Goal: Check status: Check status

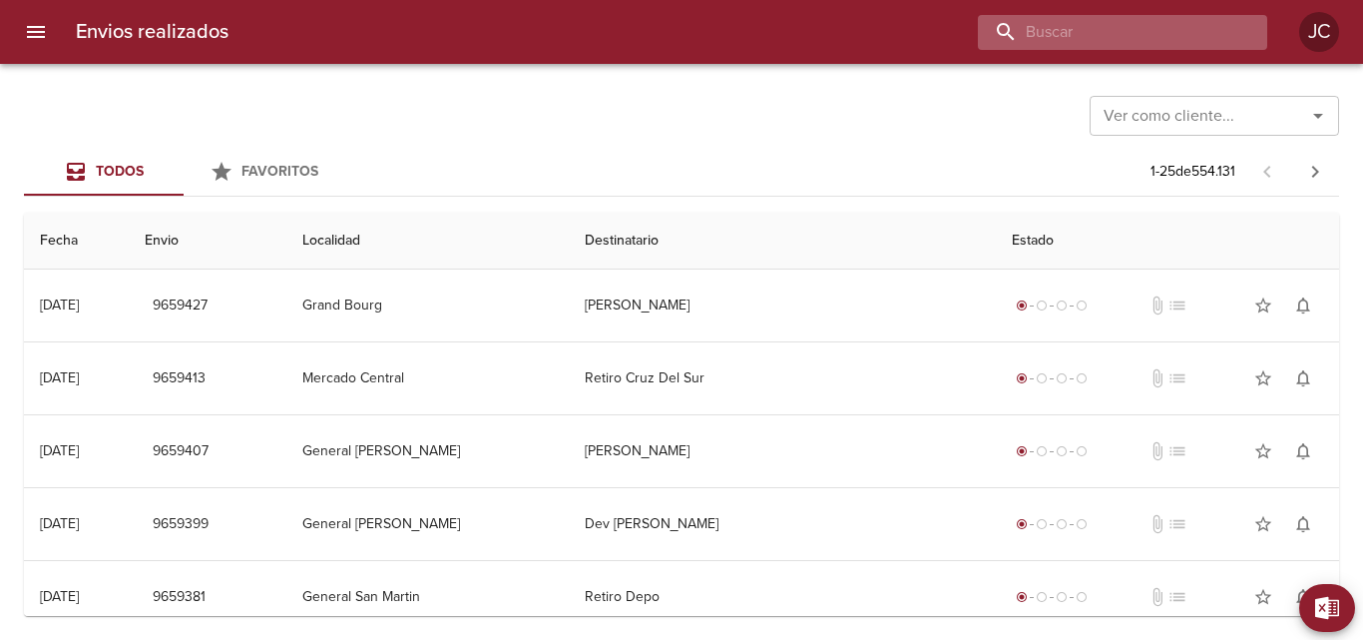
click at [1119, 41] on input "buscar" at bounding box center [1105, 32] width 255 height 35
type input "9529924"
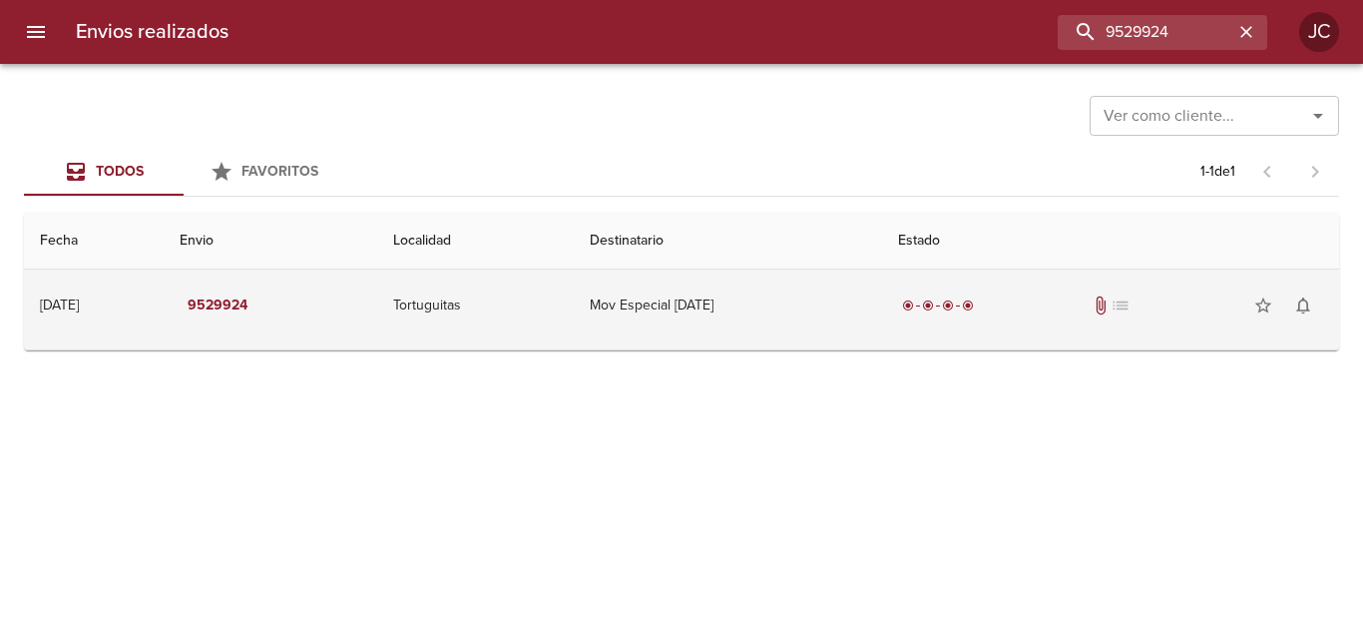
click at [877, 289] on td "Mov Especial 13/08/2025" at bounding box center [727, 305] width 307 height 72
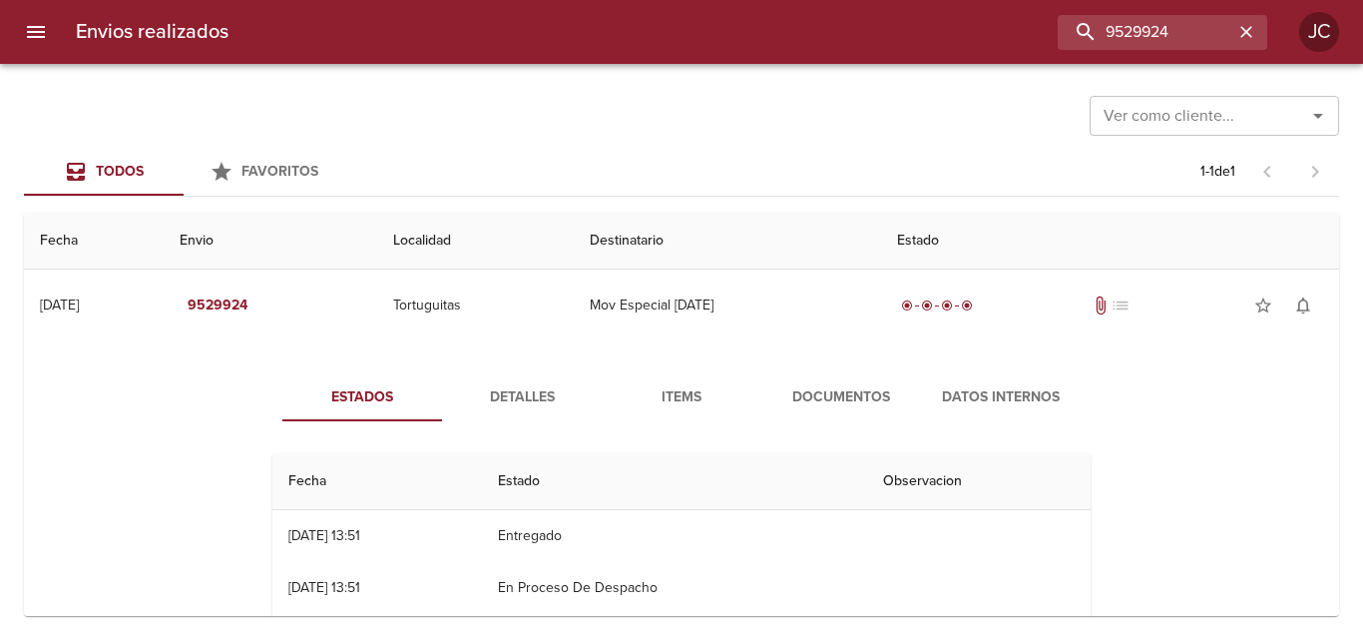
click at [878, 386] on span "Documentos" at bounding box center [841, 397] width 136 height 25
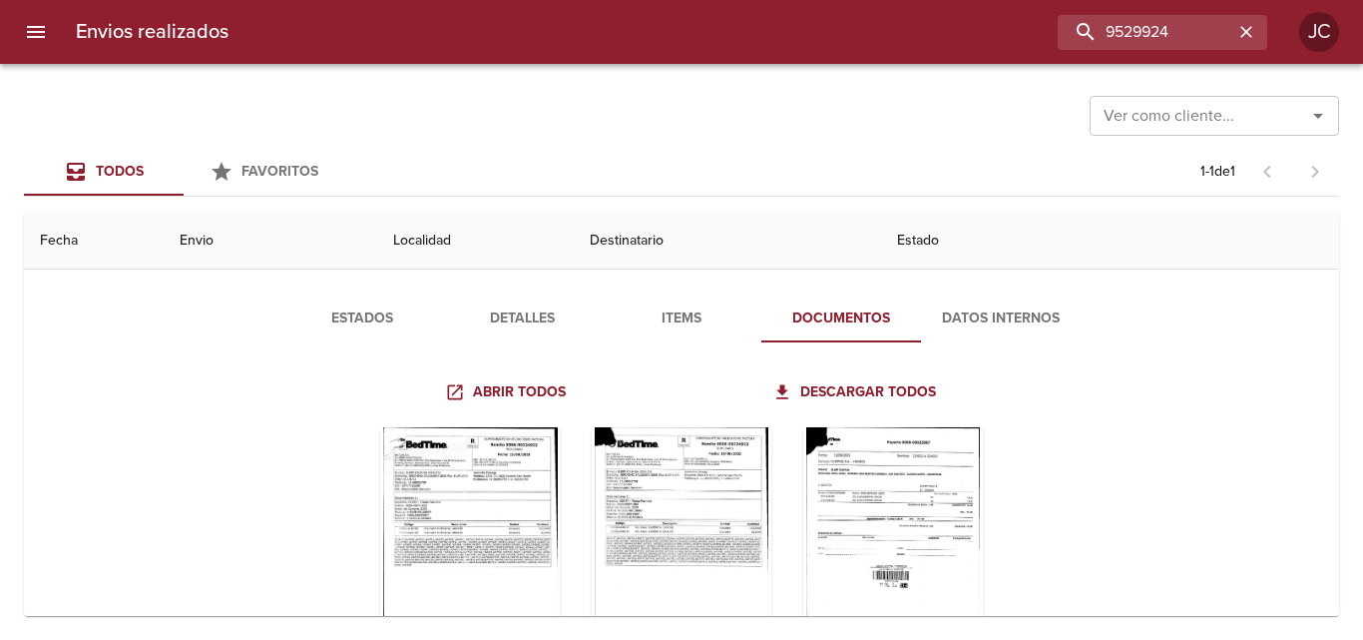
scroll to position [197, 0]
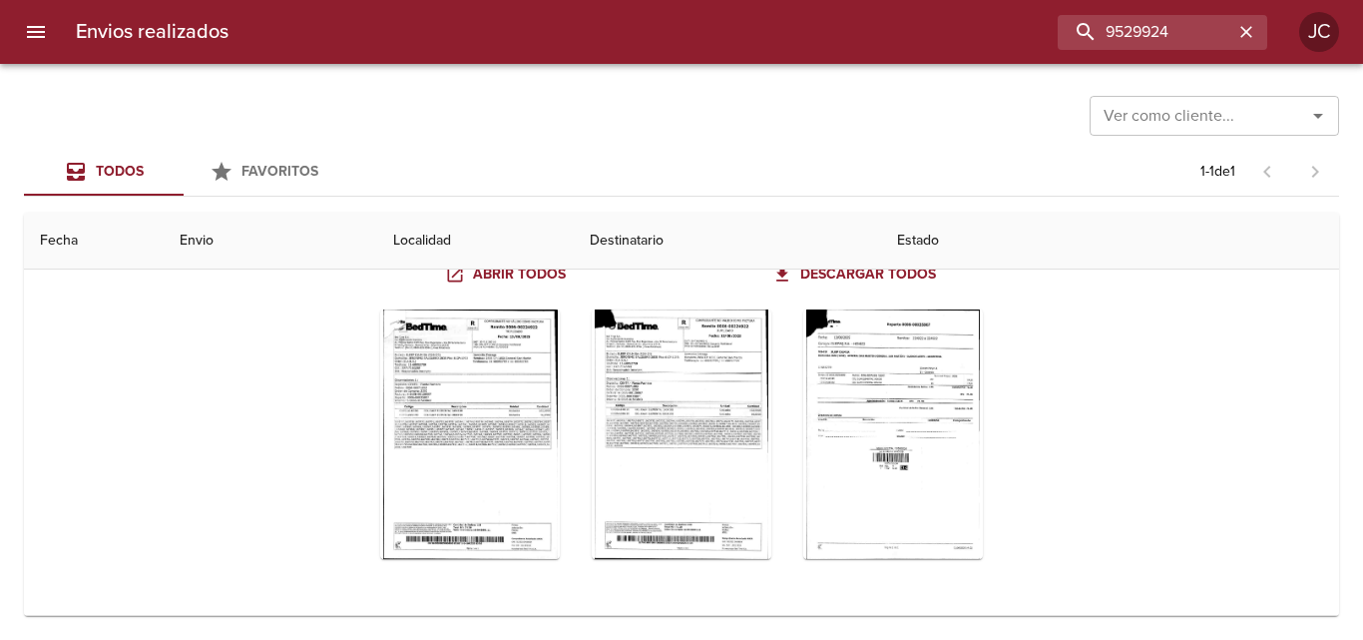
click at [987, 382] on div "Tabla de envíos del cliente" at bounding box center [681, 433] width 818 height 281
click at [931, 389] on div "Tabla de envíos del cliente" at bounding box center [893, 434] width 180 height 250
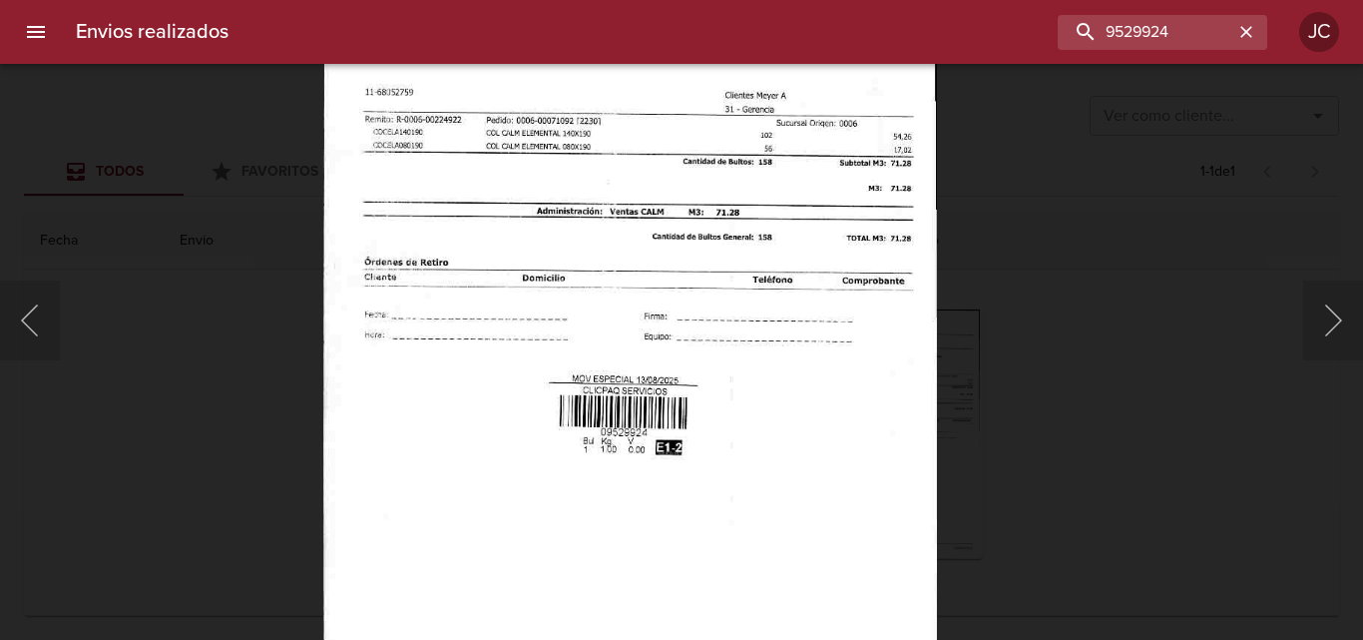
click at [858, 481] on img "Lightbox" at bounding box center [630, 329] width 615 height 884
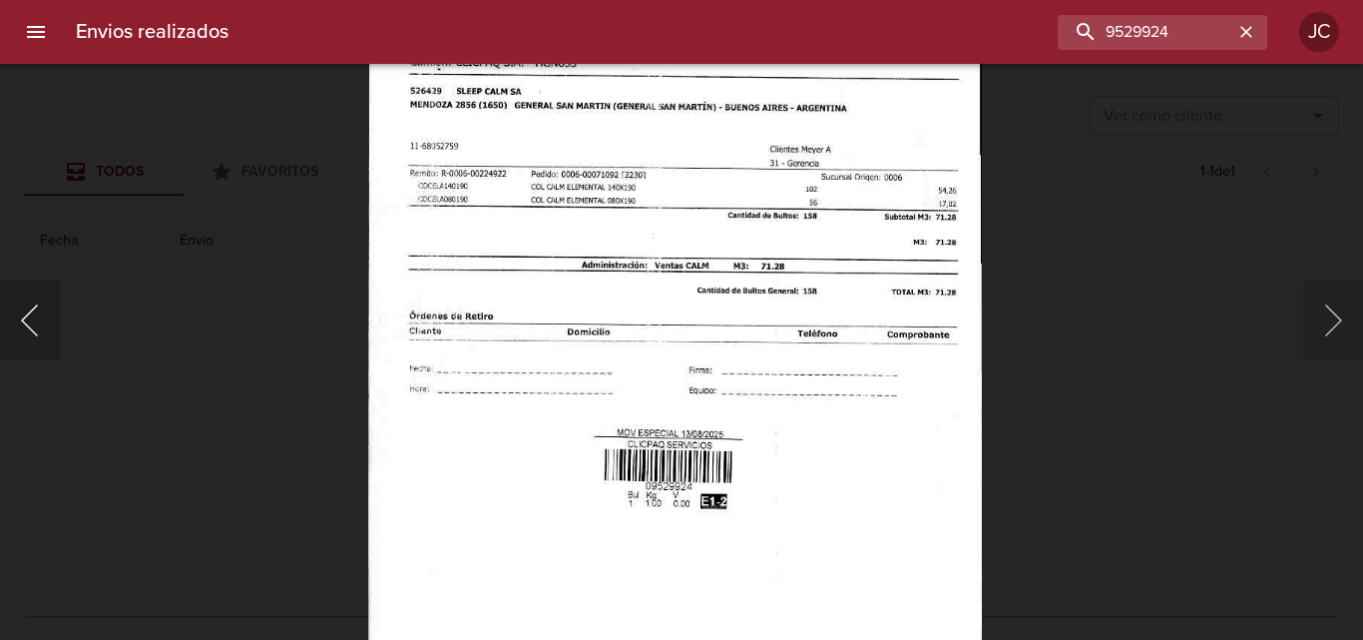
click at [26, 356] on button "Anterior" at bounding box center [30, 320] width 60 height 80
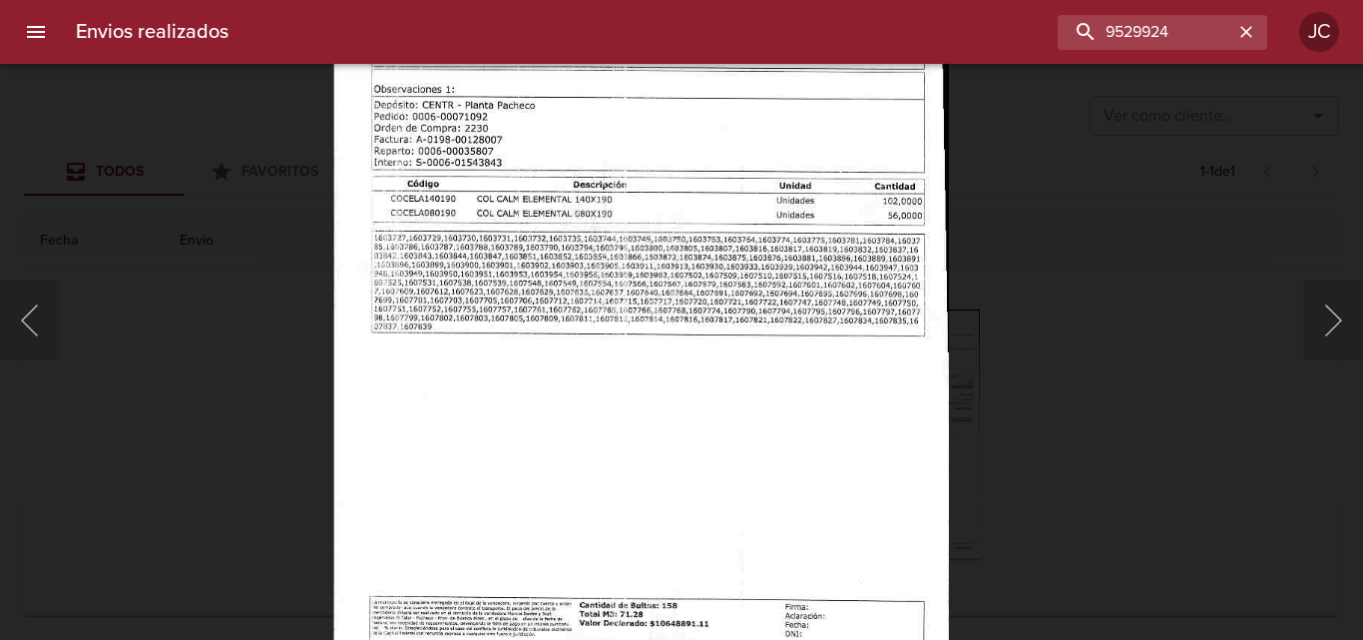
click at [19, 291] on div at bounding box center [10, 320] width 20 height 640
click at [17, 0] on body "Envios realizados 9529924 JC Ver como cliente... Ver como cliente... Todos Favo…" at bounding box center [681, 0] width 1363 height 0
click at [27, 337] on button "Anterior" at bounding box center [30, 320] width 60 height 80
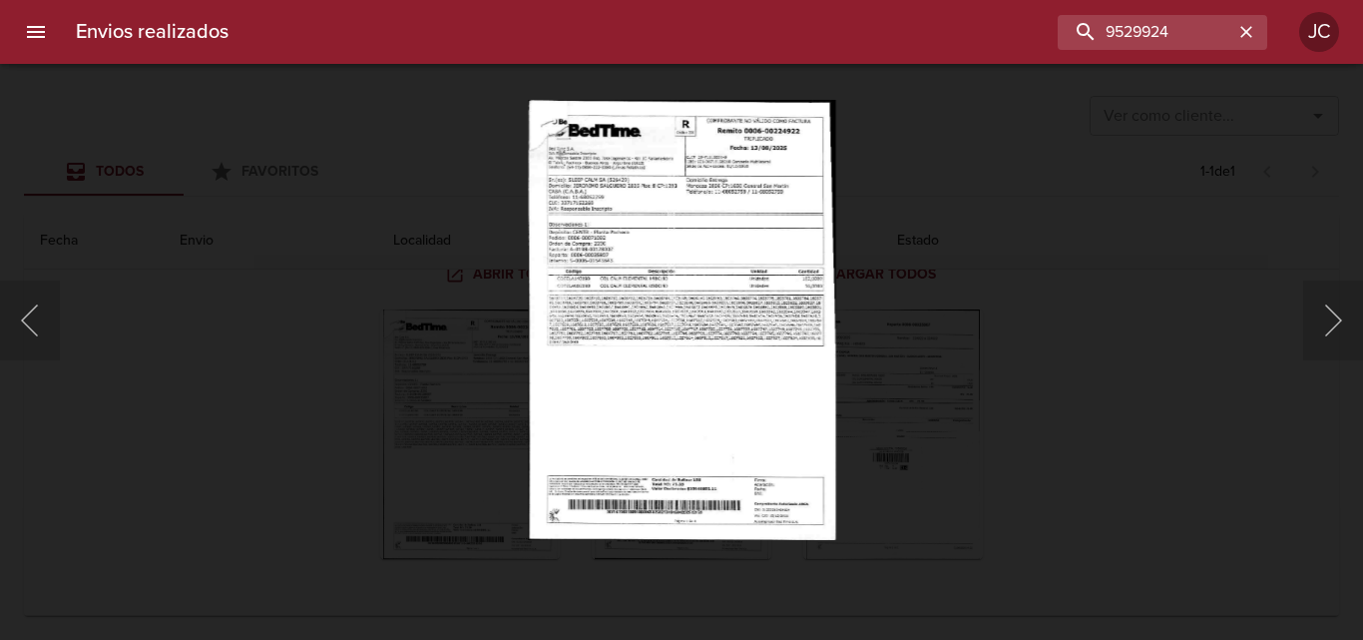
click at [915, 336] on div "Lightbox" at bounding box center [681, 320] width 1363 height 640
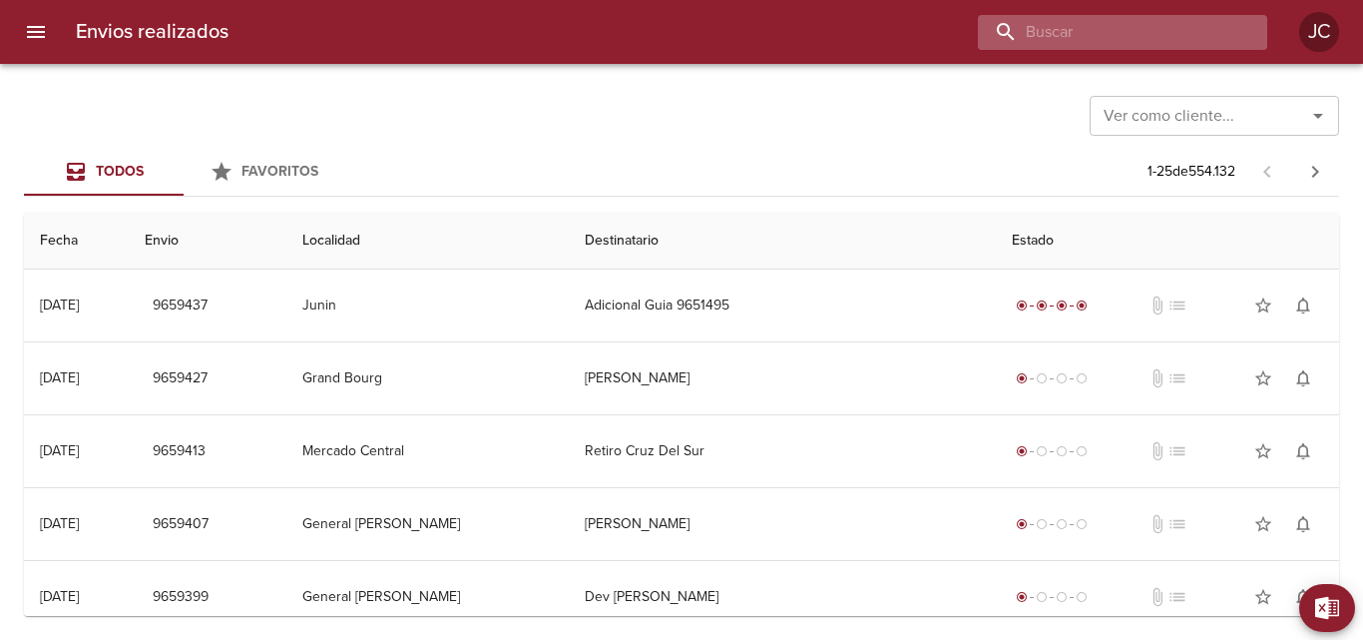
click at [1153, 37] on input "buscar" at bounding box center [1105, 32] width 255 height 35
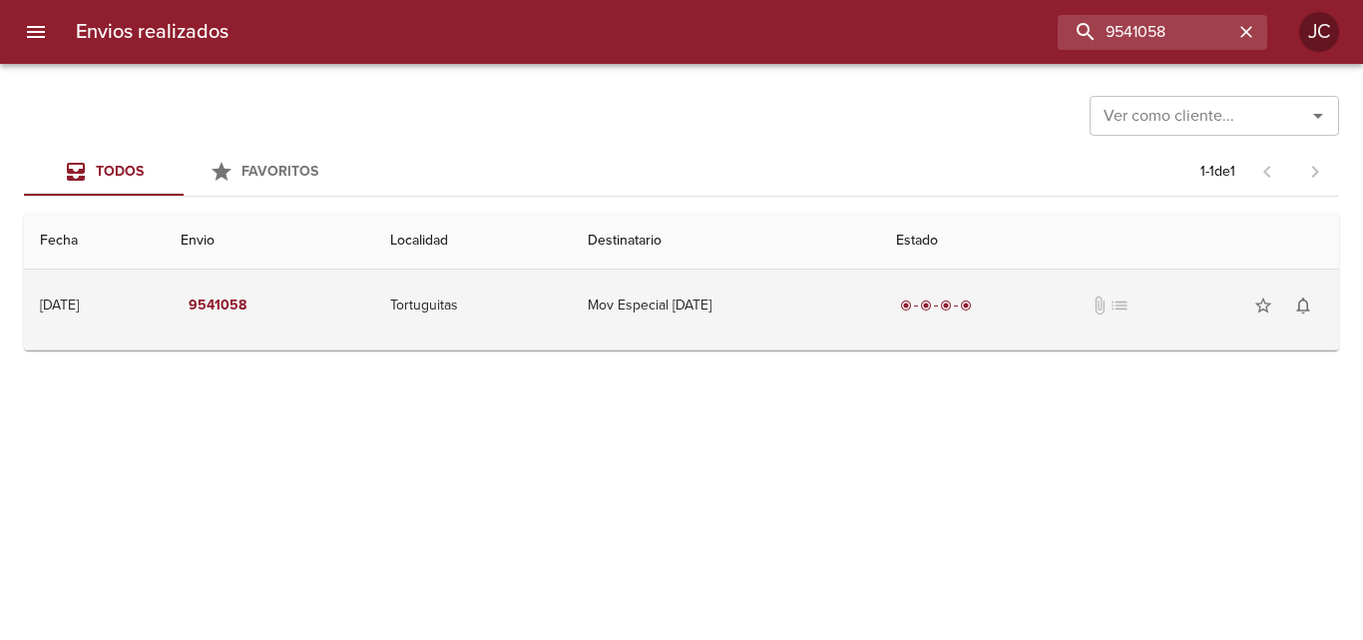
click at [880, 304] on td "Mov Especial 28/08/2025" at bounding box center [726, 305] width 308 height 72
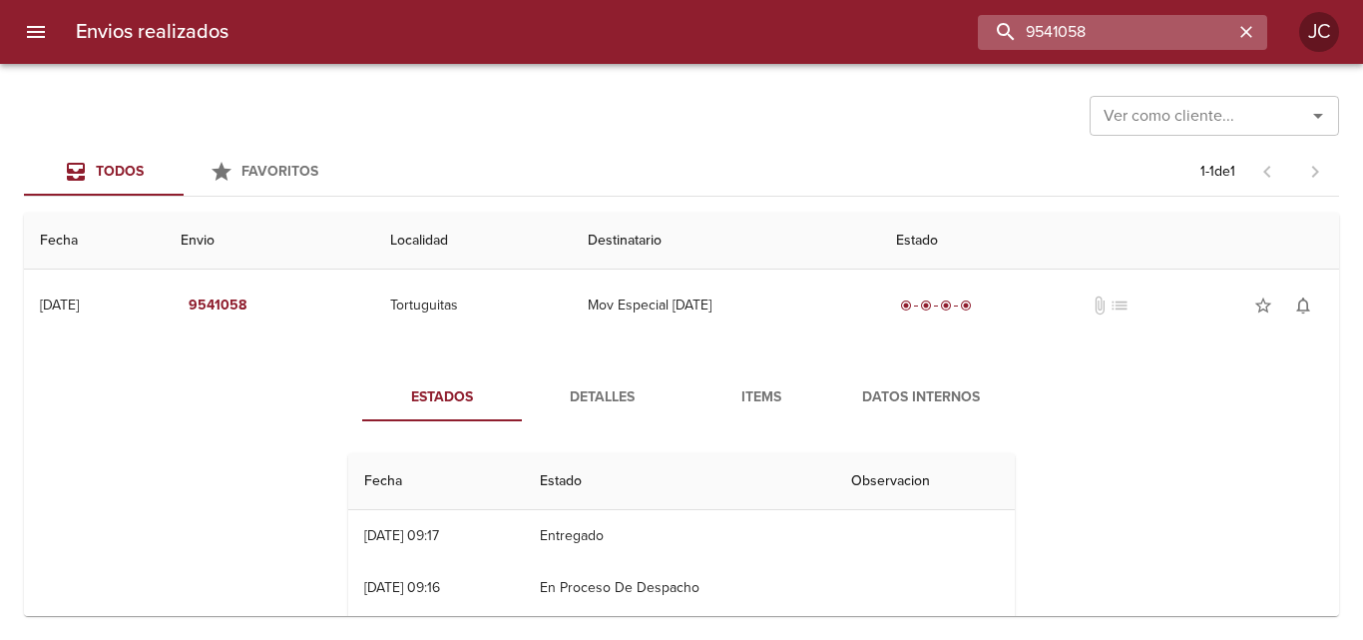
click at [1190, 33] on input "9541058" at bounding box center [1105, 32] width 255 height 35
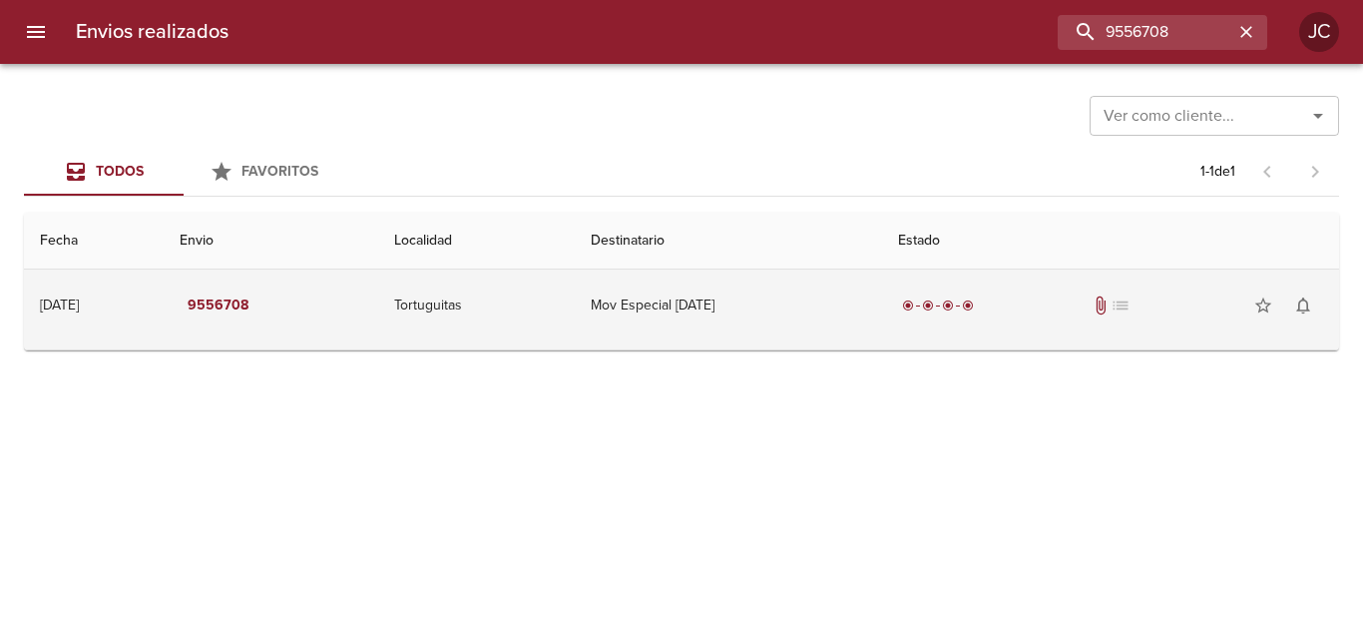
click at [802, 302] on td "Mov Especial 03/09/2025" at bounding box center [728, 305] width 307 height 72
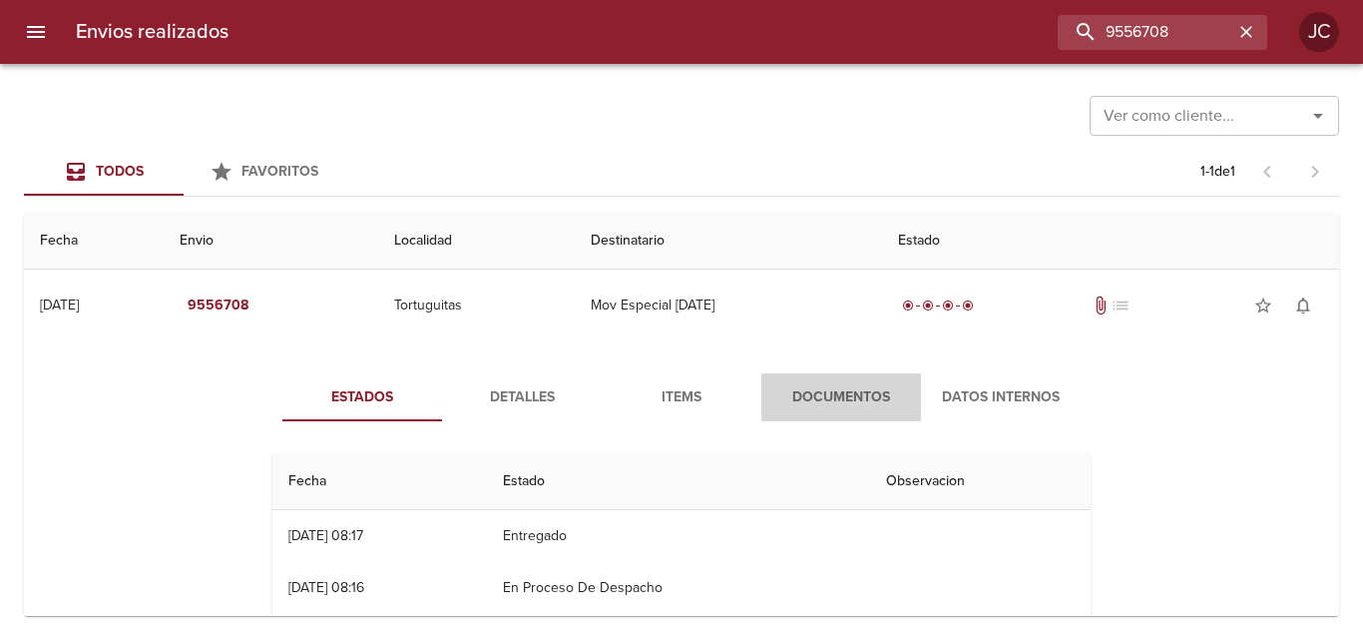
click at [802, 390] on span "Documentos" at bounding box center [841, 397] width 136 height 25
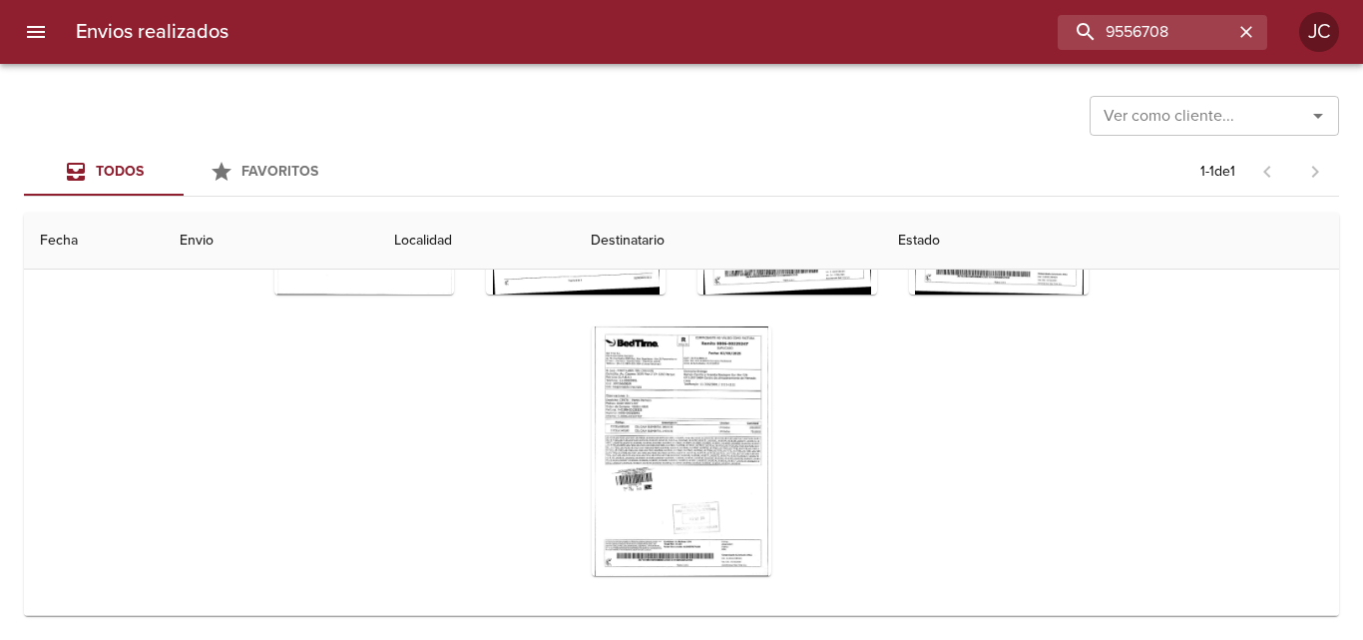
scroll to position [217, 0]
click at [675, 430] on div "Tabla de envíos del cliente" at bounding box center [682, 450] width 180 height 250
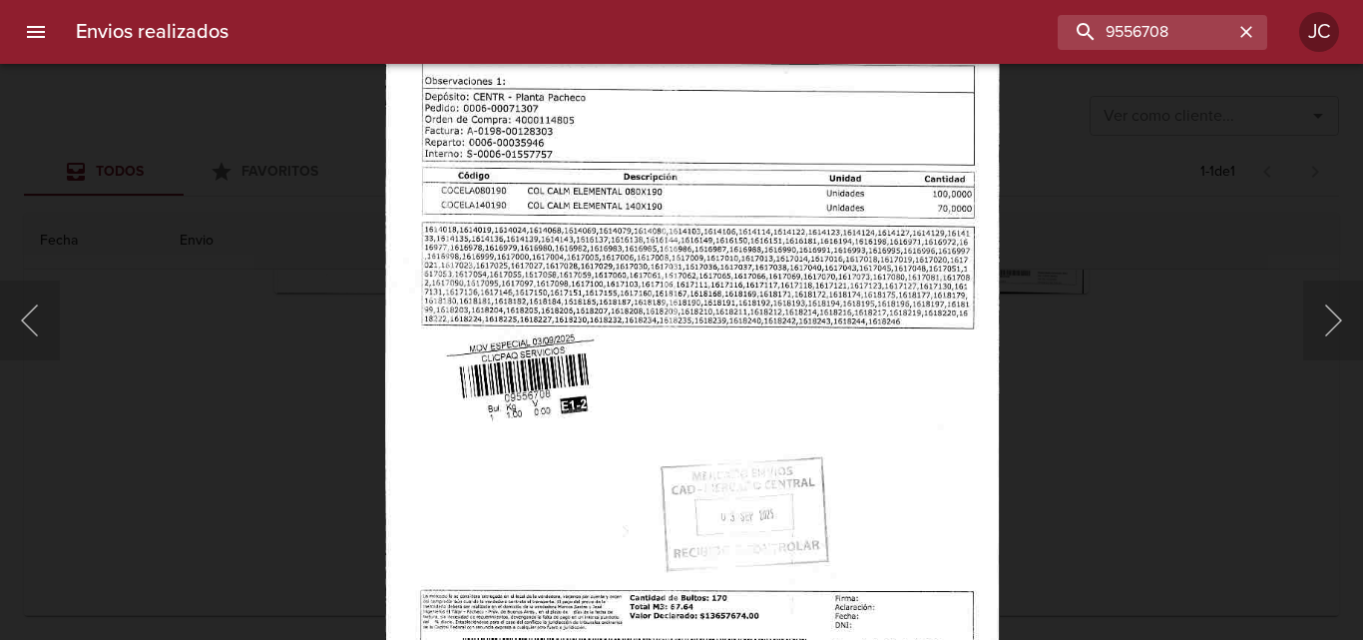
click at [4, 308] on div at bounding box center [10, 320] width 20 height 640
click at [28, 318] on button "Anterior" at bounding box center [30, 320] width 60 height 80
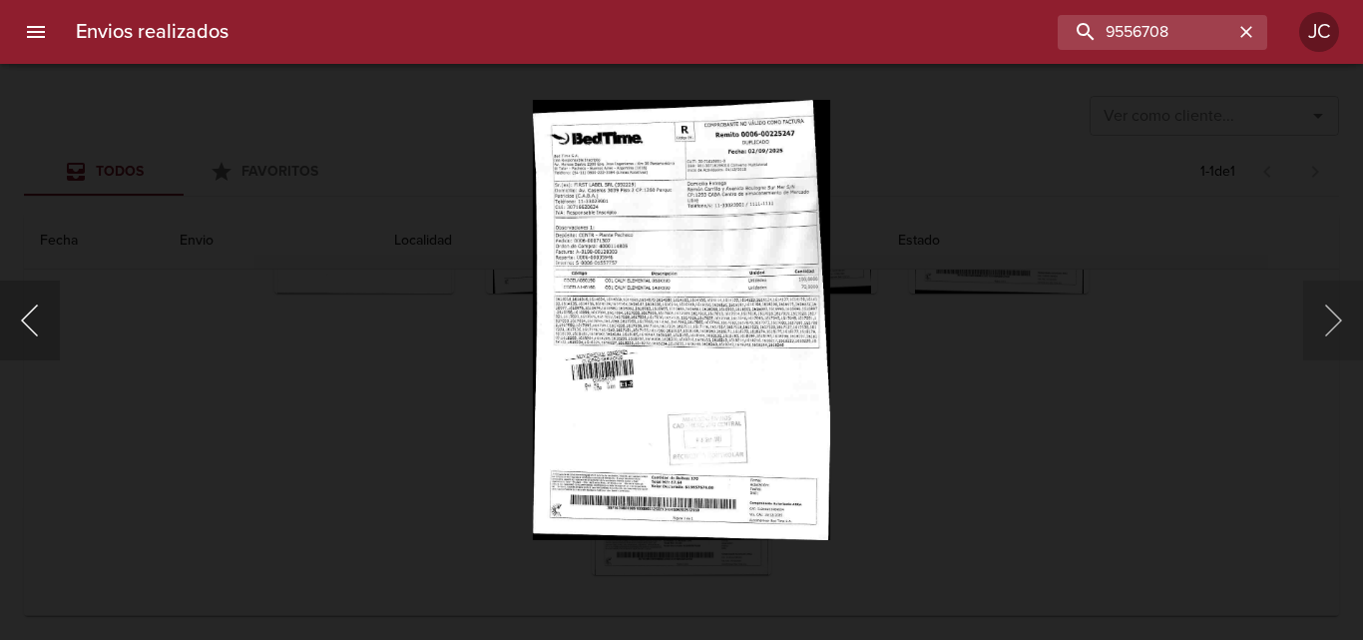
click at [26, 318] on button "Anterior" at bounding box center [30, 320] width 60 height 80
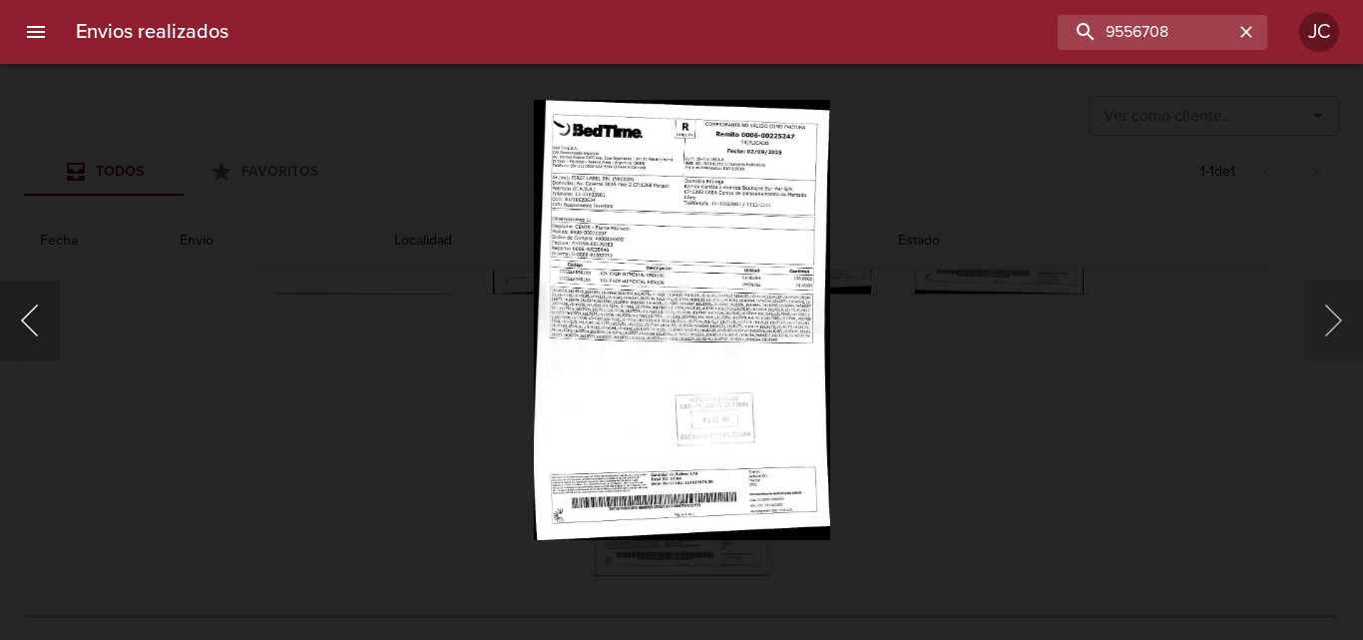
click at [24, 316] on button "Anterior" at bounding box center [30, 320] width 60 height 80
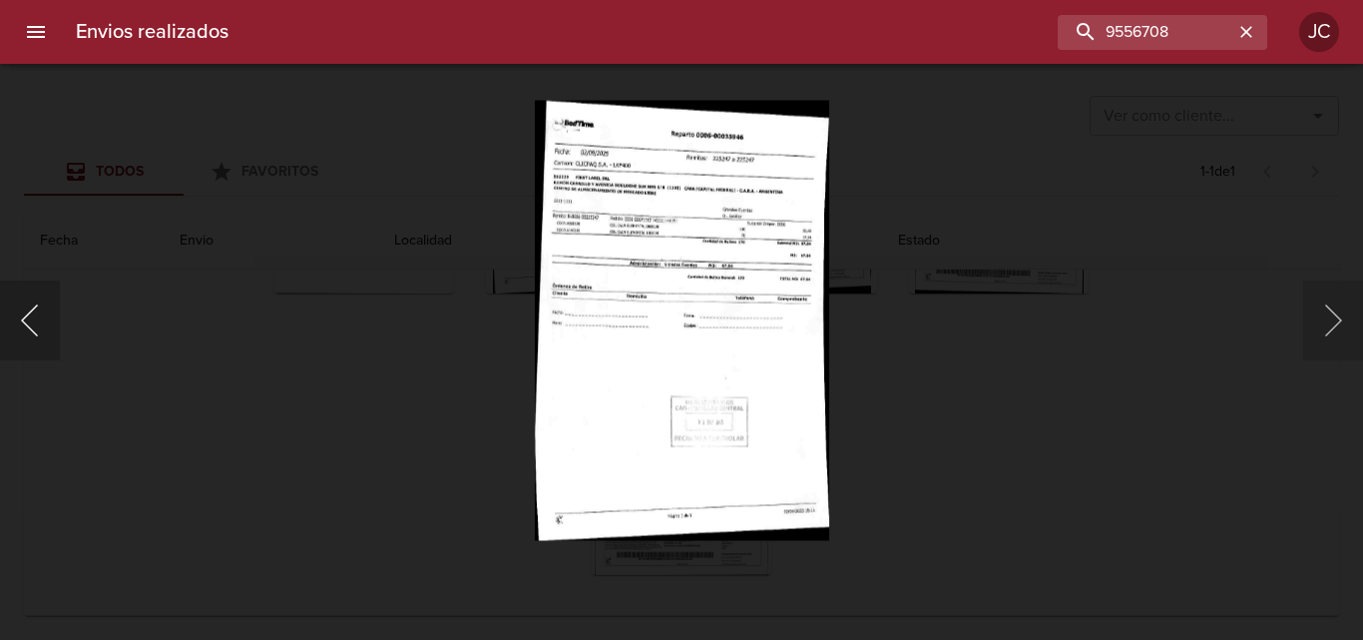
click at [23, 316] on button "Anterior" at bounding box center [30, 320] width 60 height 80
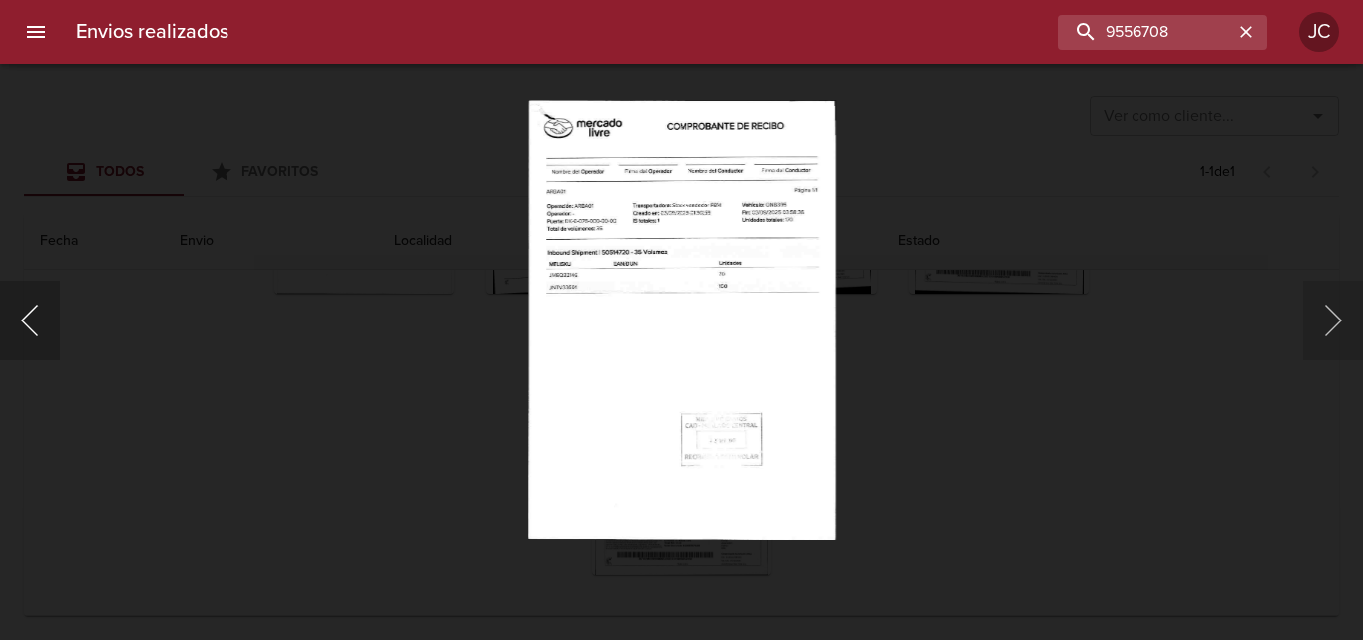
click at [23, 316] on button "Anterior" at bounding box center [30, 320] width 60 height 80
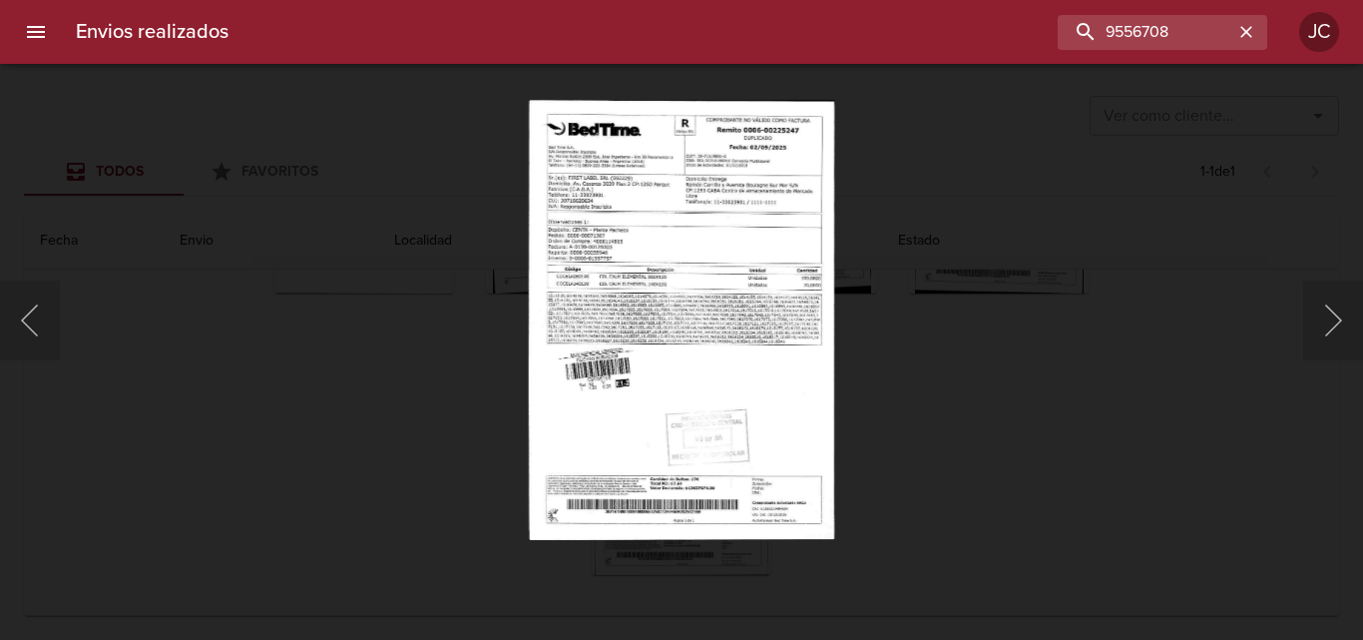
click at [1294, 321] on div "Lightbox" at bounding box center [681, 320] width 1363 height 640
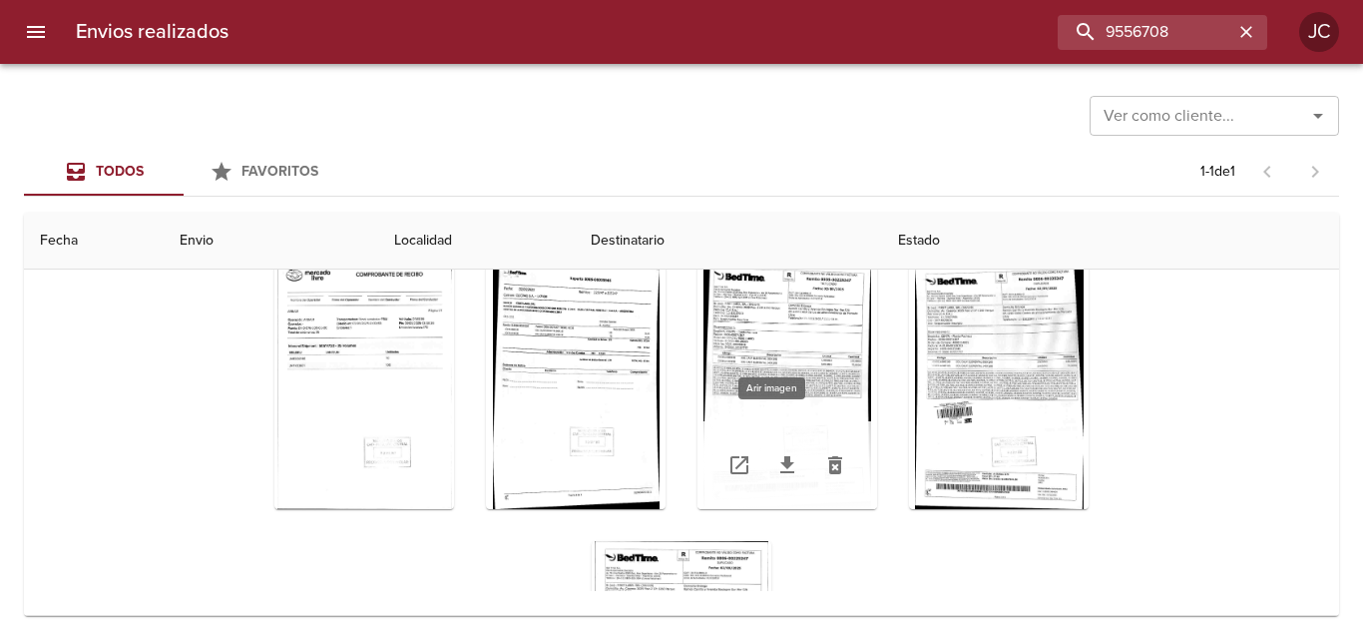
scroll to position [0, 0]
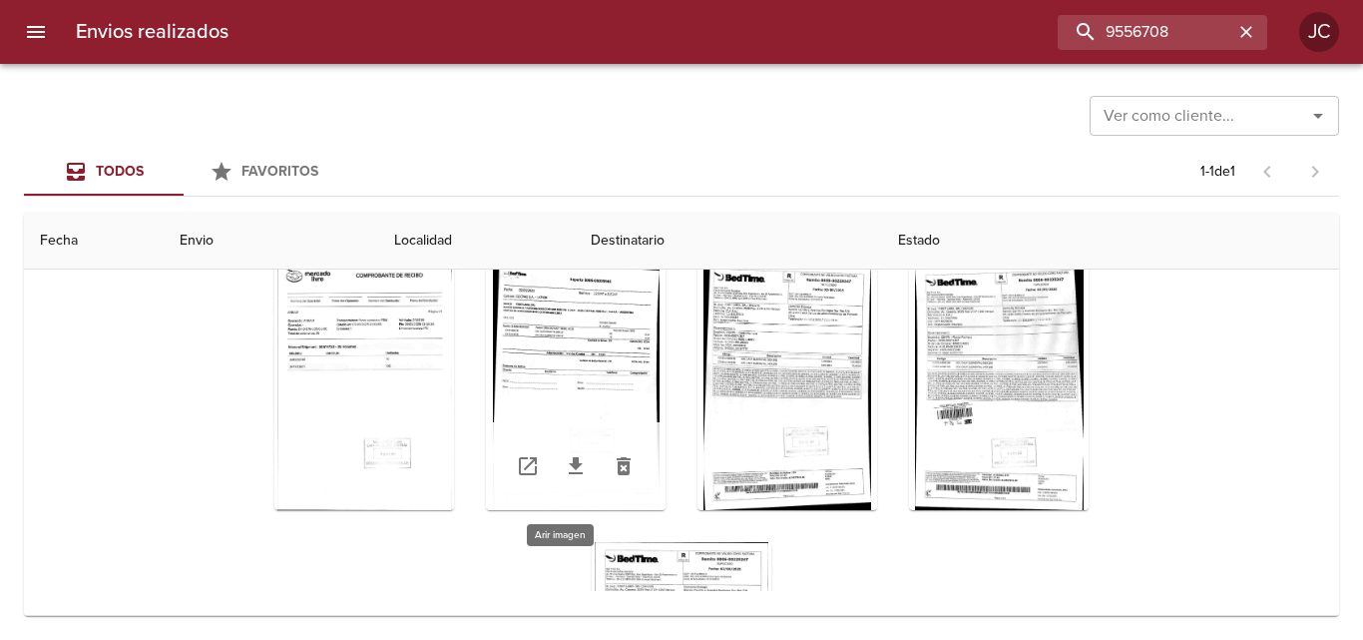
click at [584, 365] on div "Tabla de envíos del cliente" at bounding box center [576, 385] width 180 height 250
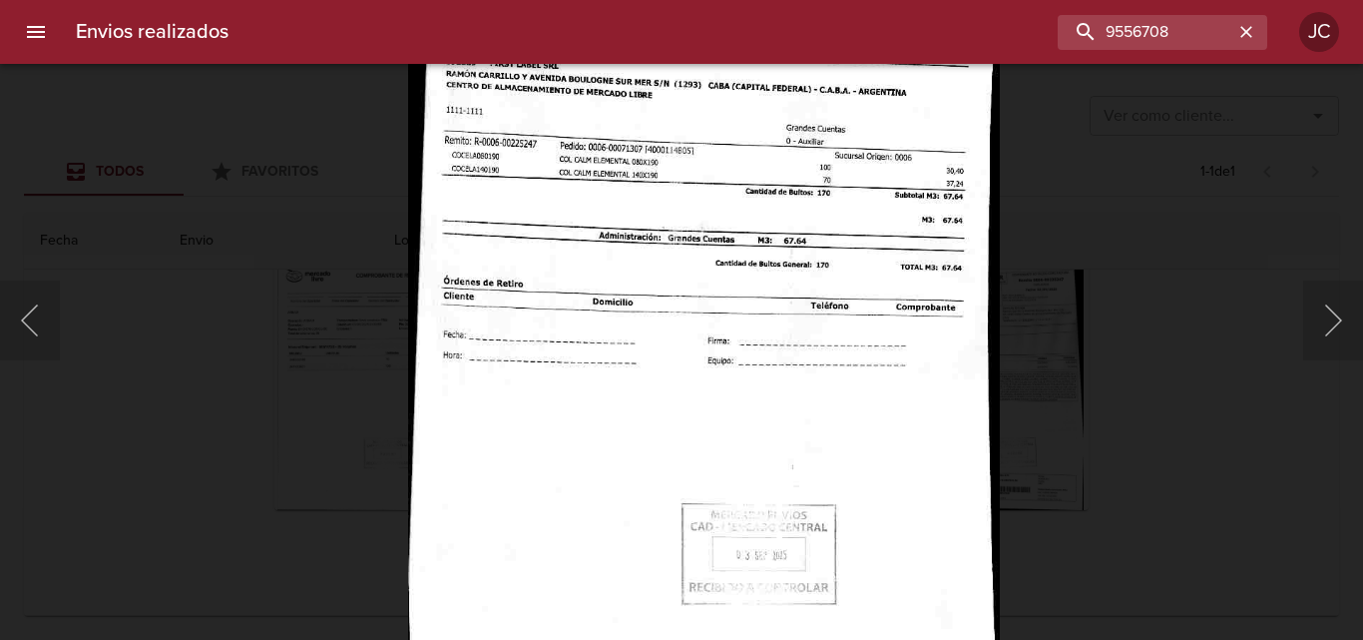
click at [755, 145] on img "Lightbox" at bounding box center [704, 350] width 592 height 884
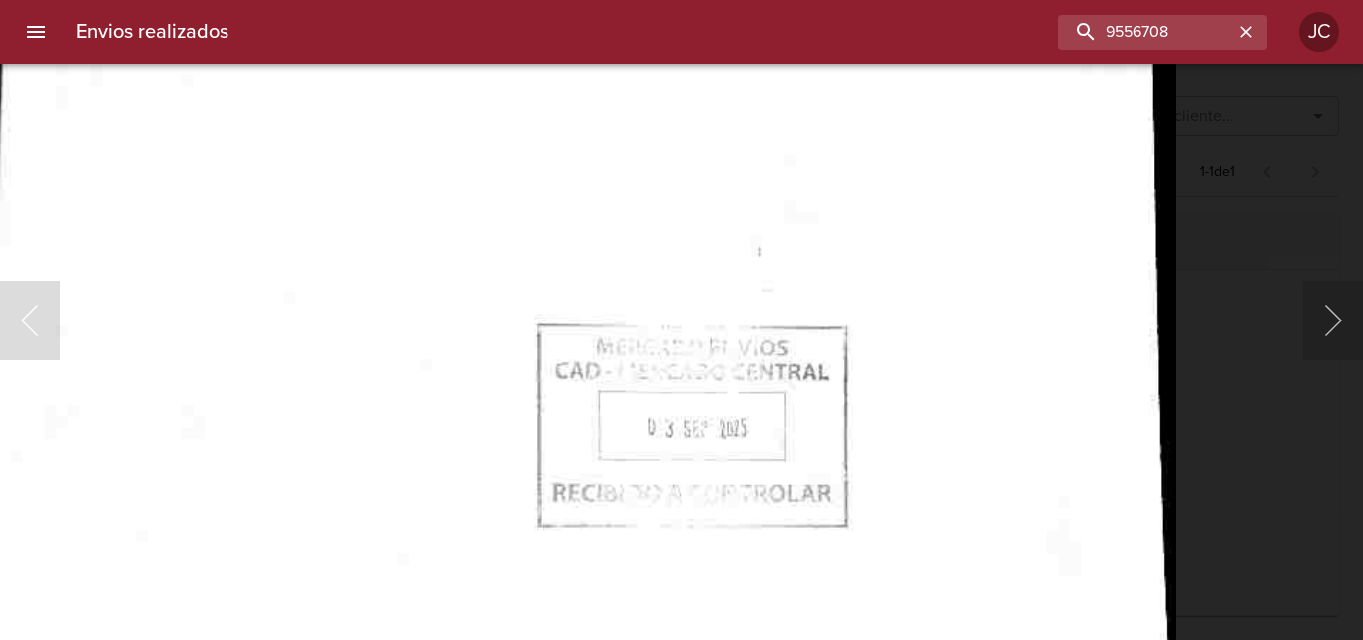
click at [761, 0] on body "Envios realizados 9556708 JC Ver como cliente... Ver como cliente... Todos Favo…" at bounding box center [681, 0] width 1363 height 0
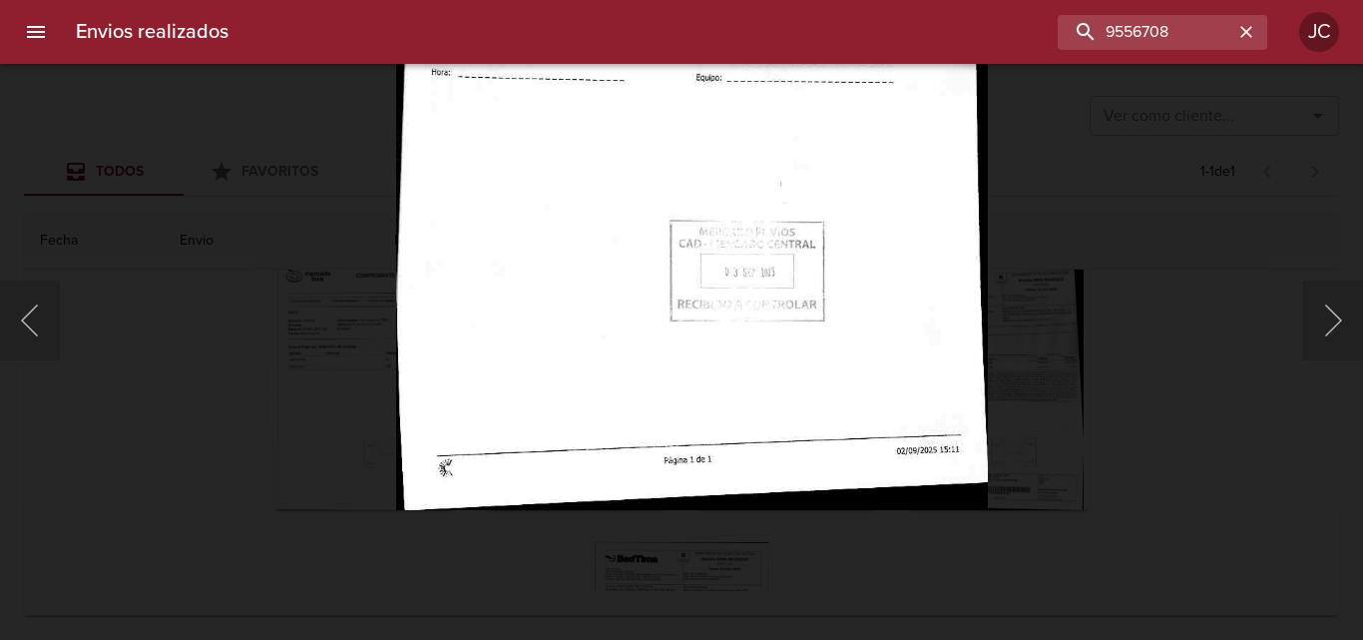
click at [1147, 326] on div "Lightbox" at bounding box center [681, 320] width 1363 height 640
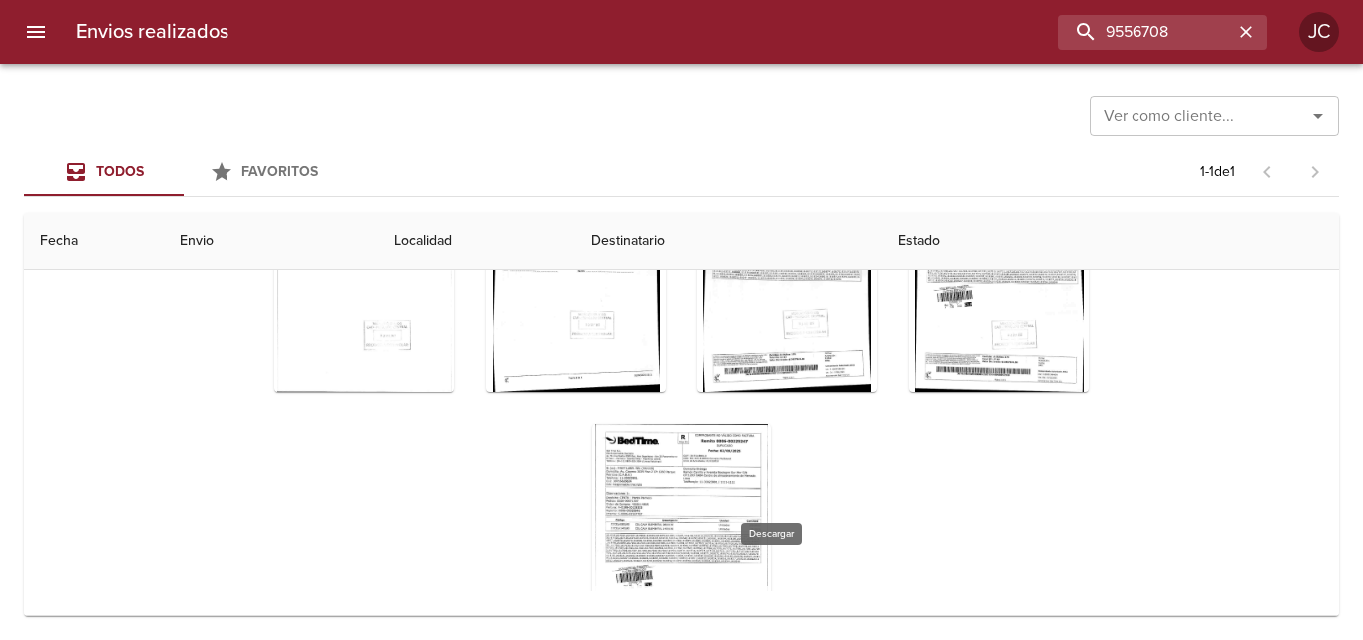
scroll to position [217, 0]
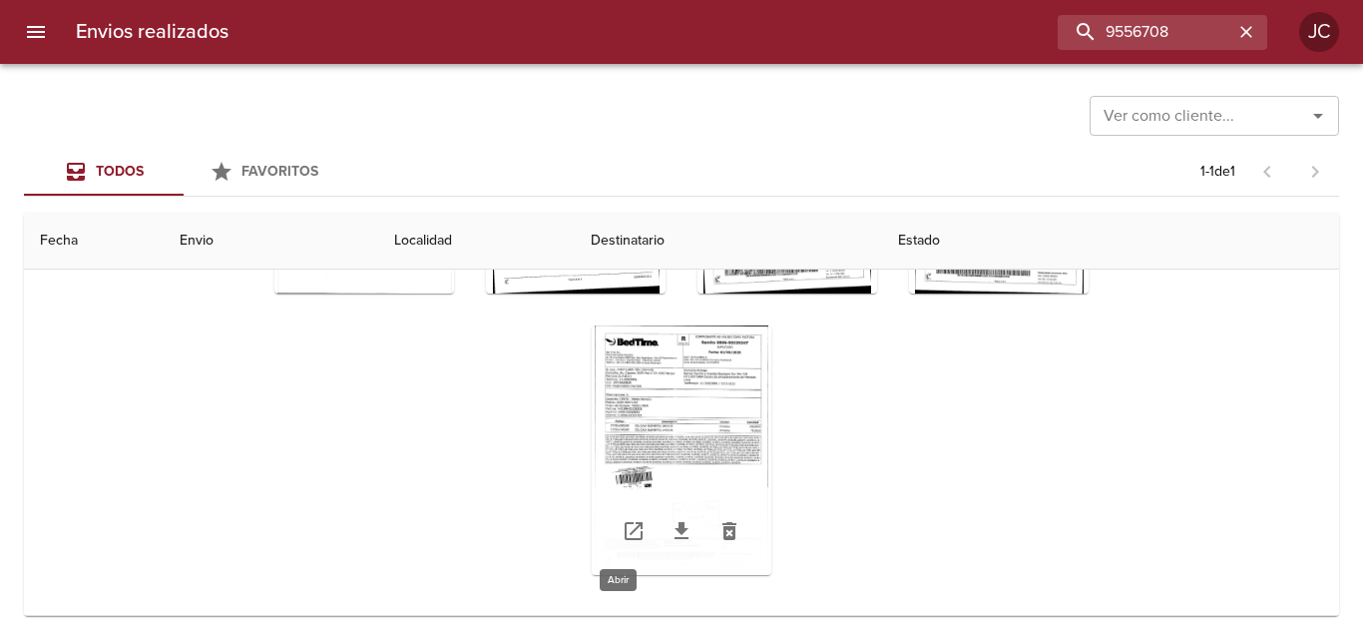
click at [622, 533] on icon "Tabla de envíos del cliente" at bounding box center [634, 531] width 24 height 24
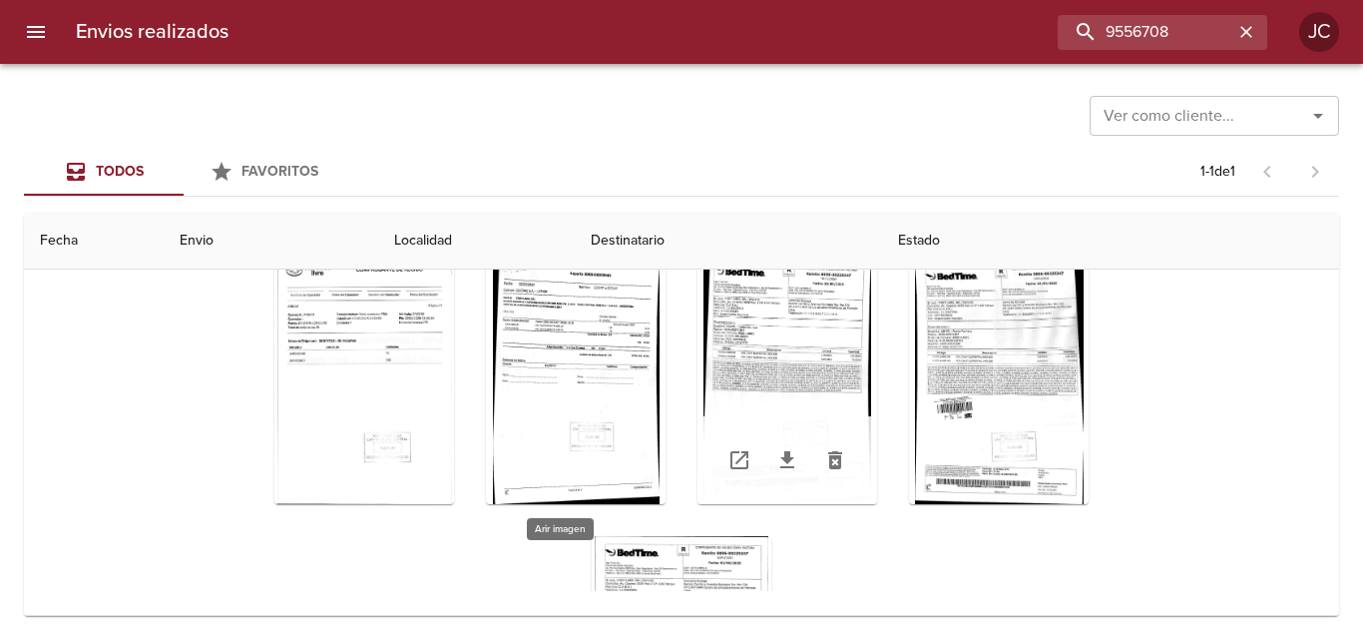
scroll to position [0, 0]
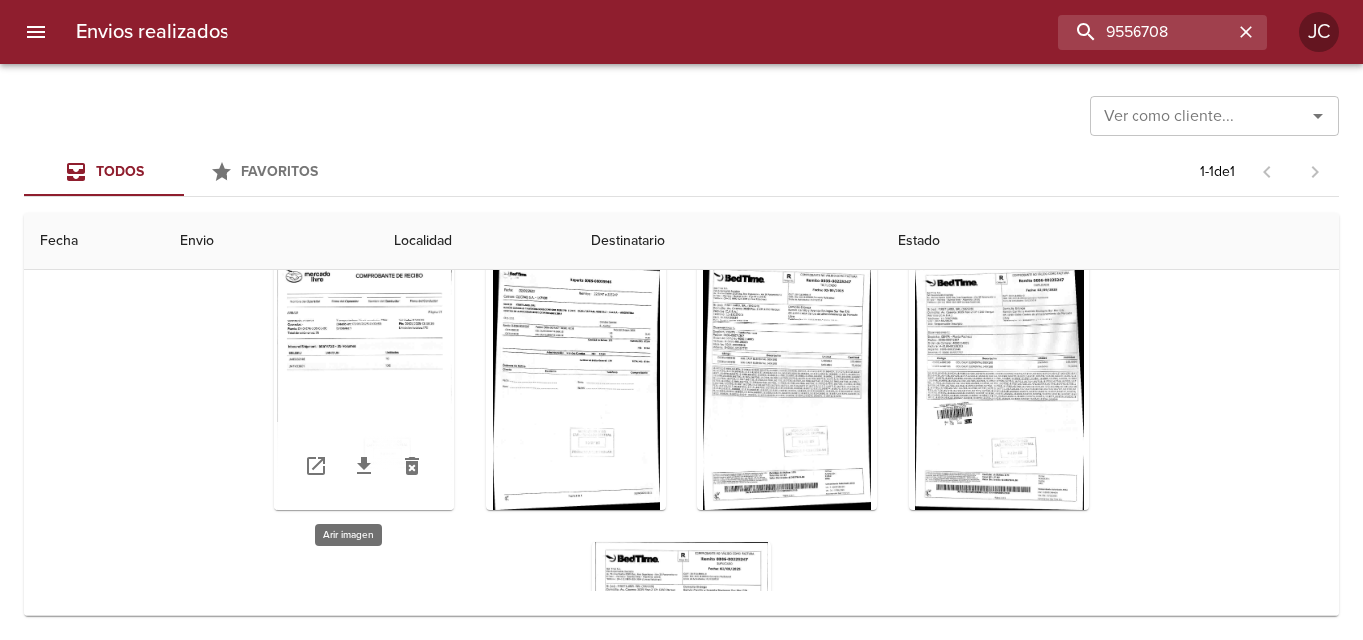
click at [409, 325] on div "Tabla de envíos del cliente" at bounding box center [364, 385] width 180 height 250
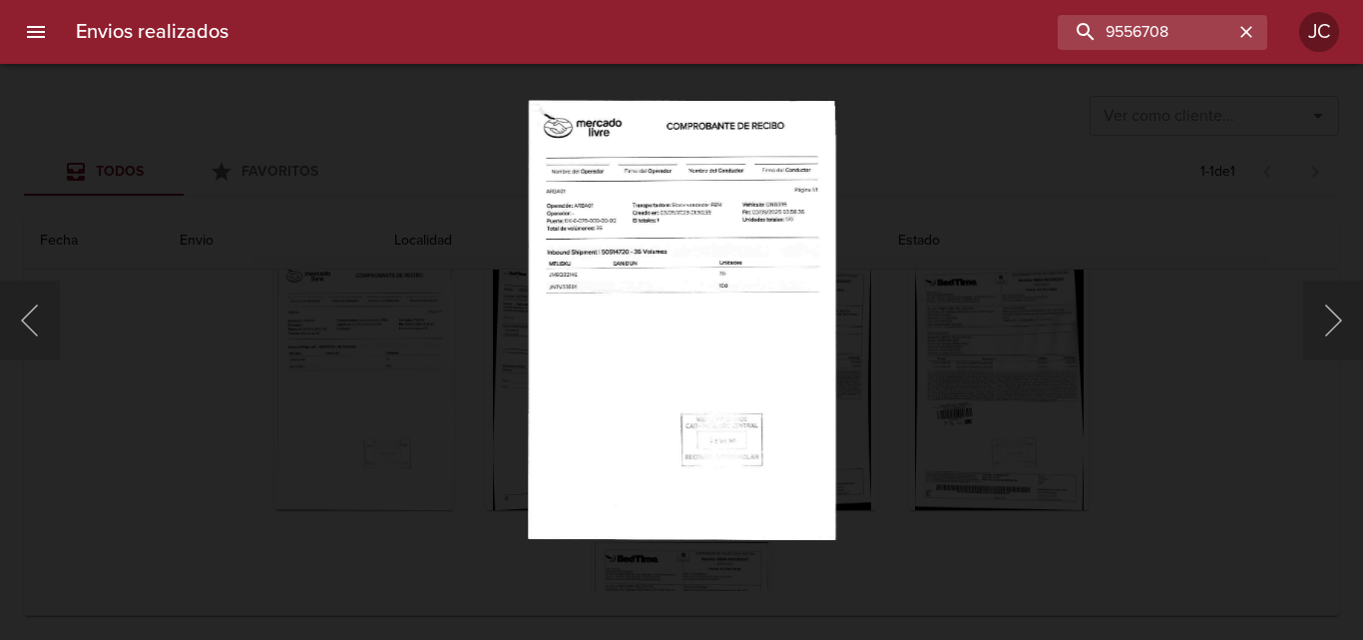
drag, startPoint x: 983, startPoint y: 272, endPoint x: 845, endPoint y: 302, distance: 140.9
click at [916, 288] on div "Lightbox" at bounding box center [681, 320] width 1363 height 640
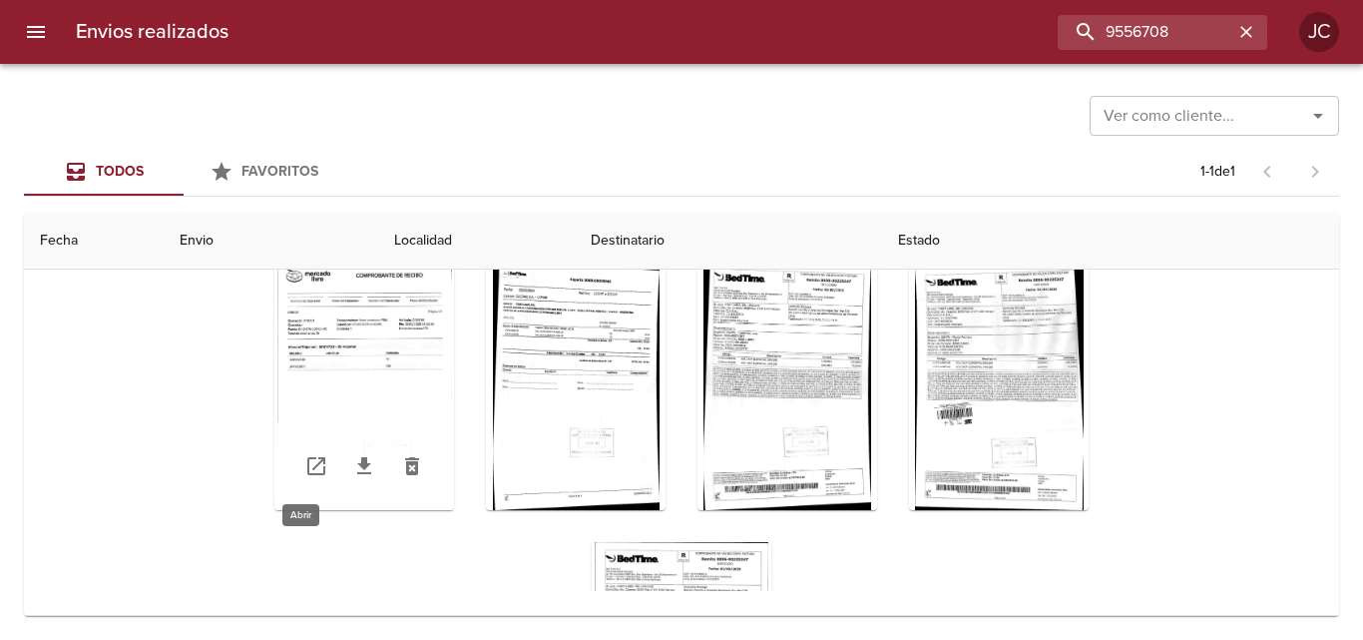
click at [306, 472] on icon "Tabla de envíos del cliente" at bounding box center [316, 466] width 24 height 24
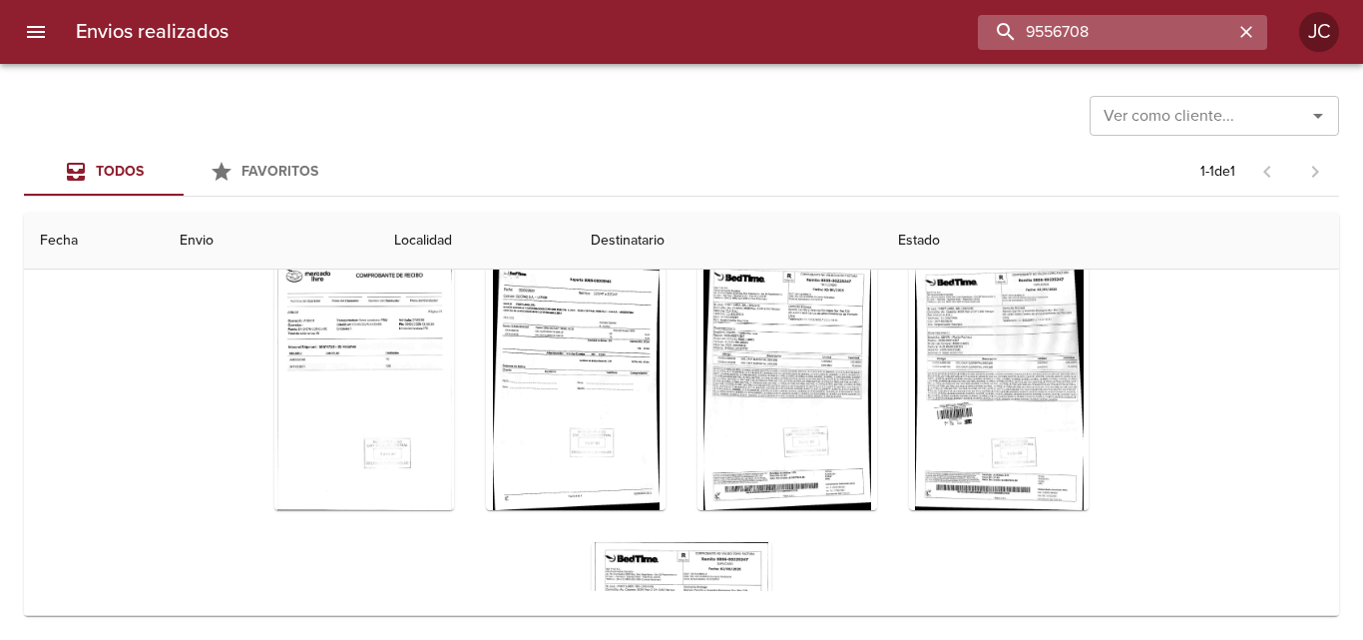
click at [1185, 26] on input "9556708" at bounding box center [1105, 32] width 255 height 35
click at [1184, 26] on input "9556708" at bounding box center [1105, 32] width 255 height 35
click at [1183, 26] on input "9556708" at bounding box center [1105, 32] width 255 height 35
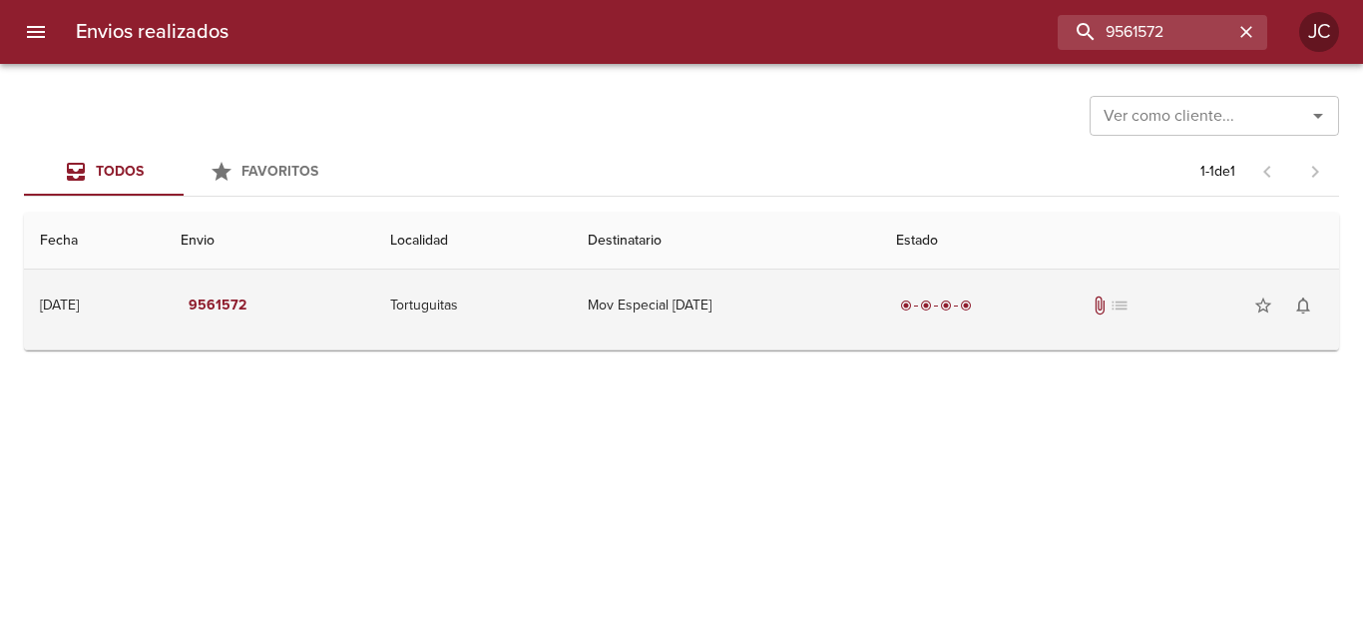
drag, startPoint x: 706, startPoint y: 316, endPoint x: 726, endPoint y: 331, distance: 25.0
click at [705, 317] on td "Mov Especial 04/09/2025" at bounding box center [726, 305] width 308 height 72
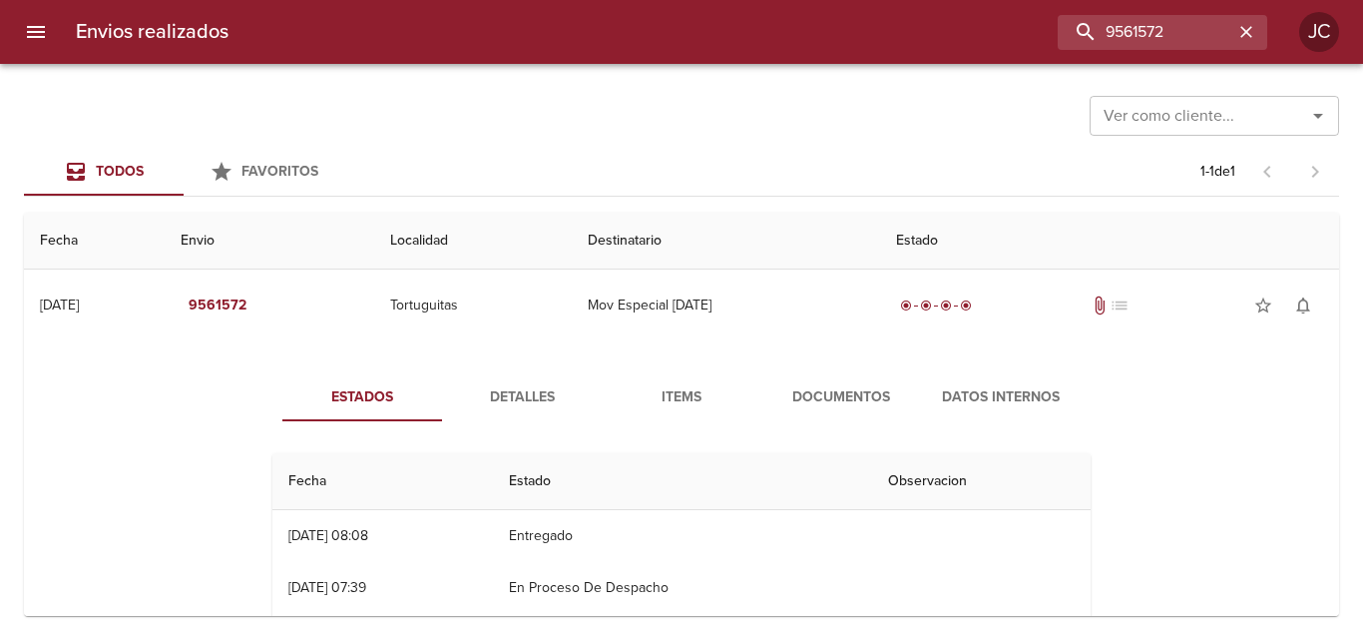
click at [857, 379] on button "Documentos" at bounding box center [841, 397] width 160 height 48
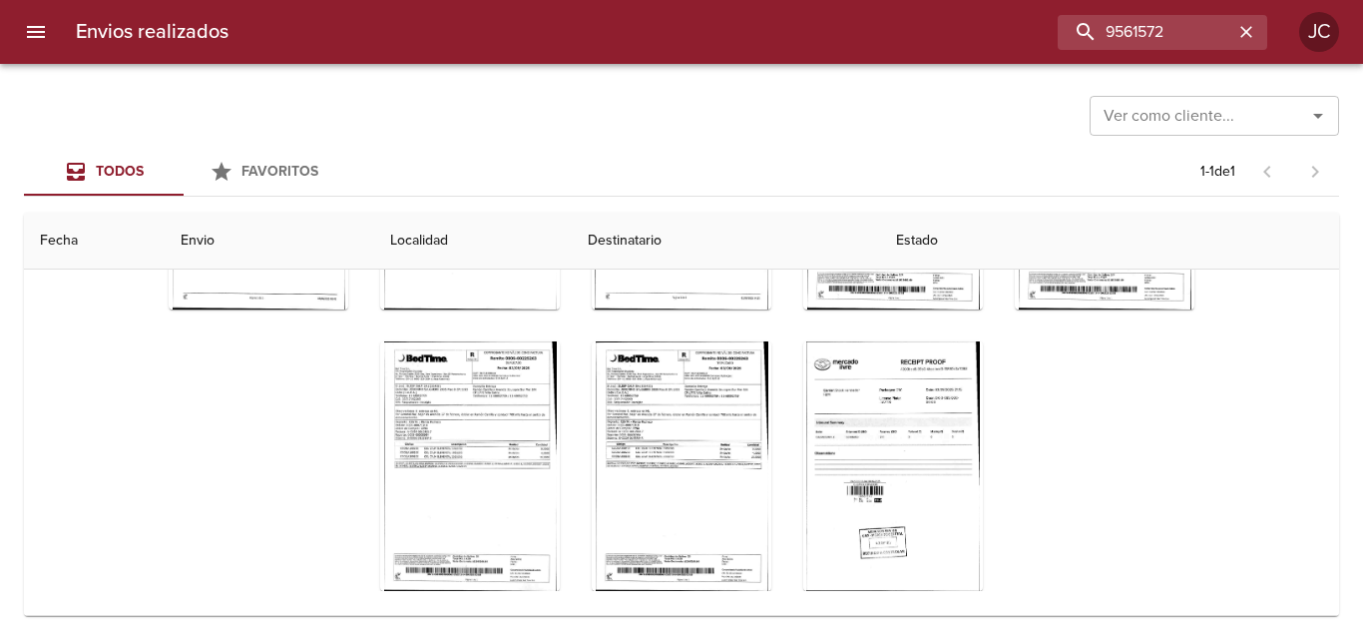
scroll to position [217, 0]
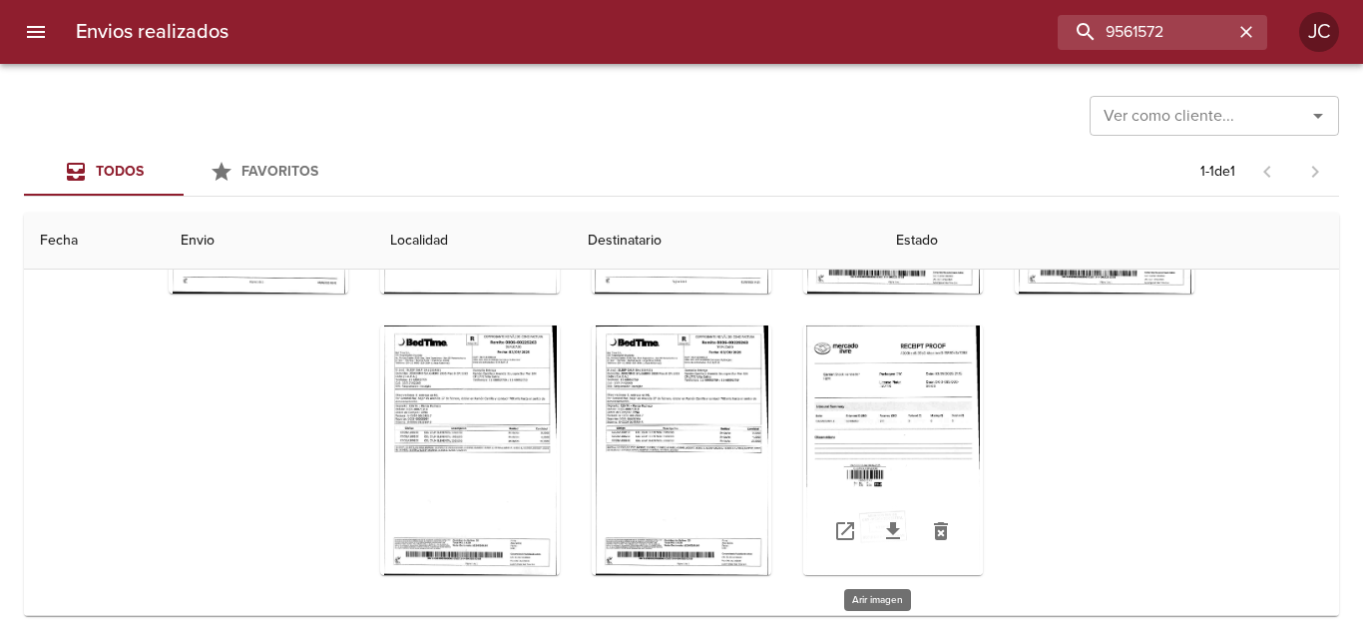
click at [930, 399] on div "Tabla de envíos del cliente" at bounding box center [893, 450] width 180 height 250
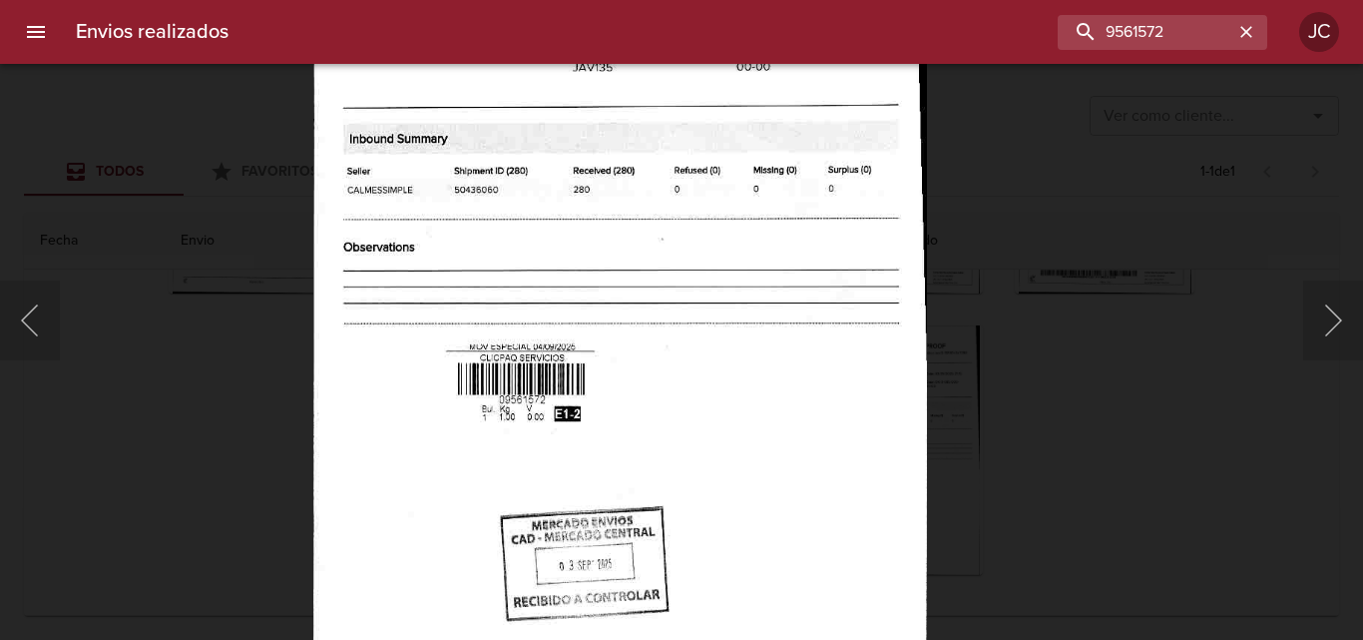
click at [1076, 379] on div "Lightbox" at bounding box center [681, 320] width 1363 height 640
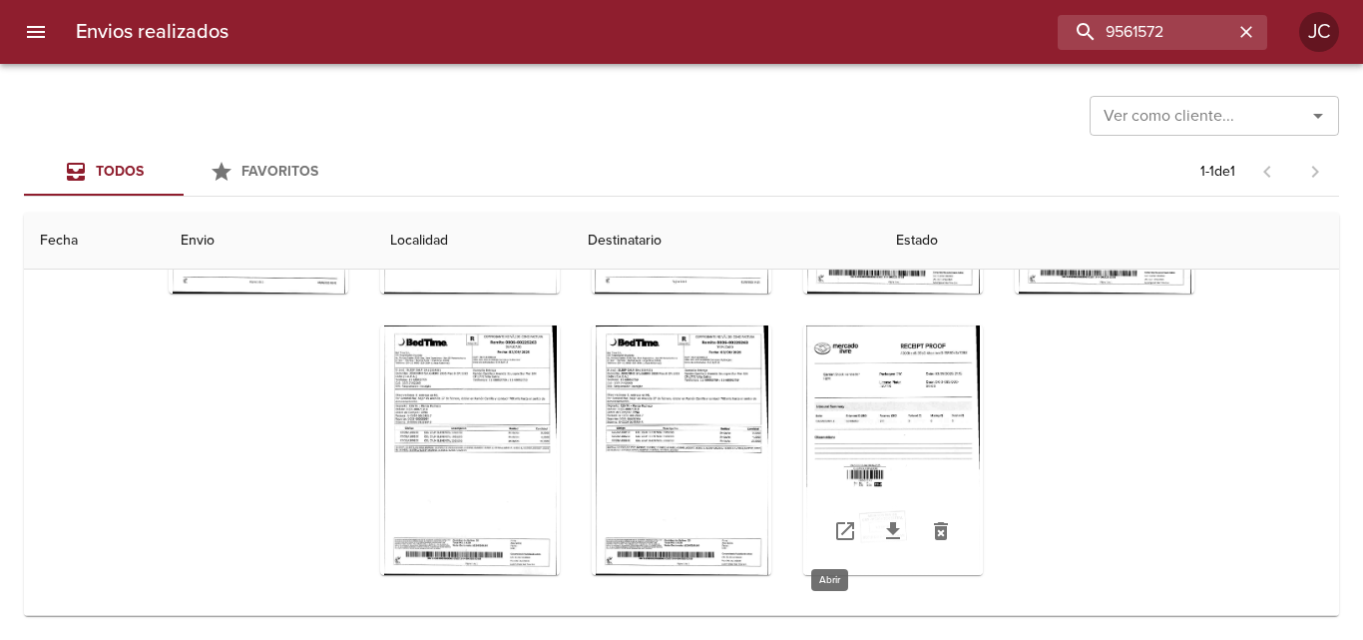
click at [836, 533] on icon "Tabla de envíos del cliente" at bounding box center [845, 531] width 24 height 24
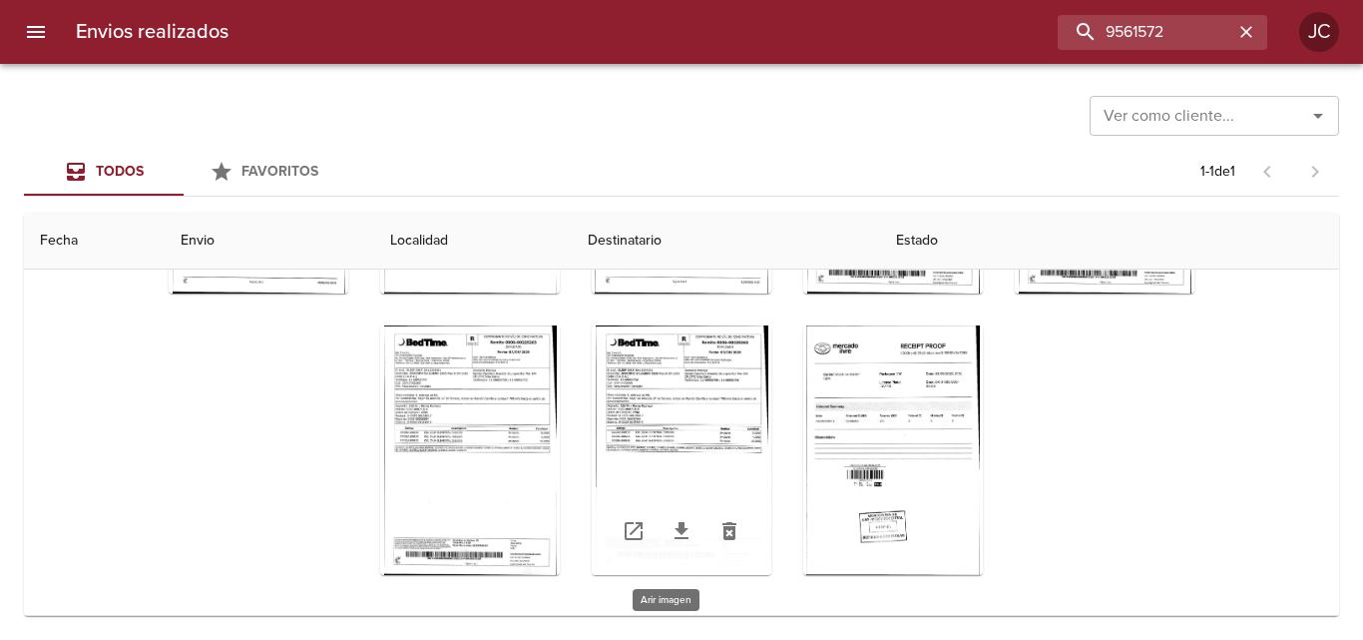
click at [718, 440] on div "Tabla de envíos del cliente" at bounding box center [682, 450] width 180 height 250
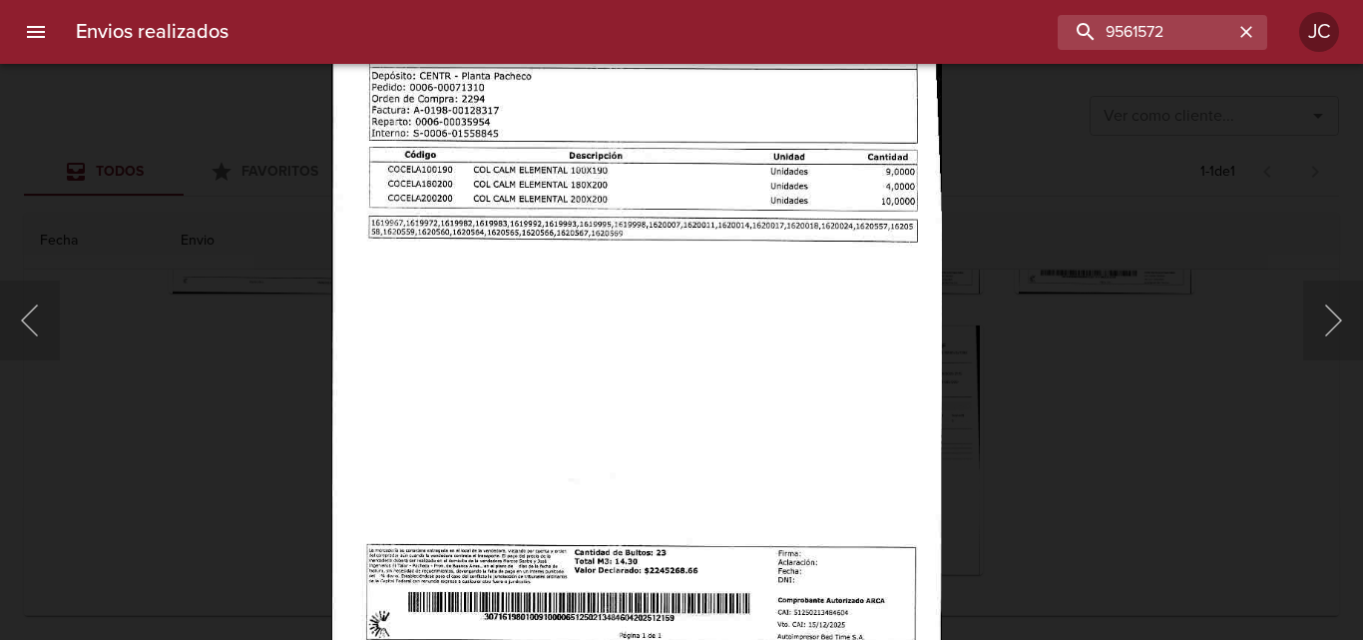
click at [1216, 402] on div "Lightbox" at bounding box center [681, 320] width 1363 height 640
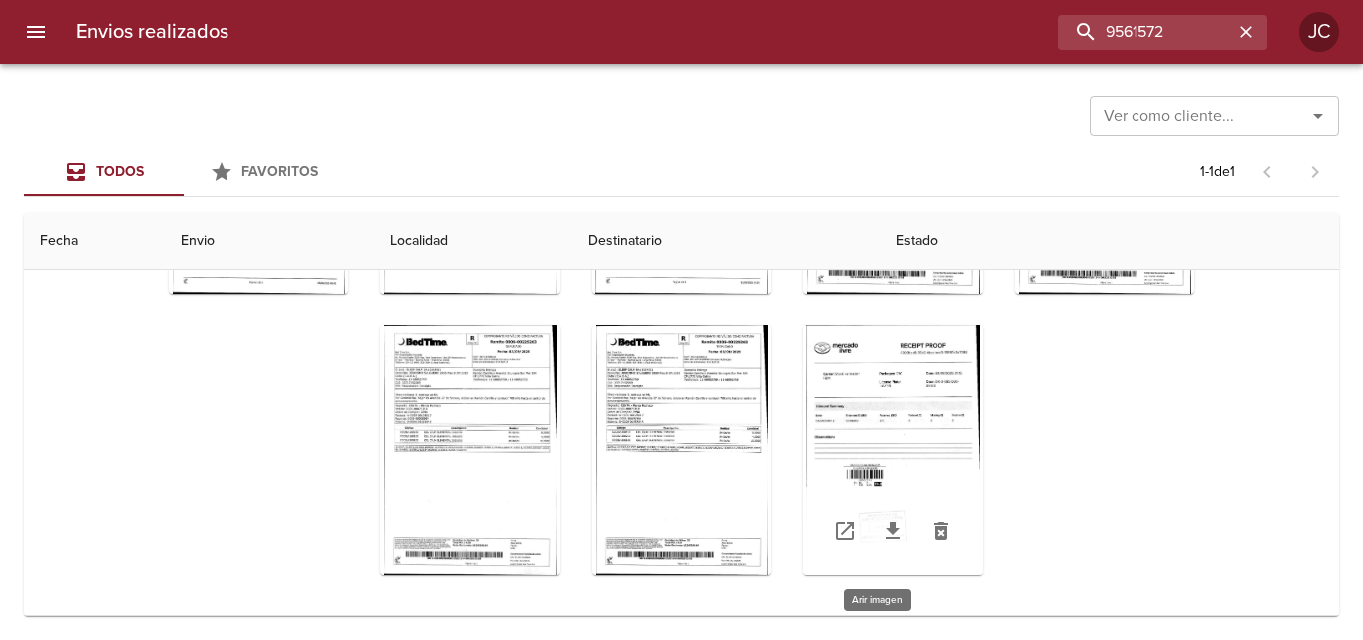
click at [803, 411] on div "Tabla de envíos del cliente" at bounding box center [893, 450] width 180 height 250
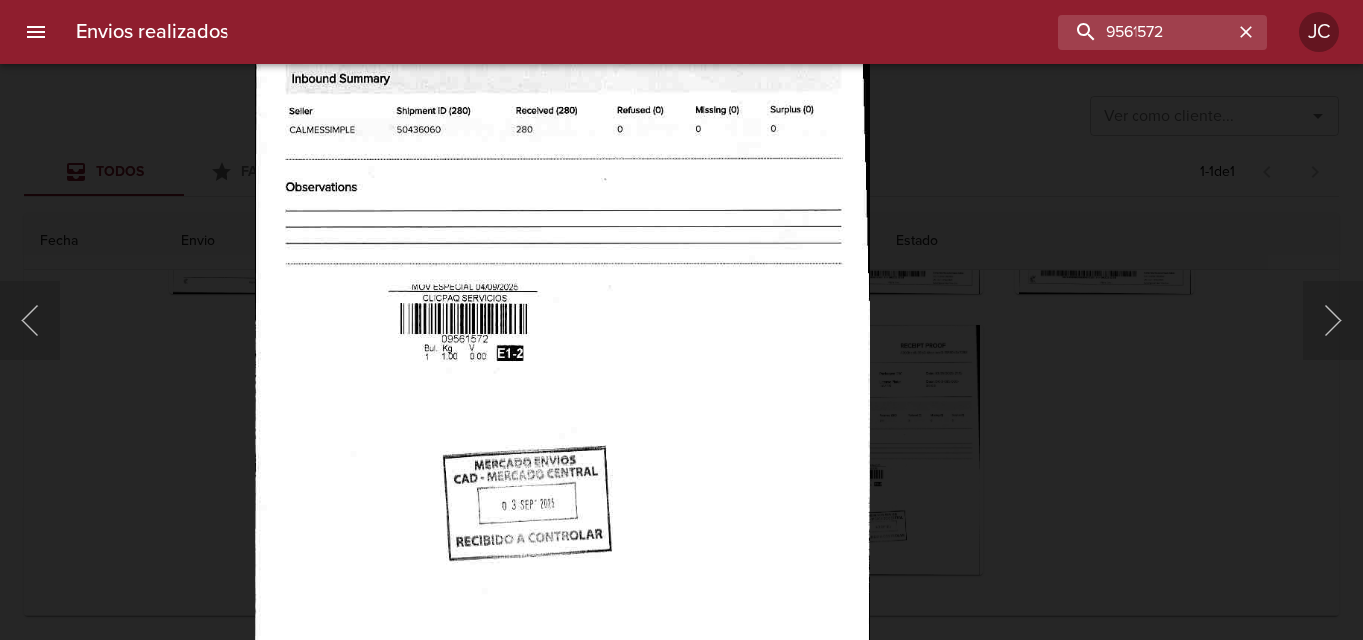
click at [780, 357] on img "Lightbox" at bounding box center [562, 232] width 614 height 884
click at [1072, 360] on div "Lightbox" at bounding box center [681, 320] width 1363 height 640
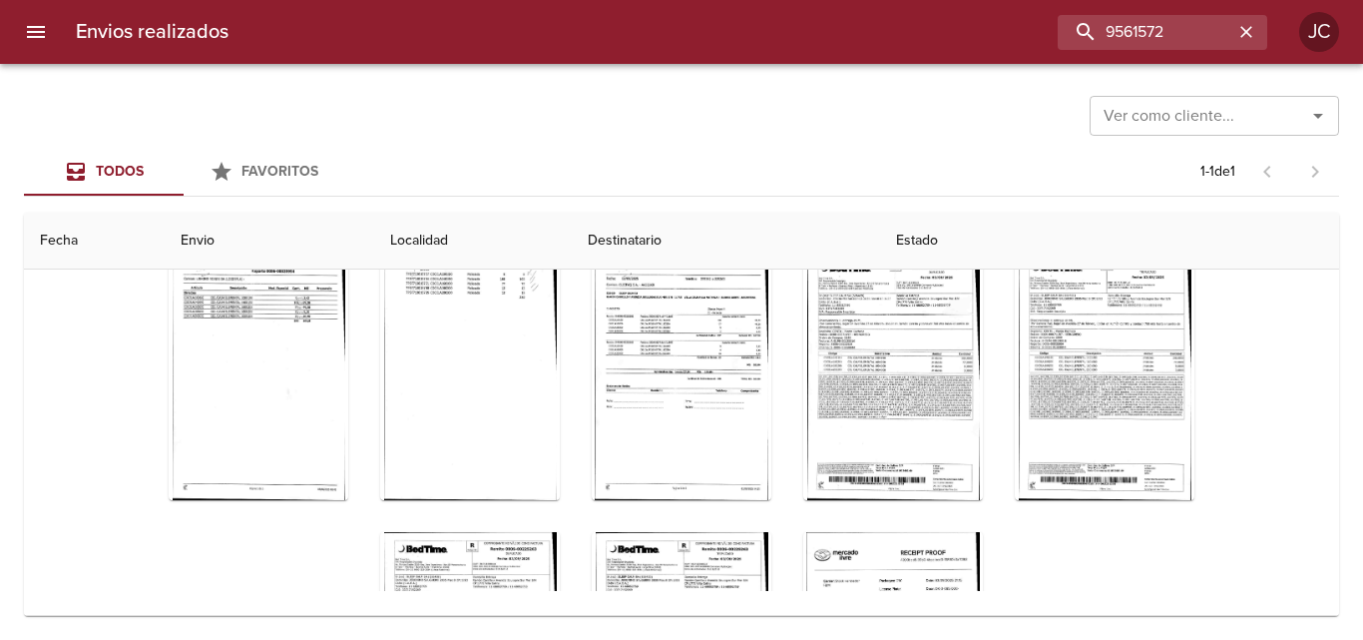
scroll to position [0, 0]
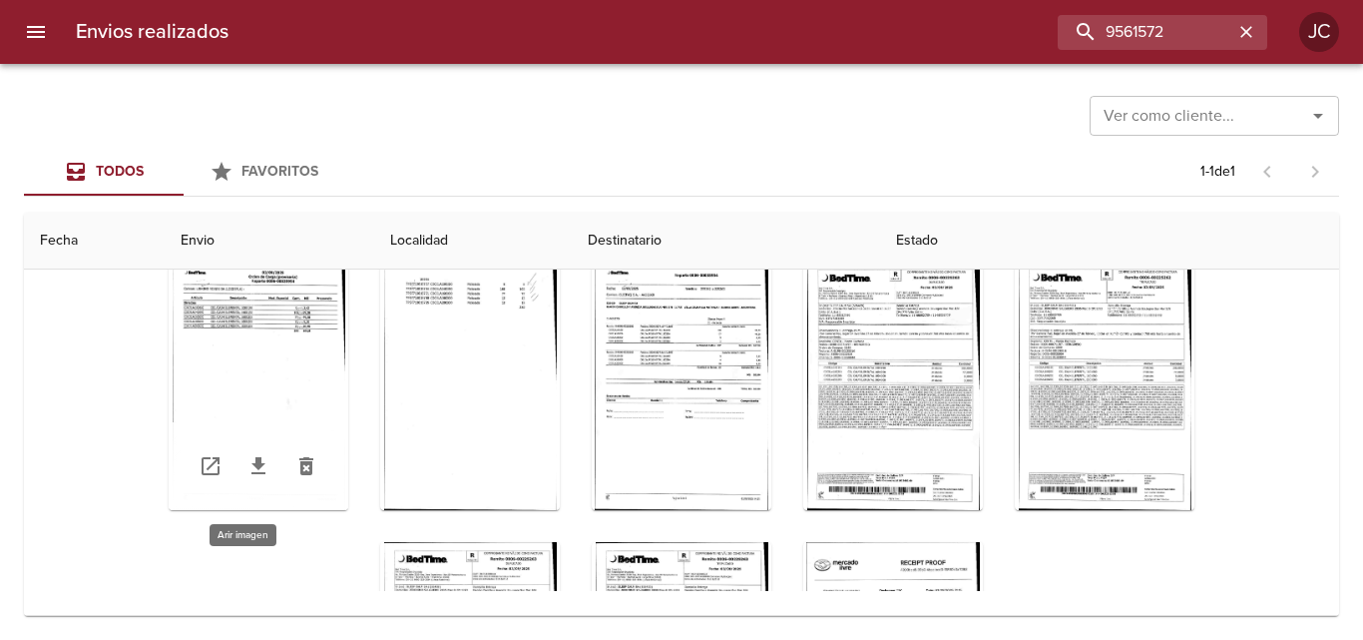
click at [289, 361] on div "Tabla de envíos del cliente" at bounding box center [259, 385] width 180 height 250
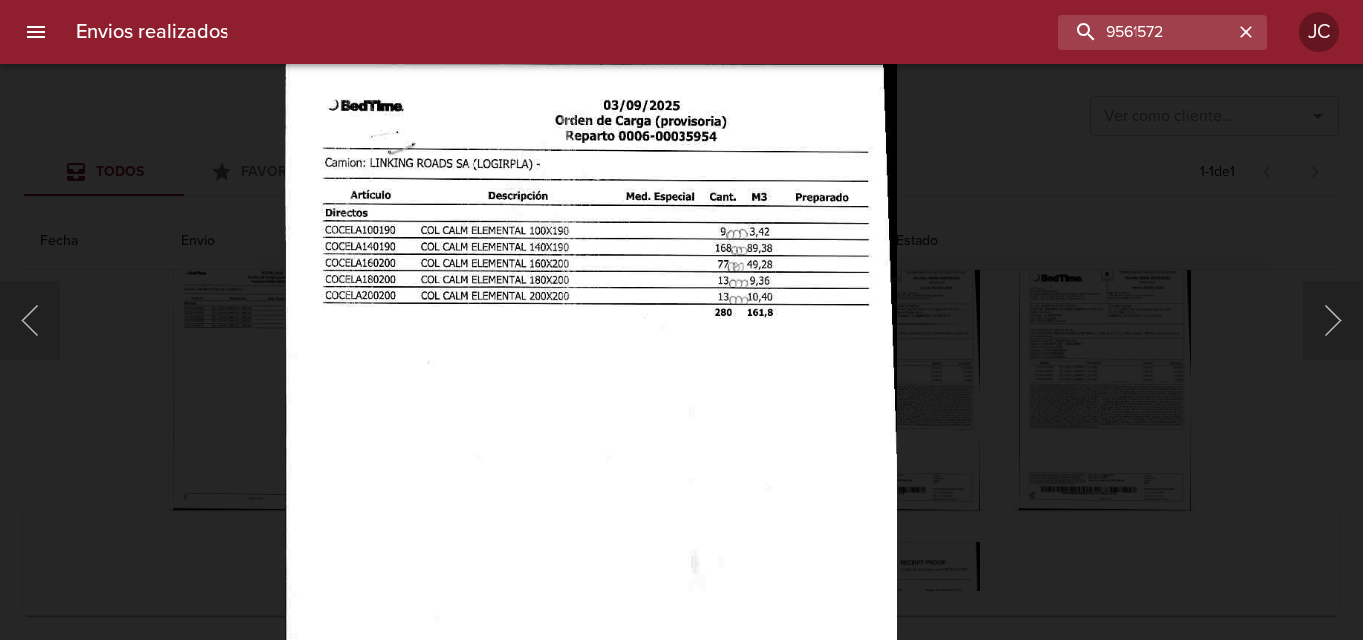
click at [690, 584] on img "Lightbox" at bounding box center [590, 505] width 612 height 884
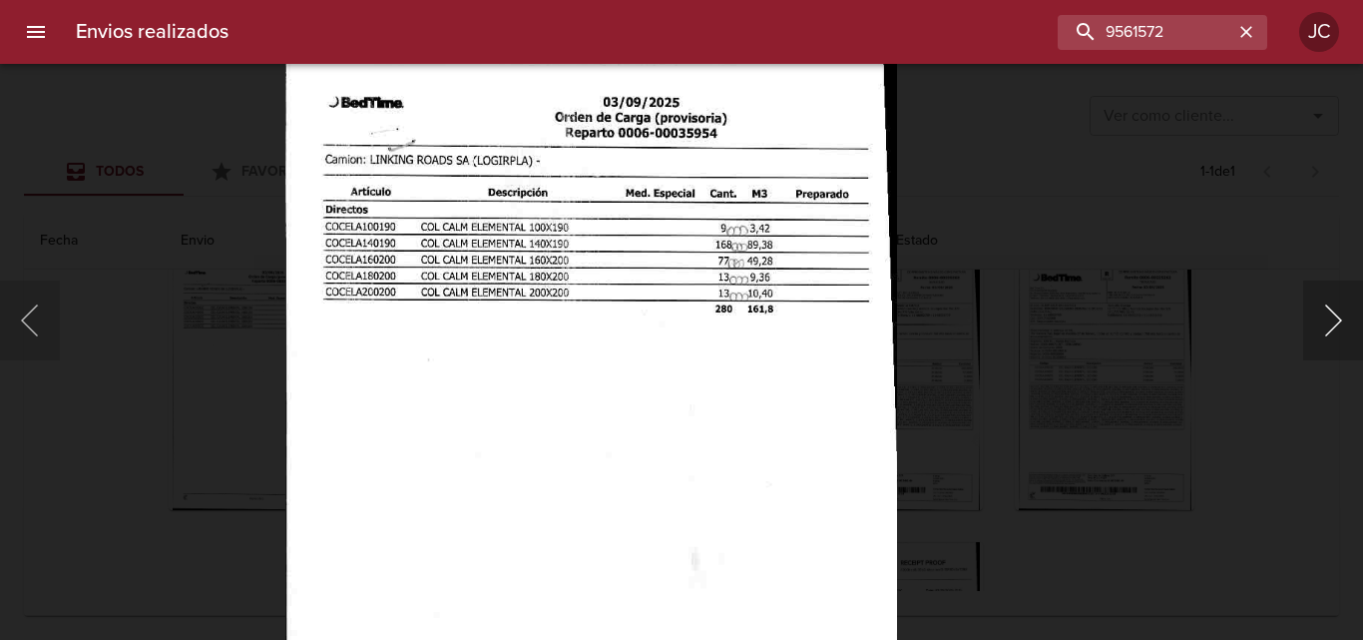
drag, startPoint x: 1339, startPoint y: 363, endPoint x: 1338, endPoint y: 351, distance: 12.0
click at [1338, 357] on div "Lightbox" at bounding box center [681, 320] width 1363 height 640
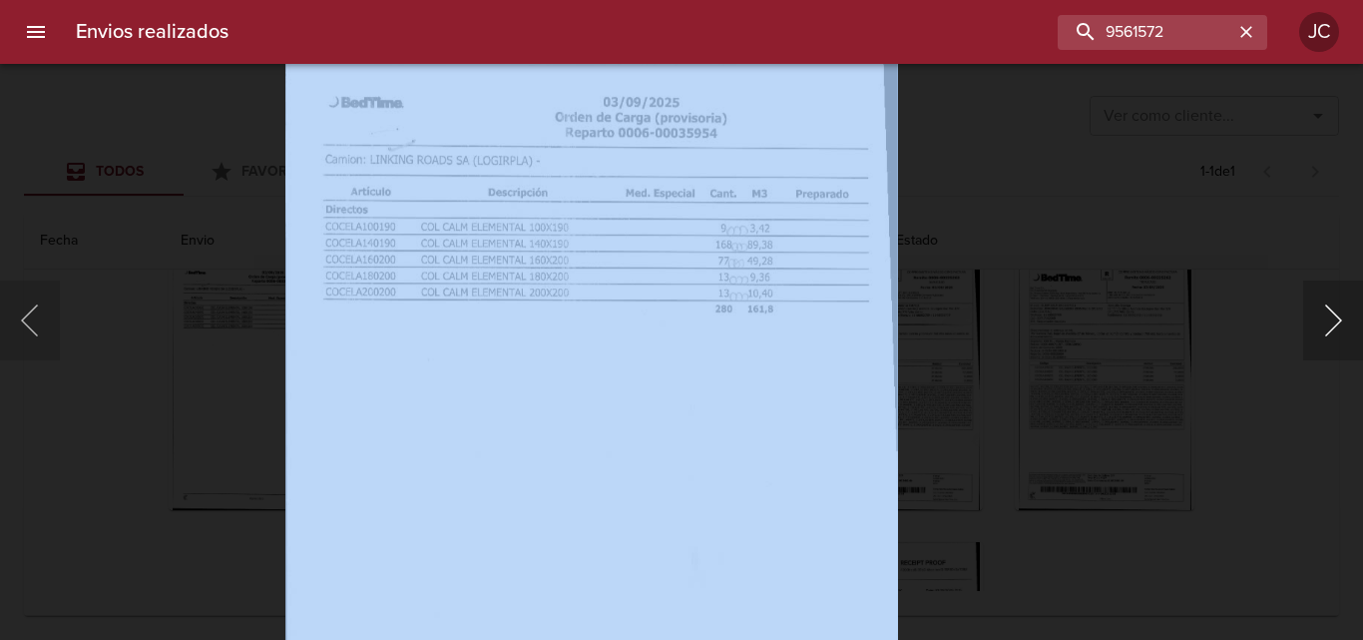
click at [1336, 349] on button "Siguiente" at bounding box center [1333, 320] width 60 height 80
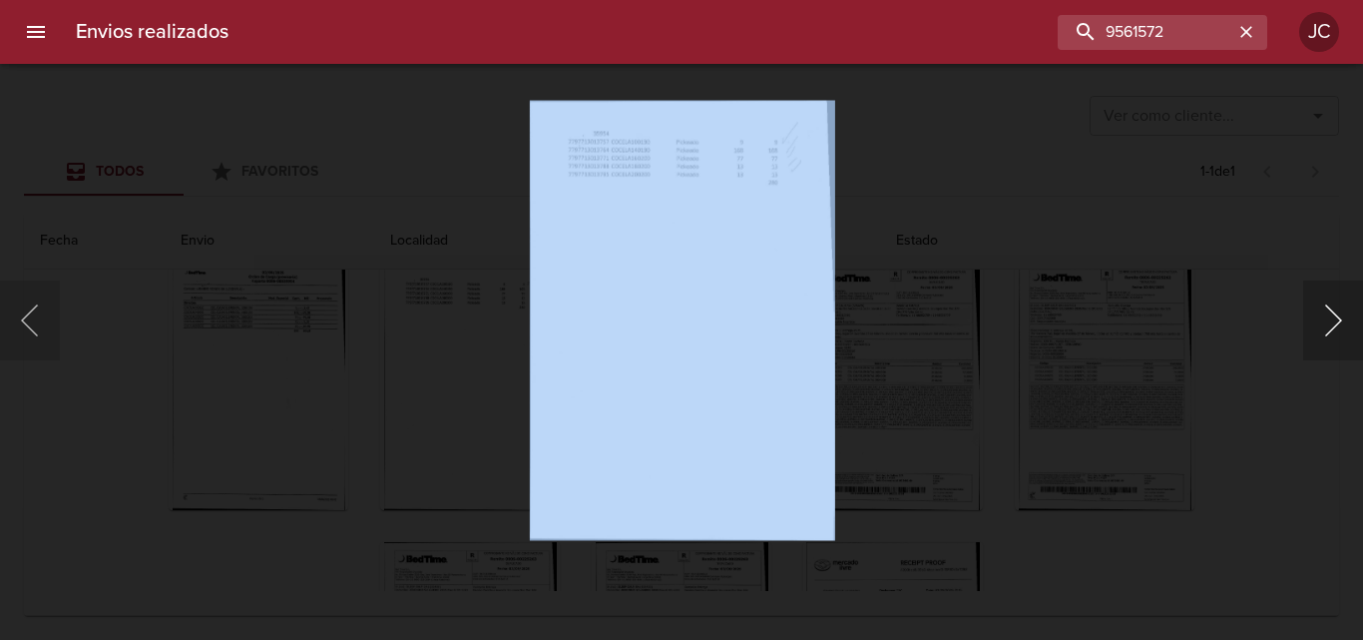
click at [1336, 349] on button "Siguiente" at bounding box center [1333, 320] width 60 height 80
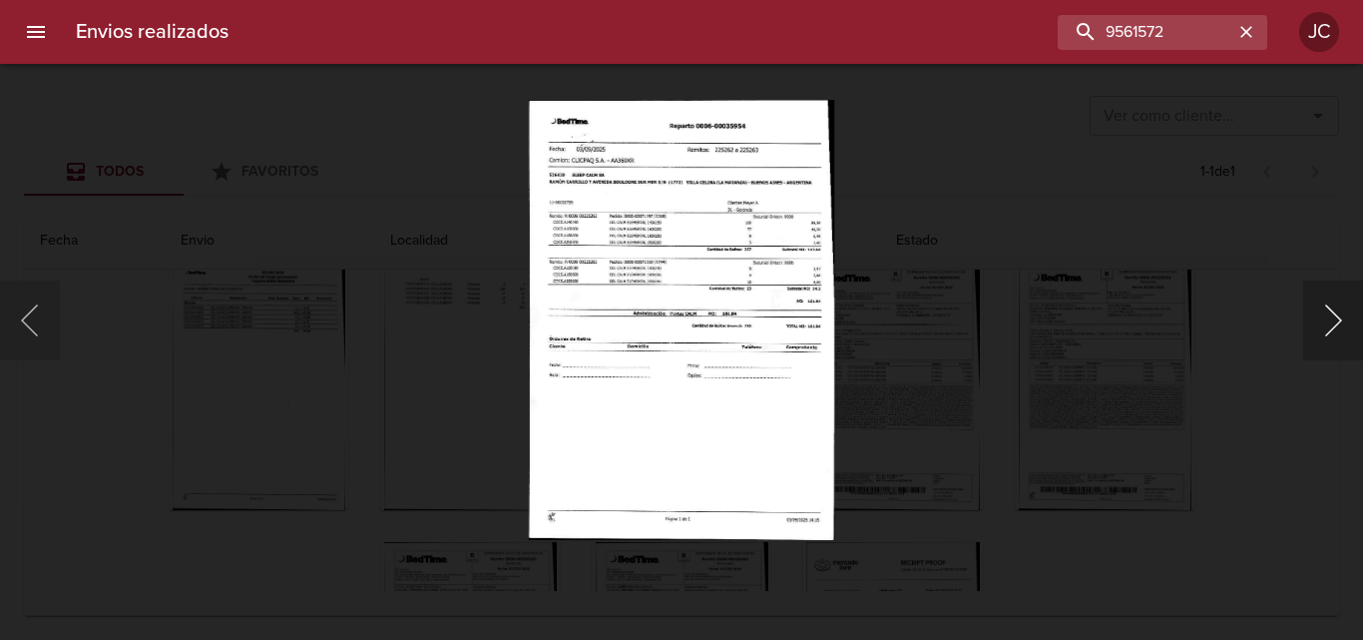
click at [1336, 349] on button "Siguiente" at bounding box center [1333, 320] width 60 height 80
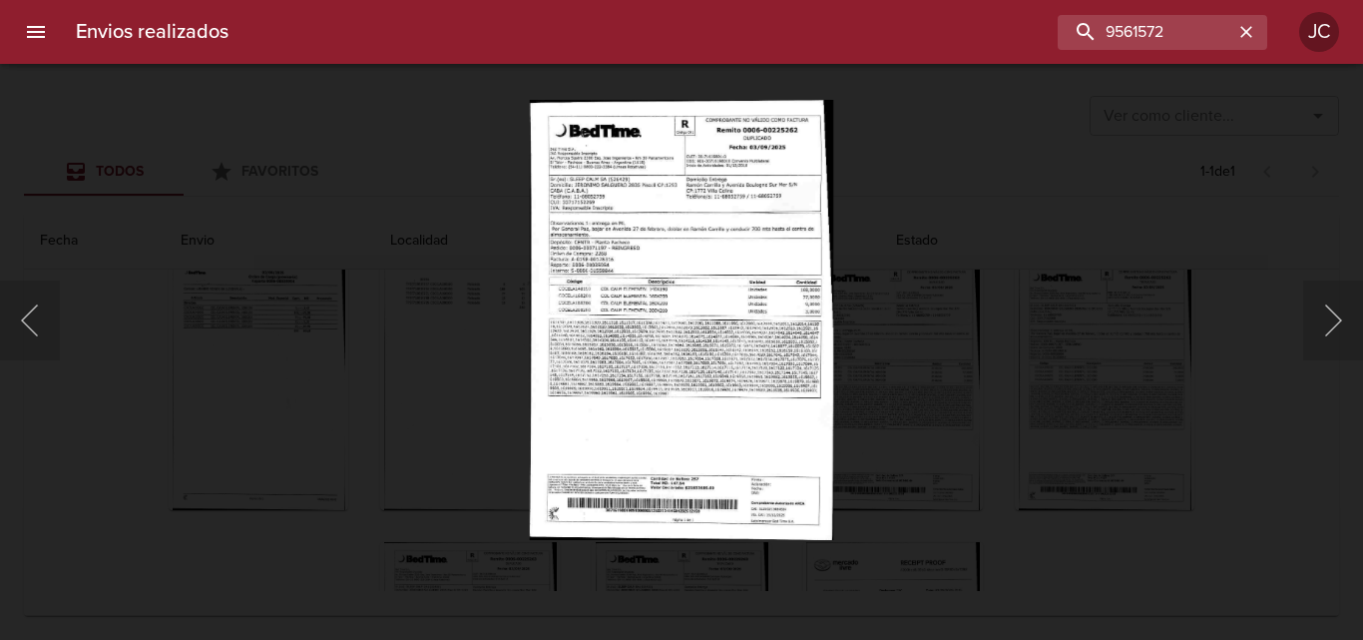
click at [1000, 350] on div "Lightbox" at bounding box center [681, 320] width 1363 height 640
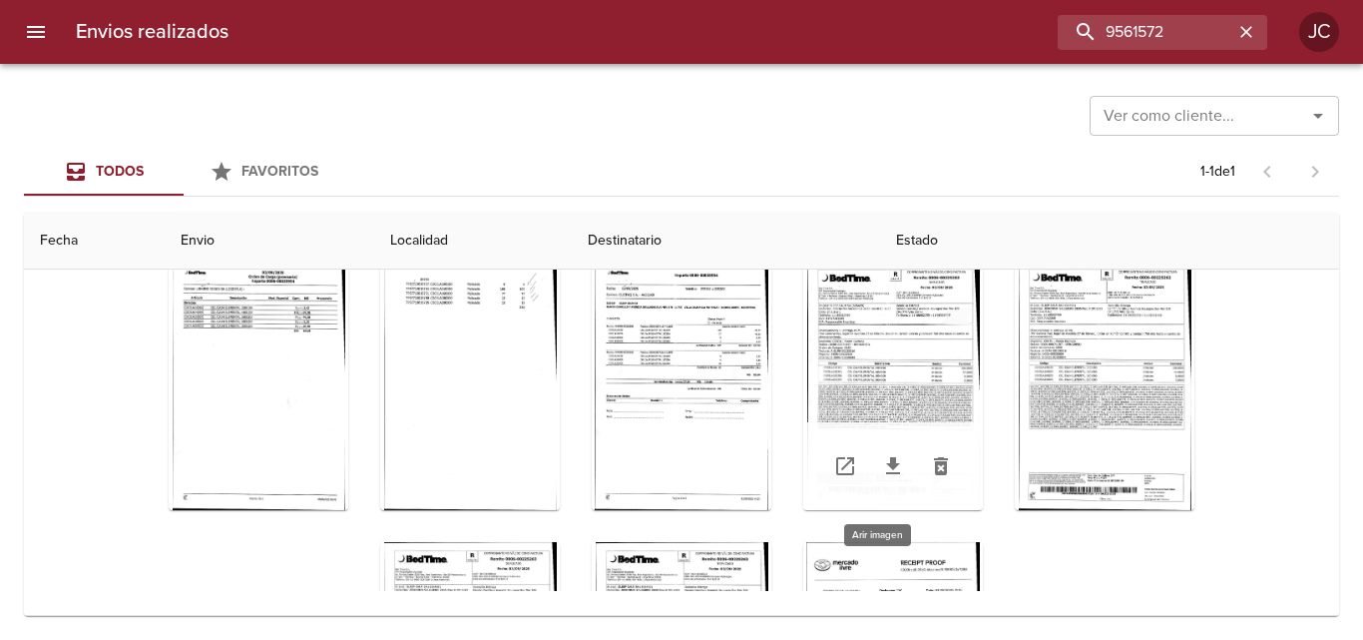
click at [865, 354] on div "Tabla de envíos del cliente" at bounding box center [893, 385] width 180 height 250
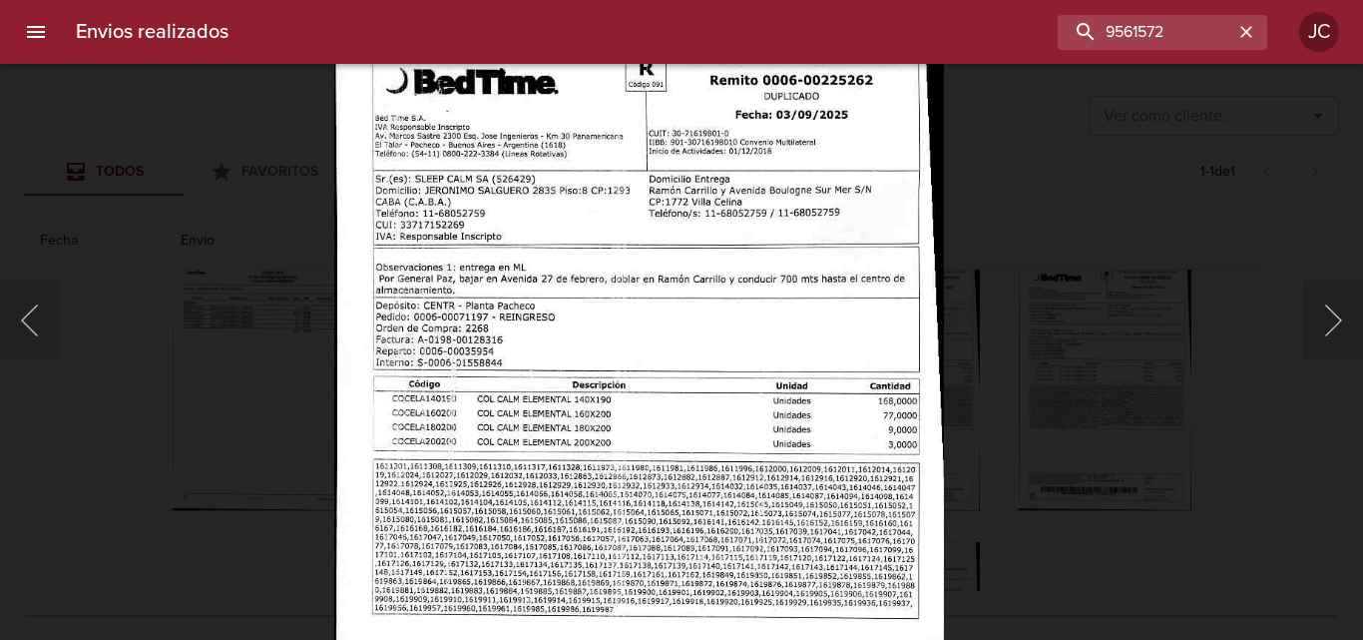
click at [742, 476] on img "Lightbox" at bounding box center [639, 462] width 610 height 884
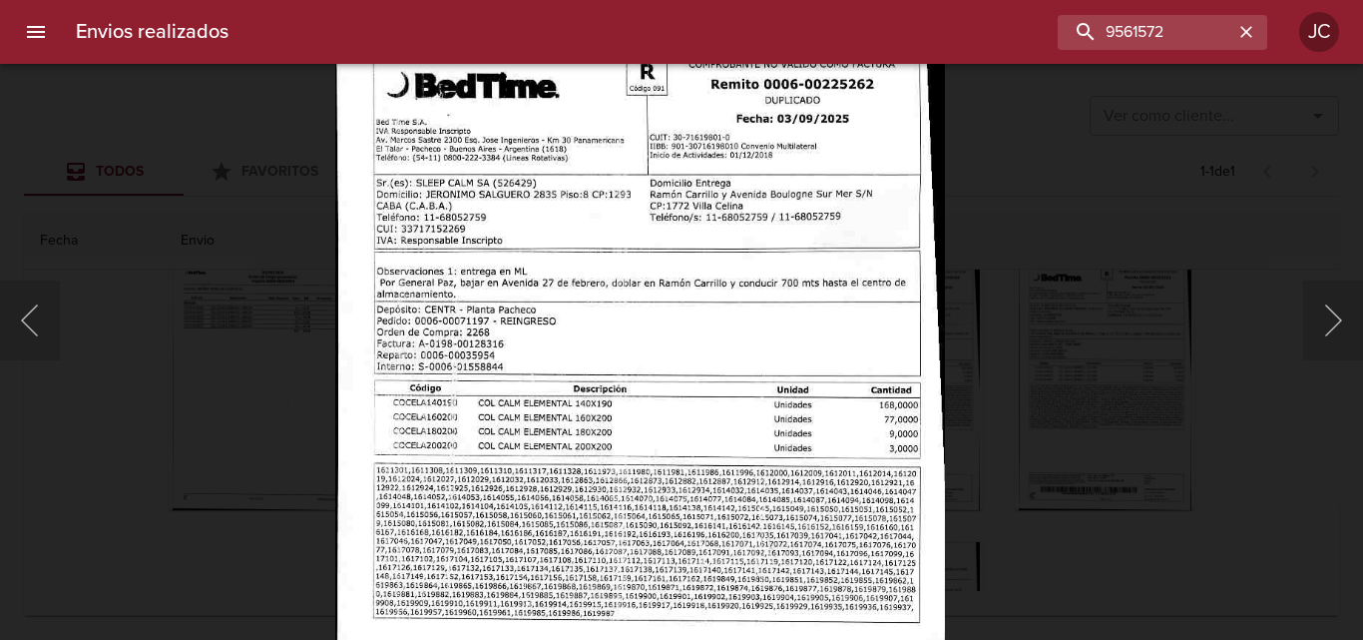
click at [976, 268] on div "Lightbox" at bounding box center [681, 320] width 1363 height 640
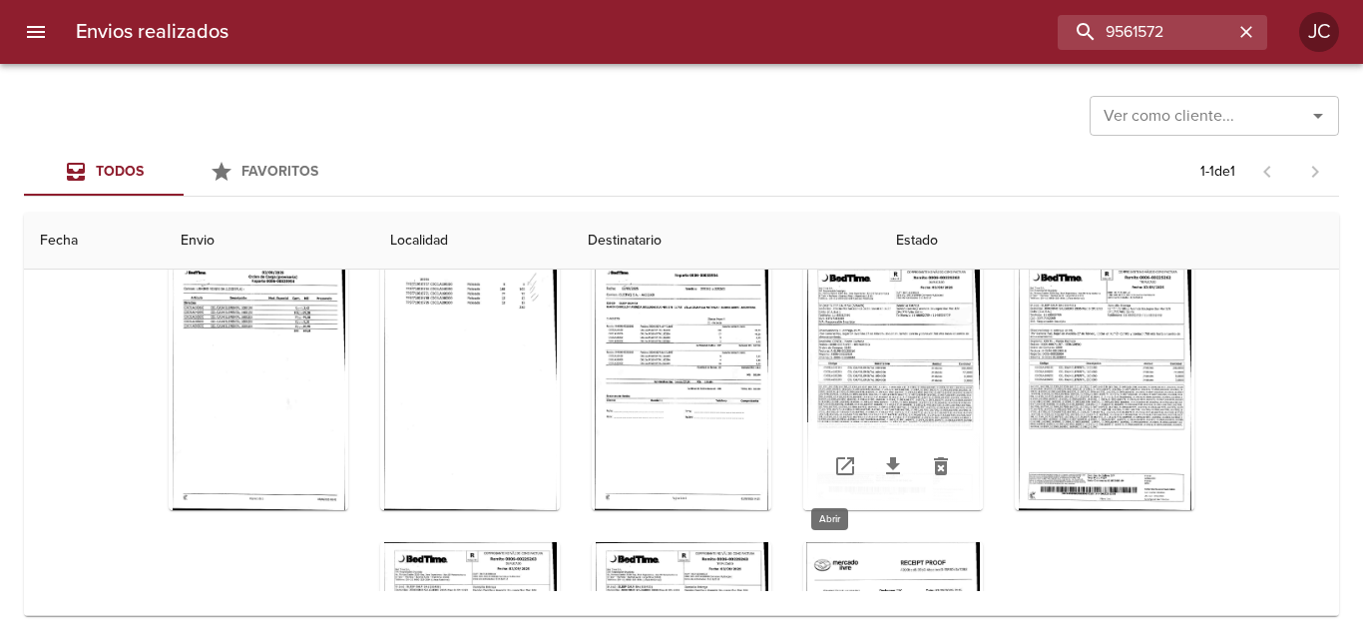
click at [833, 471] on icon "Tabla de envíos del cliente" at bounding box center [845, 466] width 24 height 24
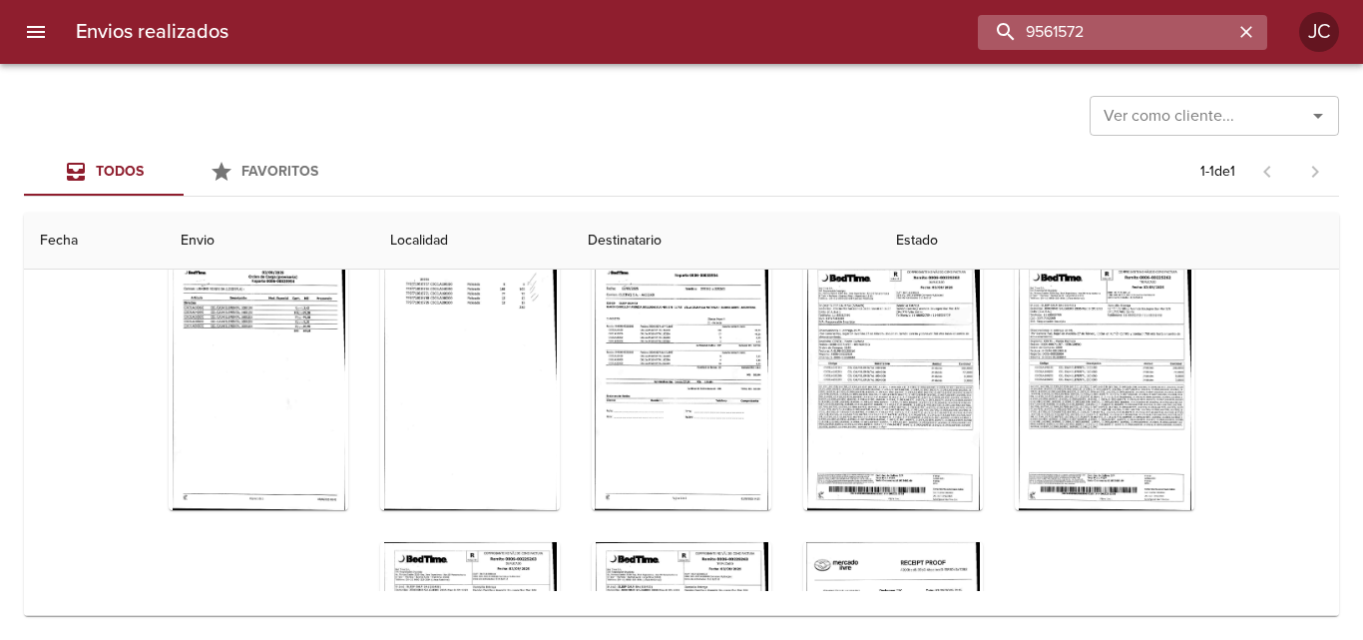
click at [1090, 41] on input "9561572" at bounding box center [1105, 32] width 255 height 35
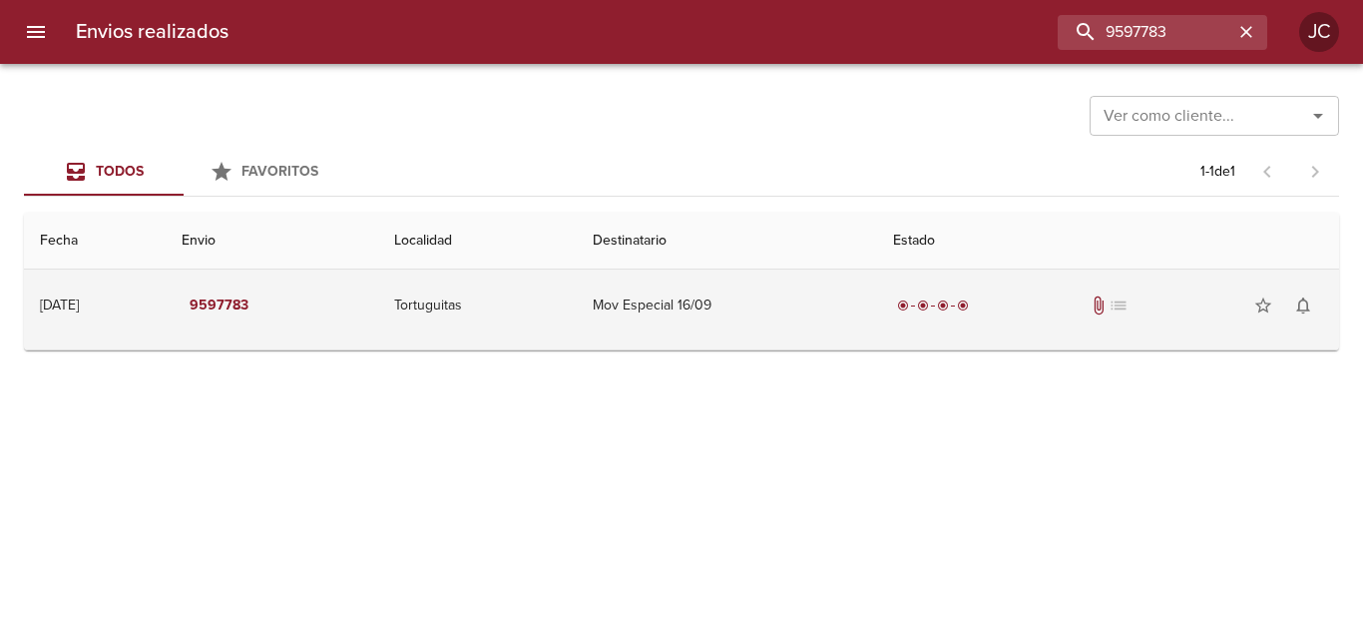
click at [761, 334] on td "Mov Especial 16/09" at bounding box center [727, 305] width 300 height 72
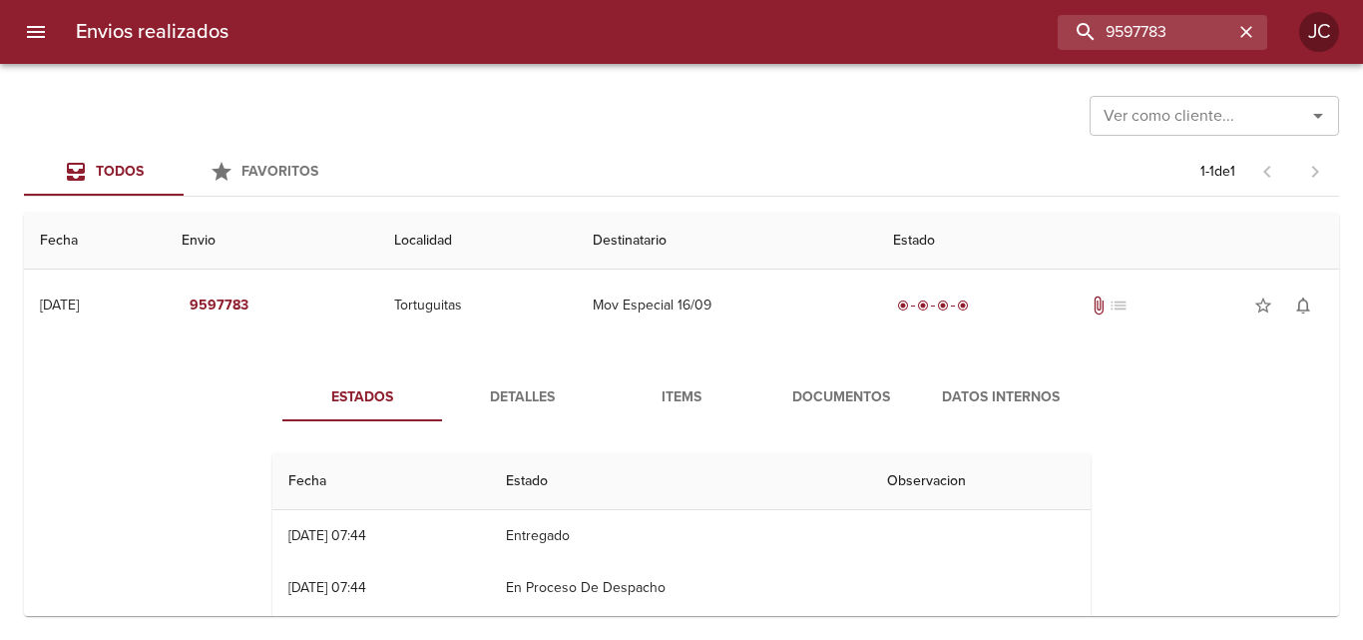
click at [867, 386] on span "Documentos" at bounding box center [841, 397] width 136 height 25
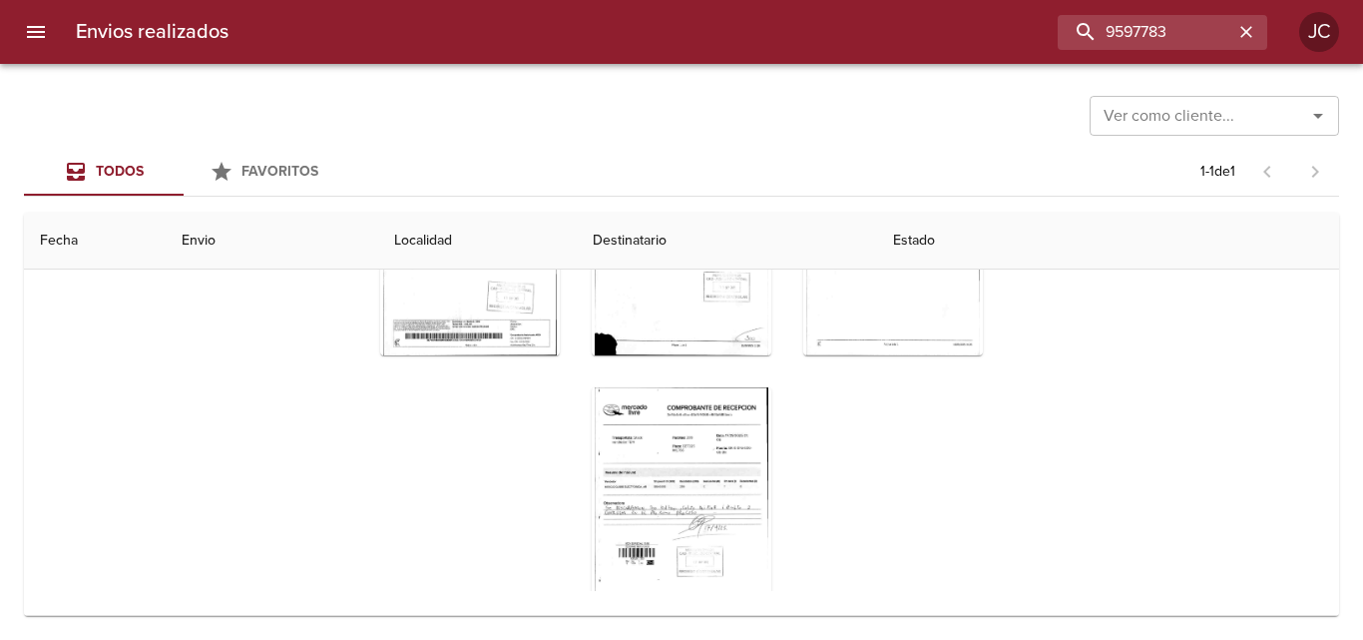
scroll to position [17, 0]
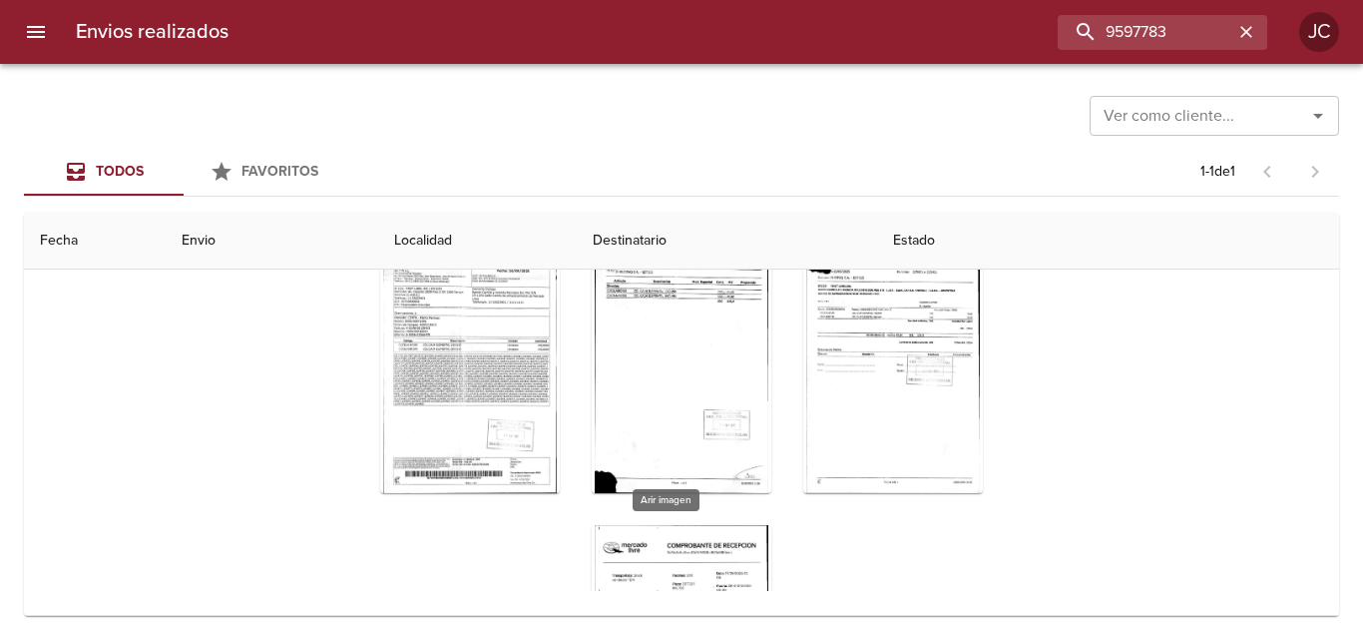
click at [705, 537] on div "Tabla de envíos del cliente" at bounding box center [682, 650] width 180 height 250
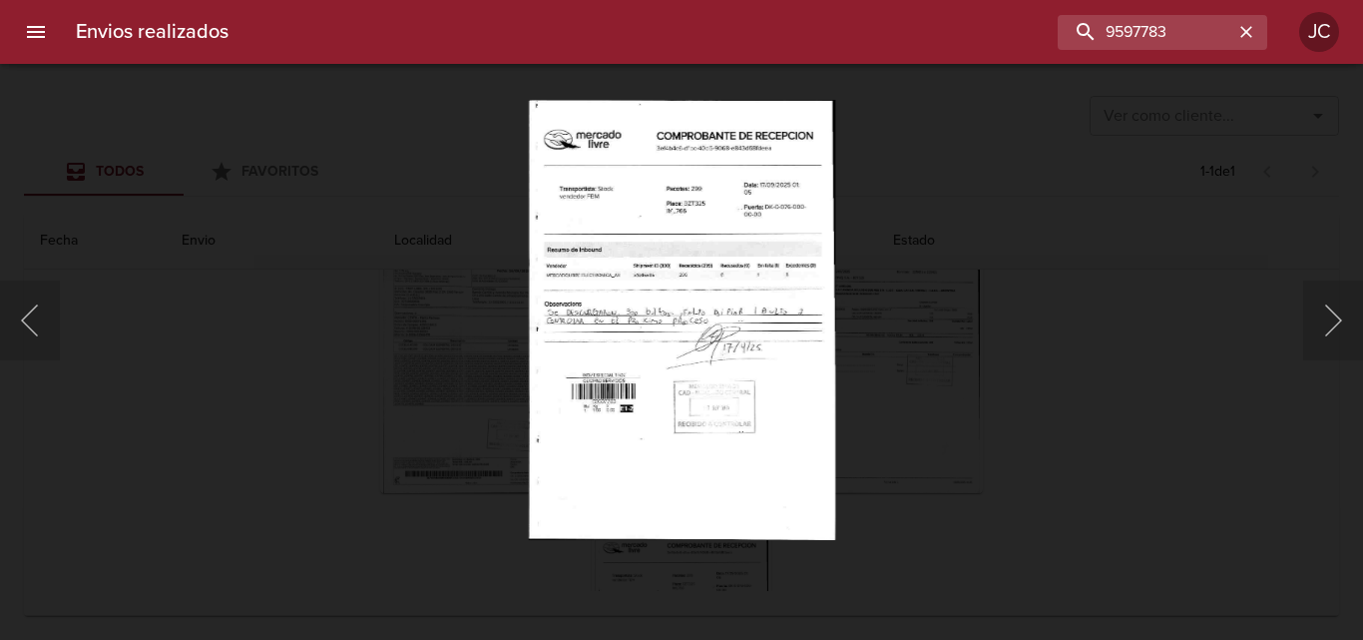
drag, startPoint x: 969, startPoint y: 444, endPoint x: 841, endPoint y: 522, distance: 149.6
click at [968, 444] on div "Lightbox" at bounding box center [681, 320] width 1363 height 640
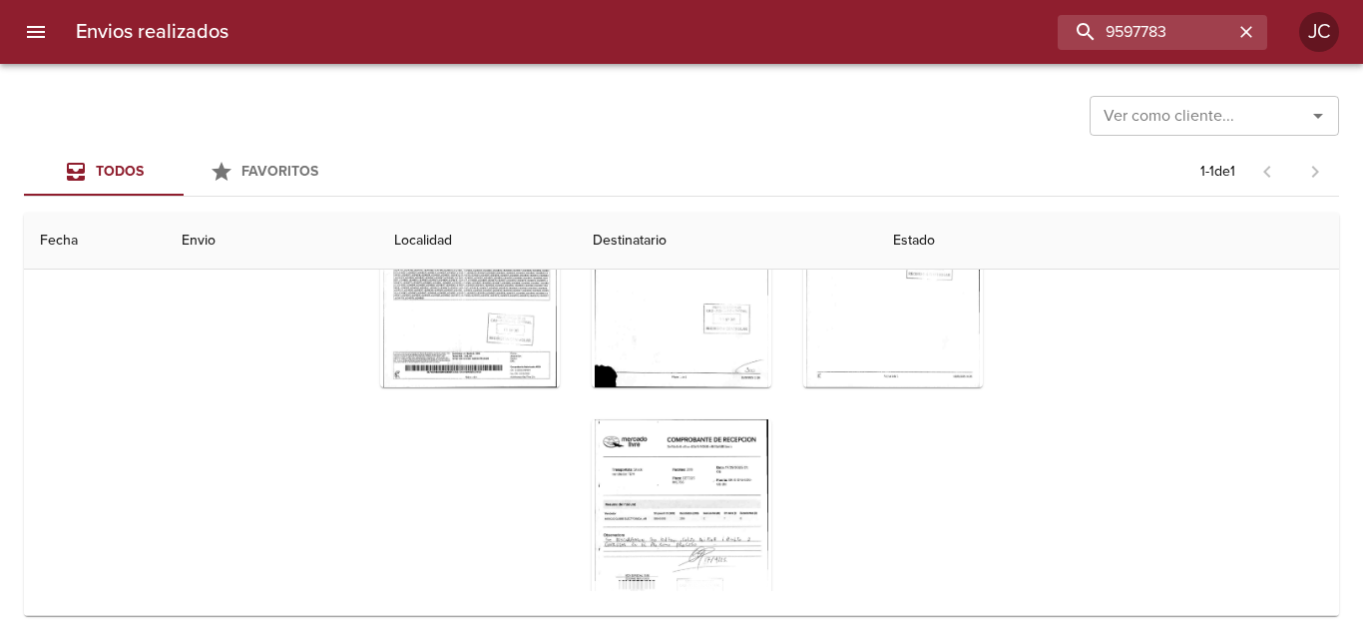
scroll to position [217, 0]
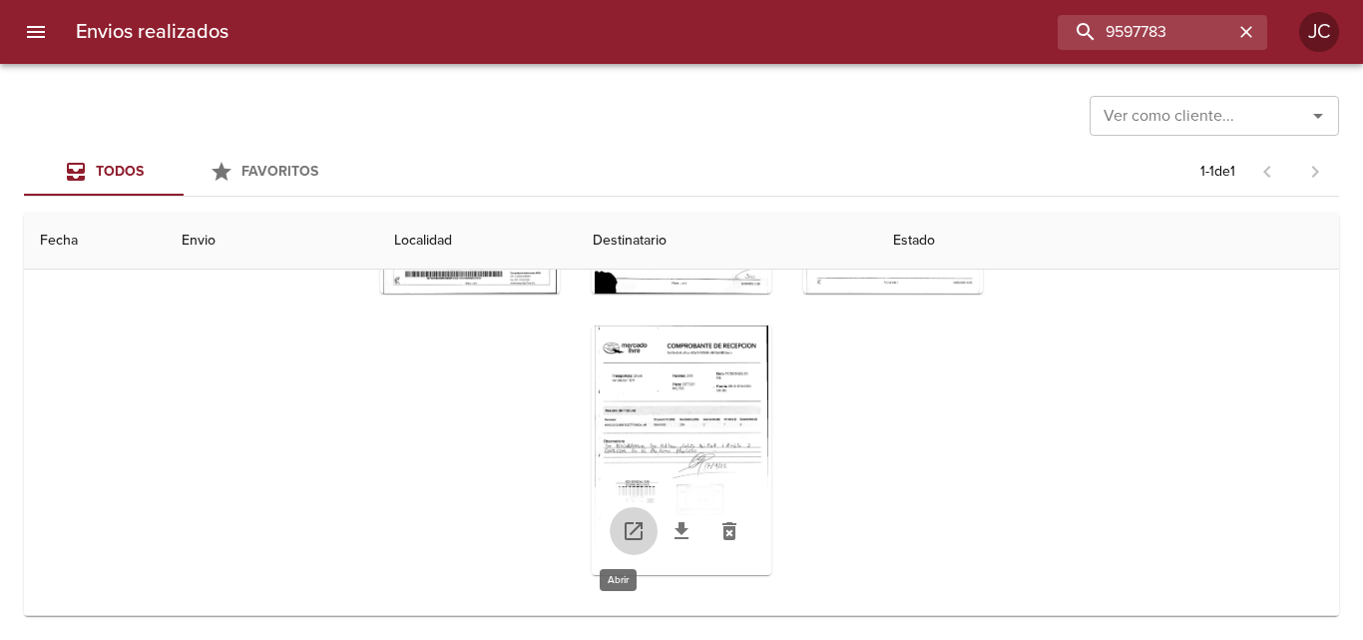
click at [622, 530] on icon "Tabla de envíos del cliente" at bounding box center [634, 531] width 24 height 24
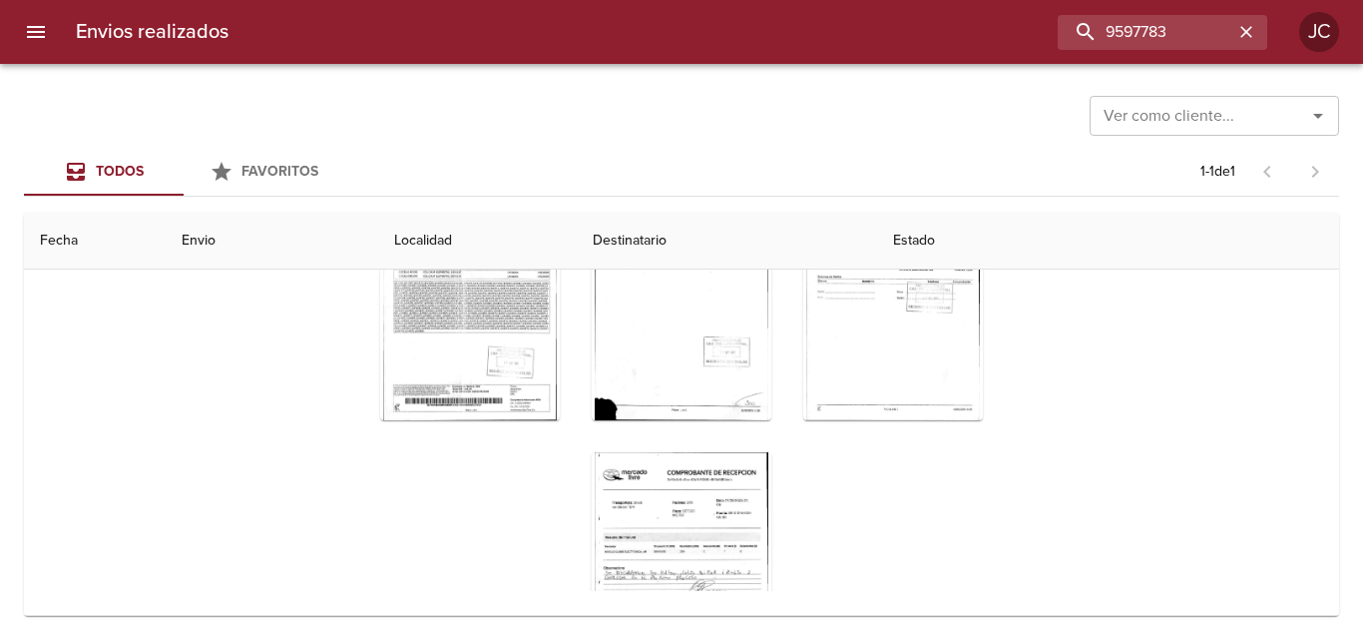
scroll to position [17, 0]
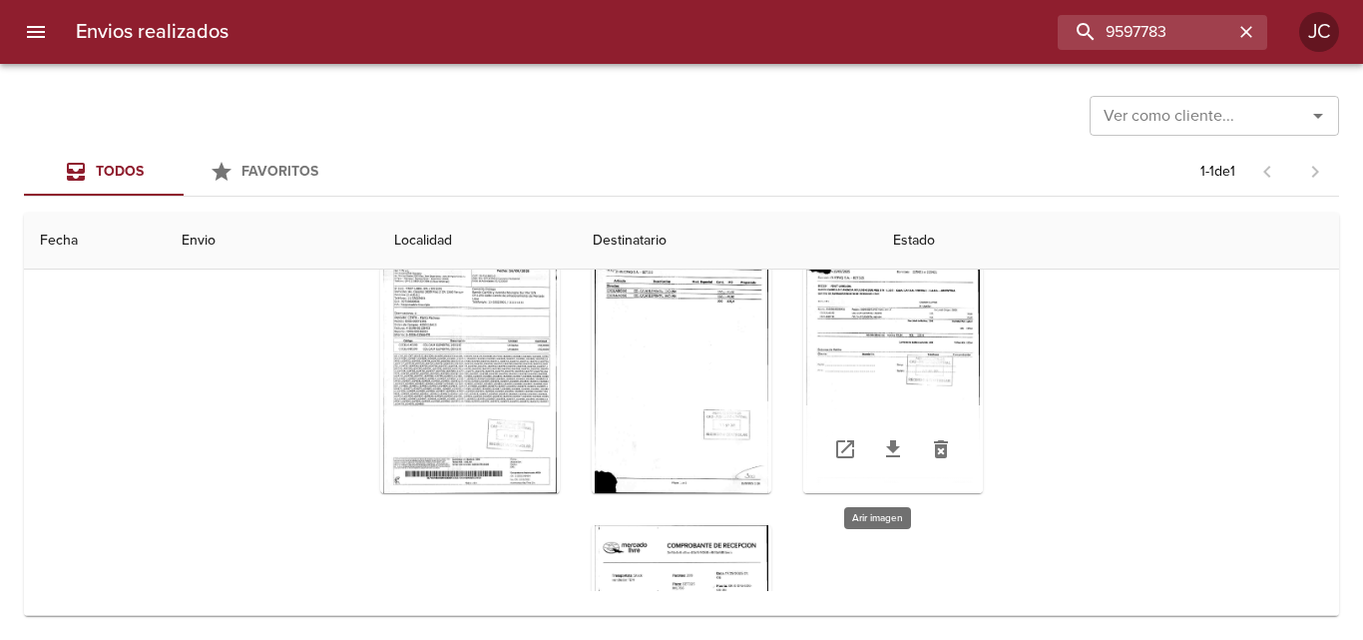
click at [909, 338] on div "Tabla de envíos del cliente" at bounding box center [893, 369] width 180 height 250
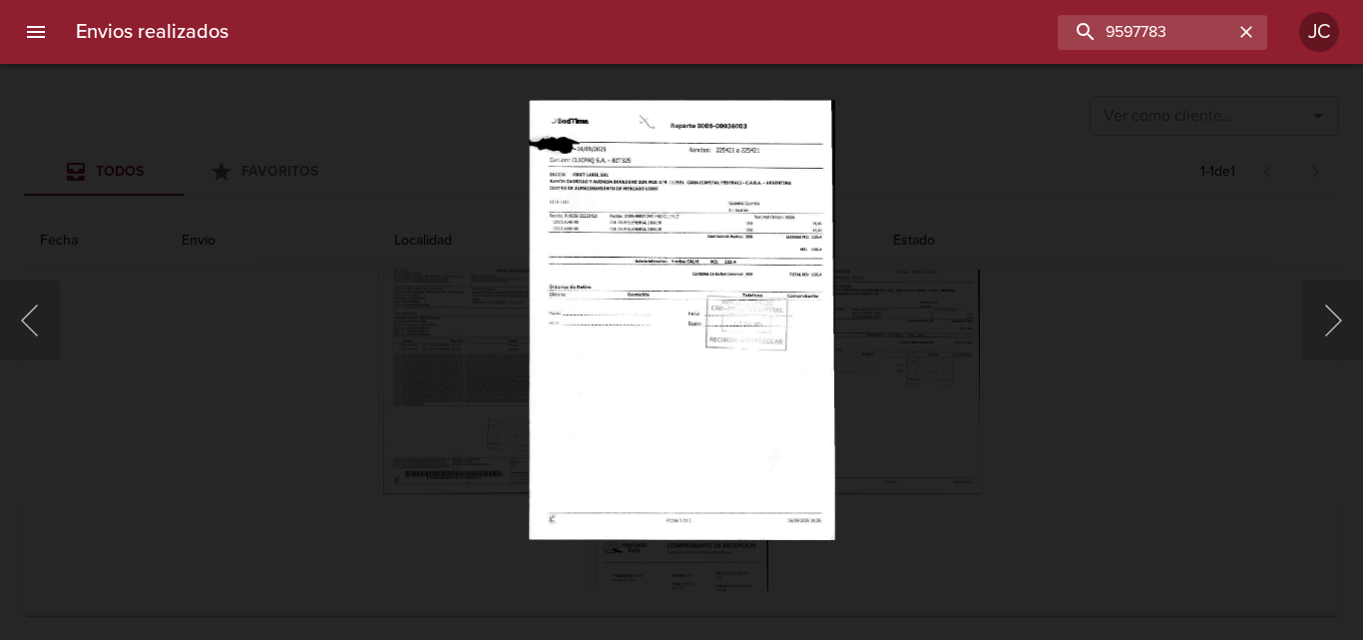
click at [947, 360] on div "Lightbox" at bounding box center [681, 320] width 1363 height 640
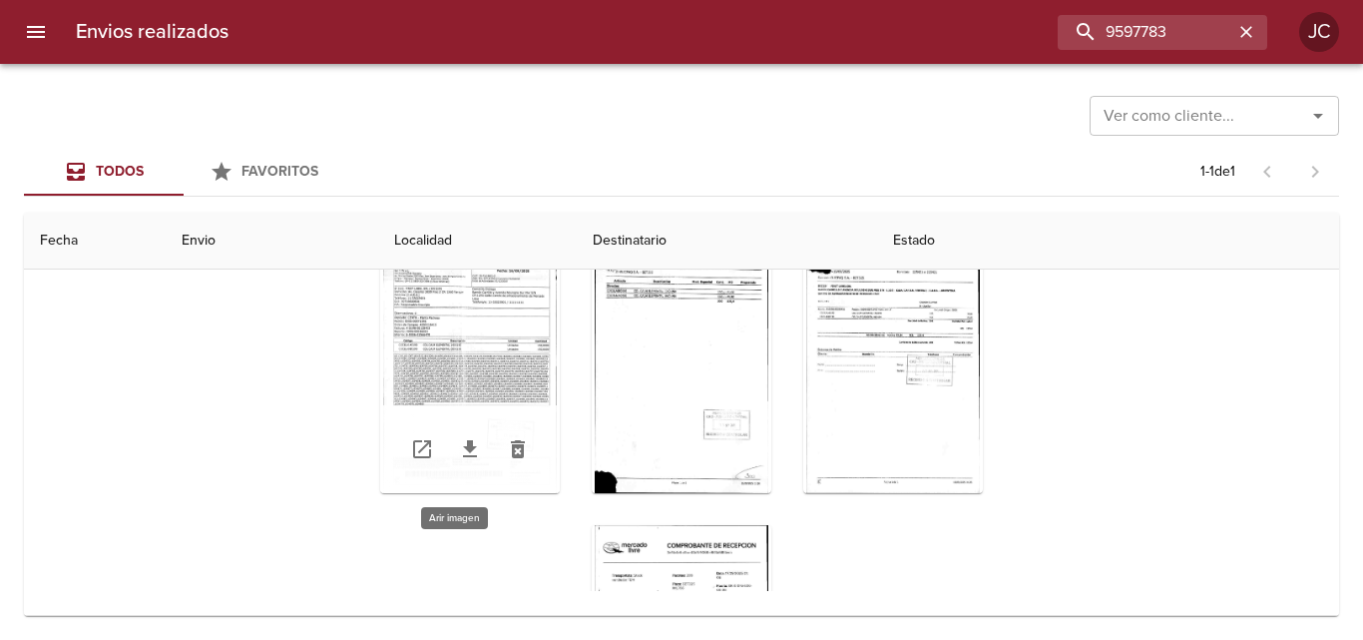
click at [490, 345] on div "Tabla de envíos del cliente" at bounding box center [470, 369] width 180 height 250
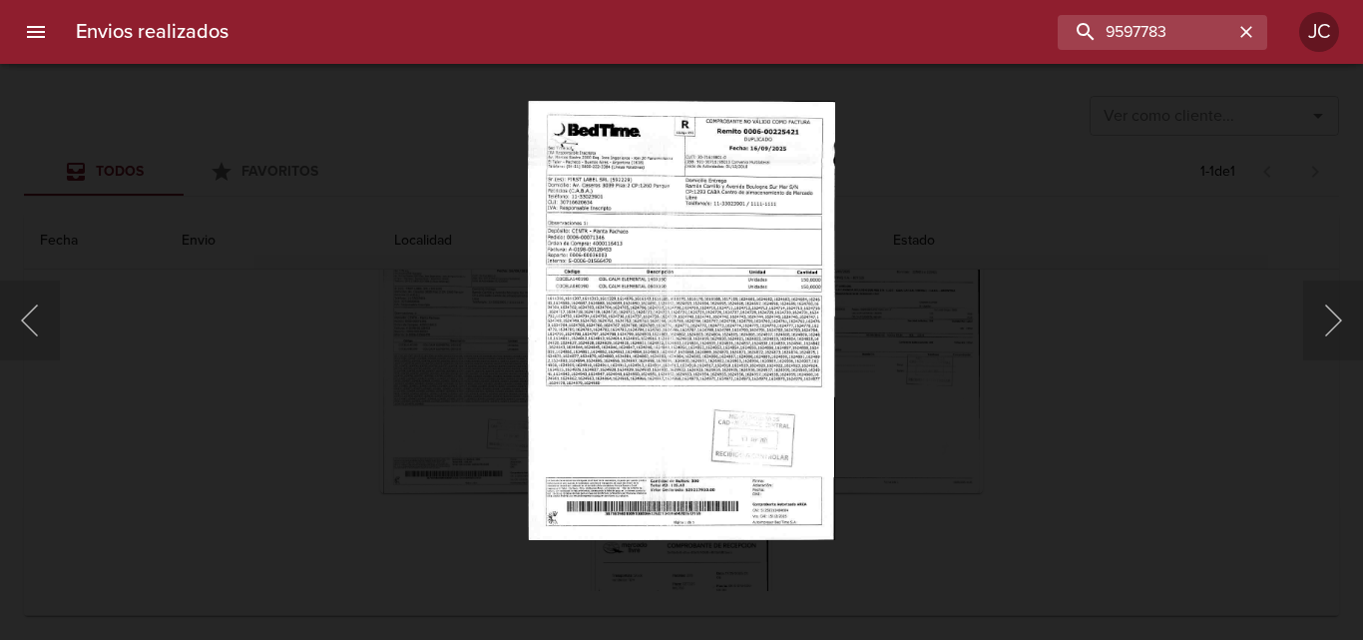
click at [602, 427] on img "Lightbox" at bounding box center [681, 320] width 306 height 440
click at [452, 413] on div "Lightbox" at bounding box center [681, 320] width 1363 height 640
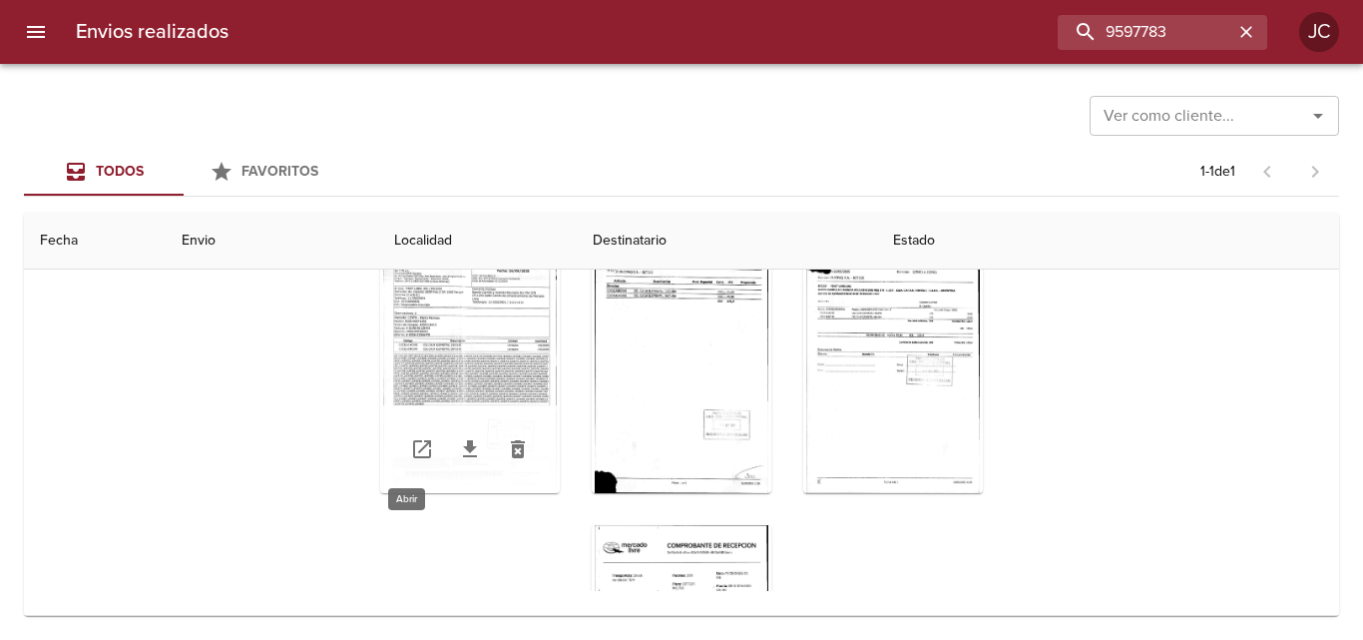
click at [398, 454] on link "Tabla de envíos del cliente" at bounding box center [422, 449] width 48 height 48
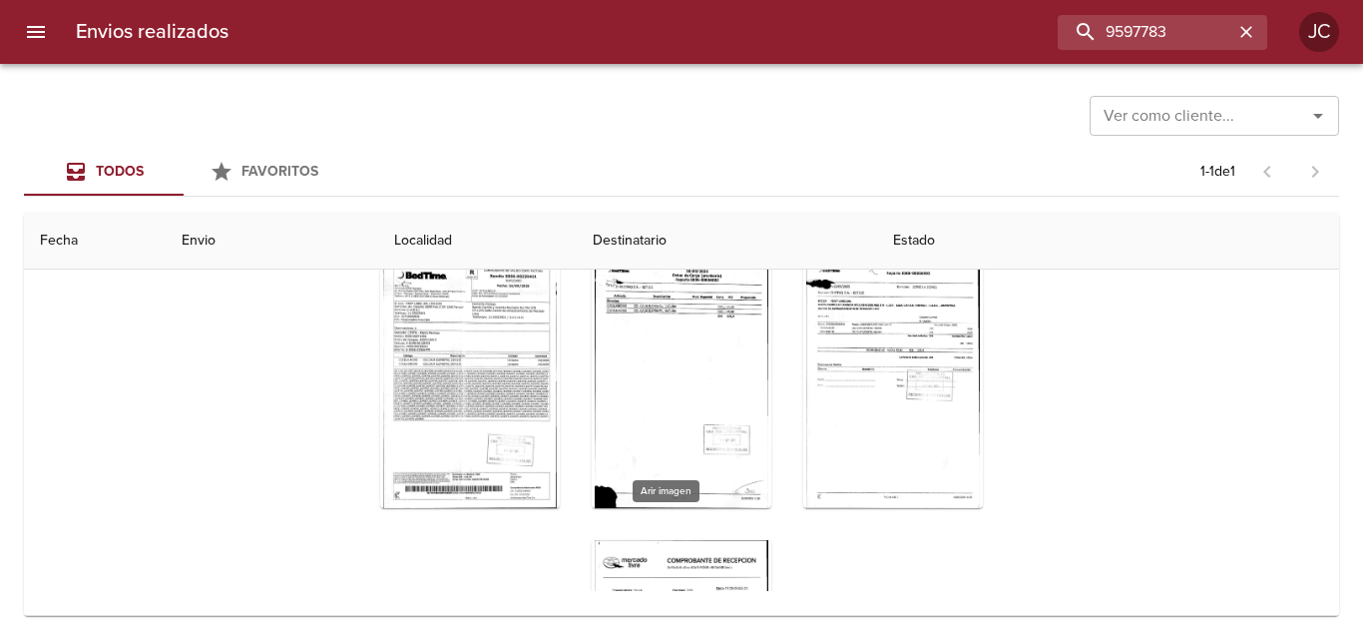
scroll to position [0, 0]
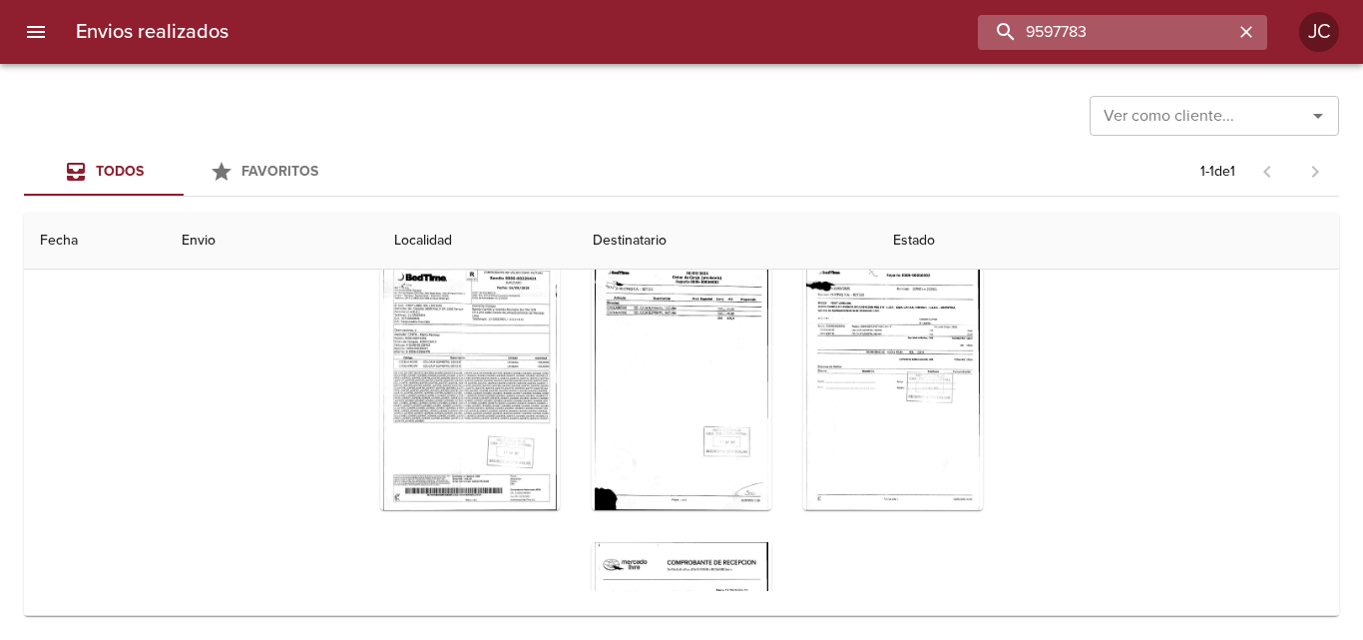
click at [1166, 47] on input "9597783" at bounding box center [1105, 32] width 255 height 35
click at [1166, 46] on input "9597783" at bounding box center [1105, 32] width 255 height 35
type input "9616461"
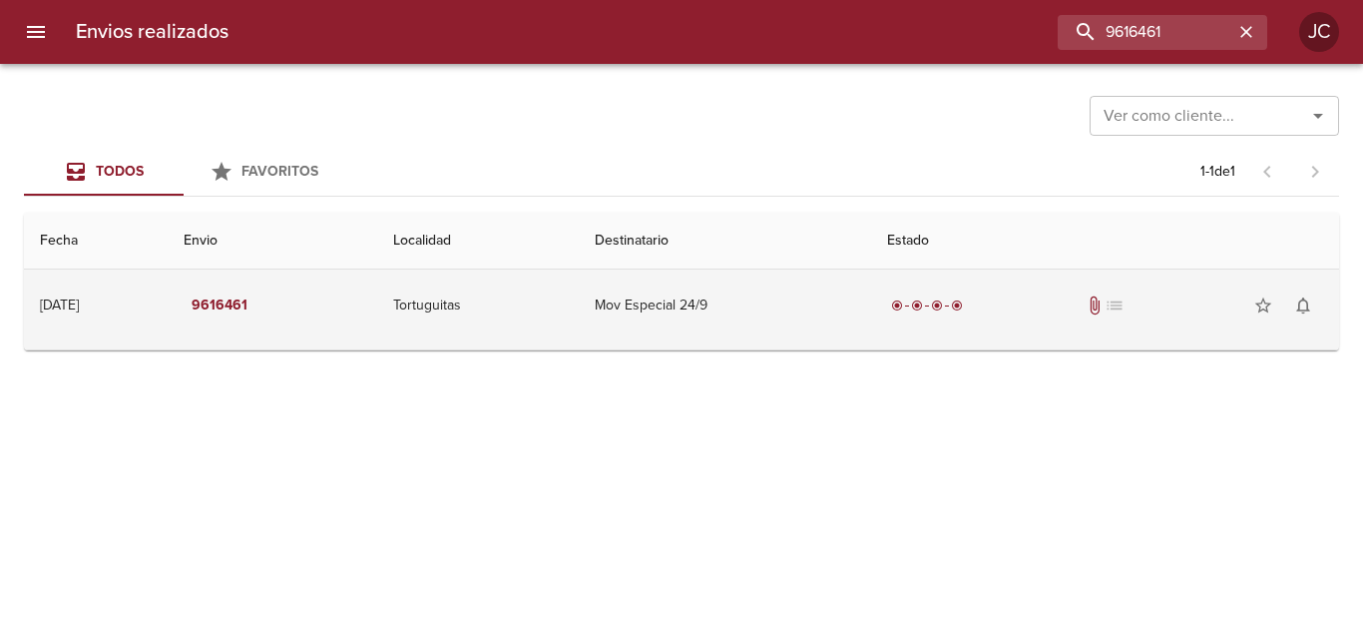
click at [743, 311] on td "Mov Especial 24/9" at bounding box center [725, 305] width 292 height 72
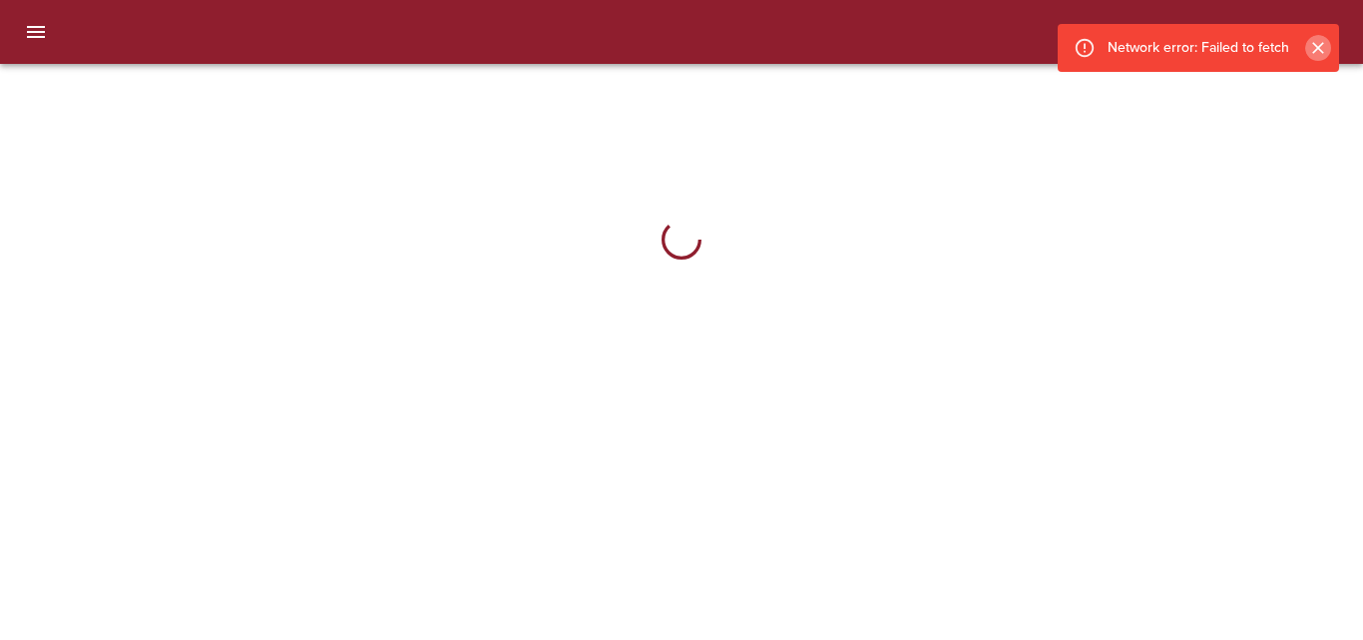
click at [1328, 47] on button "Cerrar" at bounding box center [1318, 48] width 26 height 26
click at [1320, 42] on icon "Cerrar" at bounding box center [1318, 48] width 20 height 20
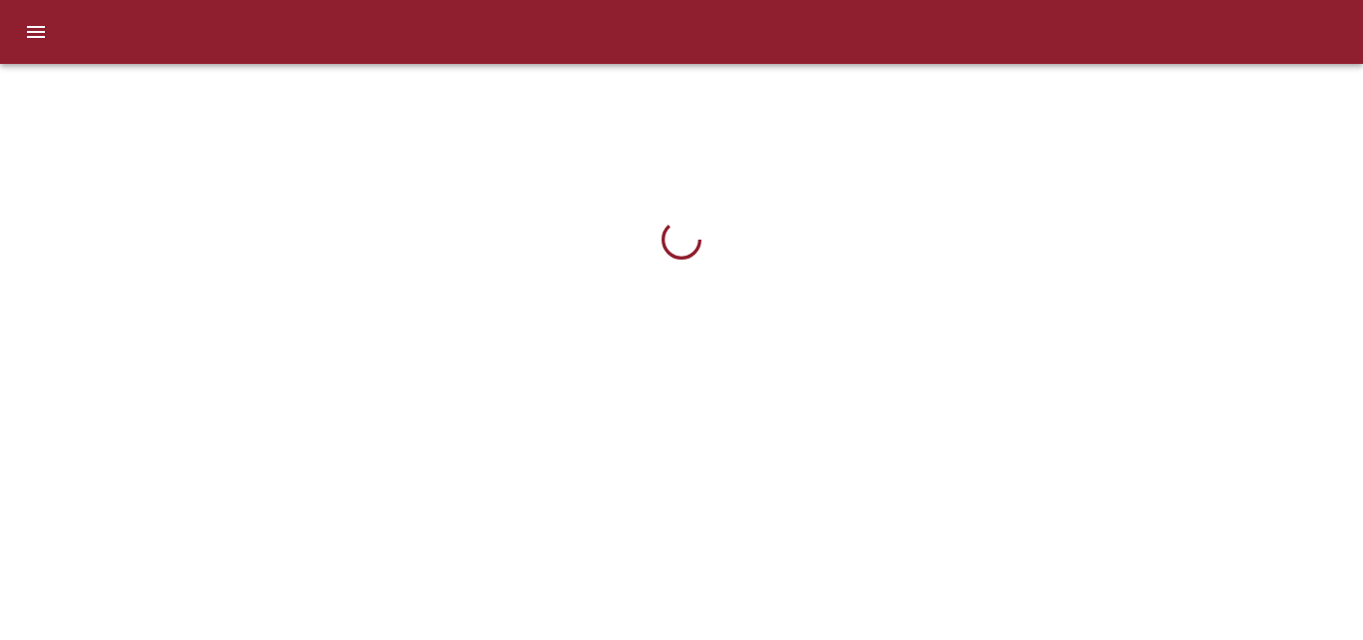
click at [1186, 45] on div at bounding box center [681, 32] width 1363 height 64
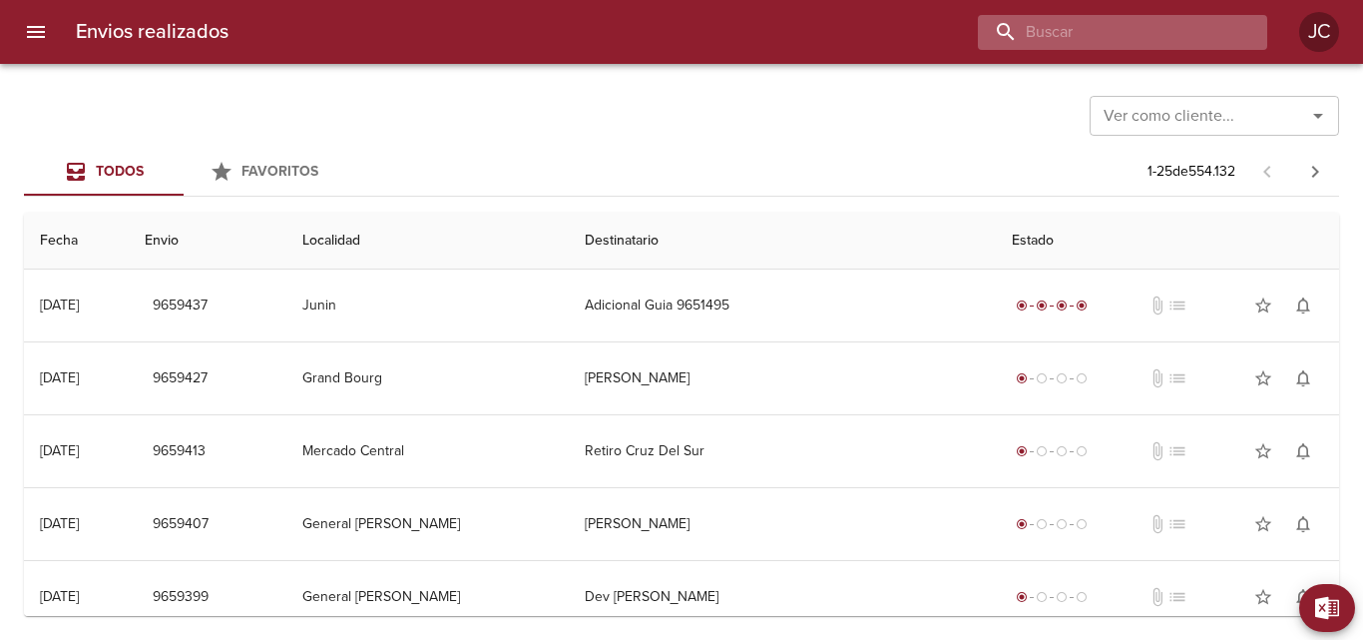
click at [1183, 27] on input "buscar" at bounding box center [1105, 32] width 255 height 35
type input "9616461"
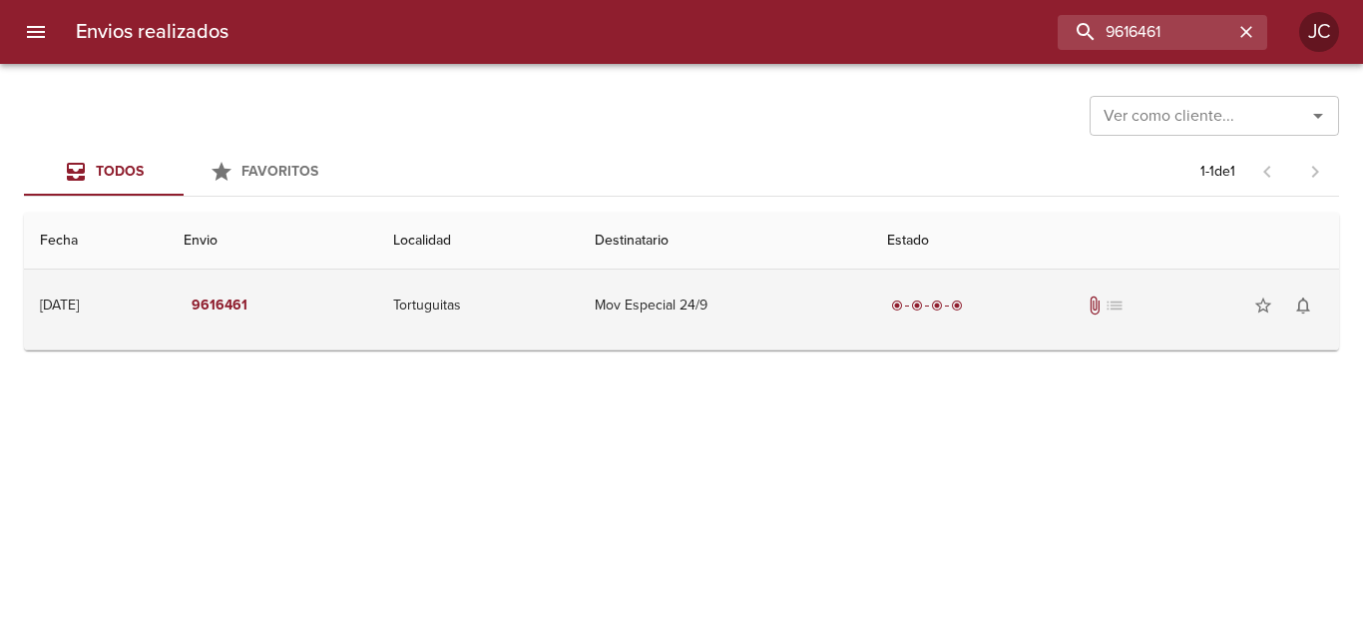
click at [899, 321] on td "radio_button_checked radio_button_checked radio_button_checked radio_button_che…" at bounding box center [1105, 305] width 468 height 72
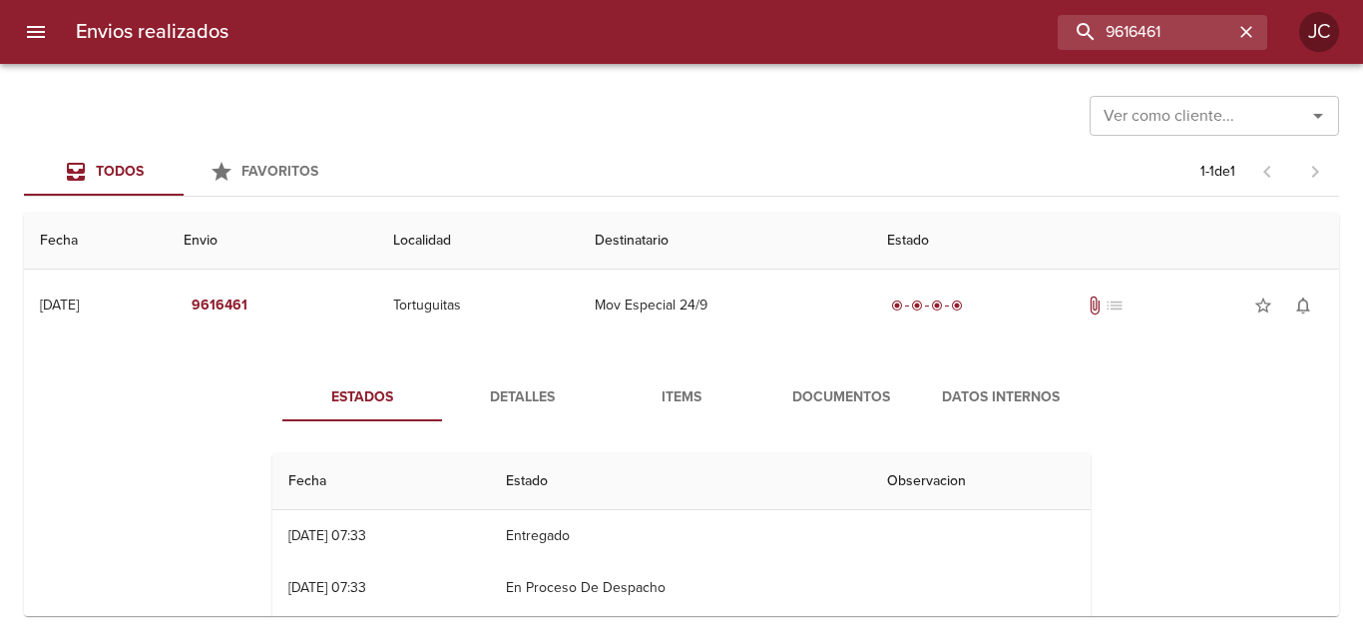
click at [844, 398] on span "Documentos" at bounding box center [841, 397] width 136 height 25
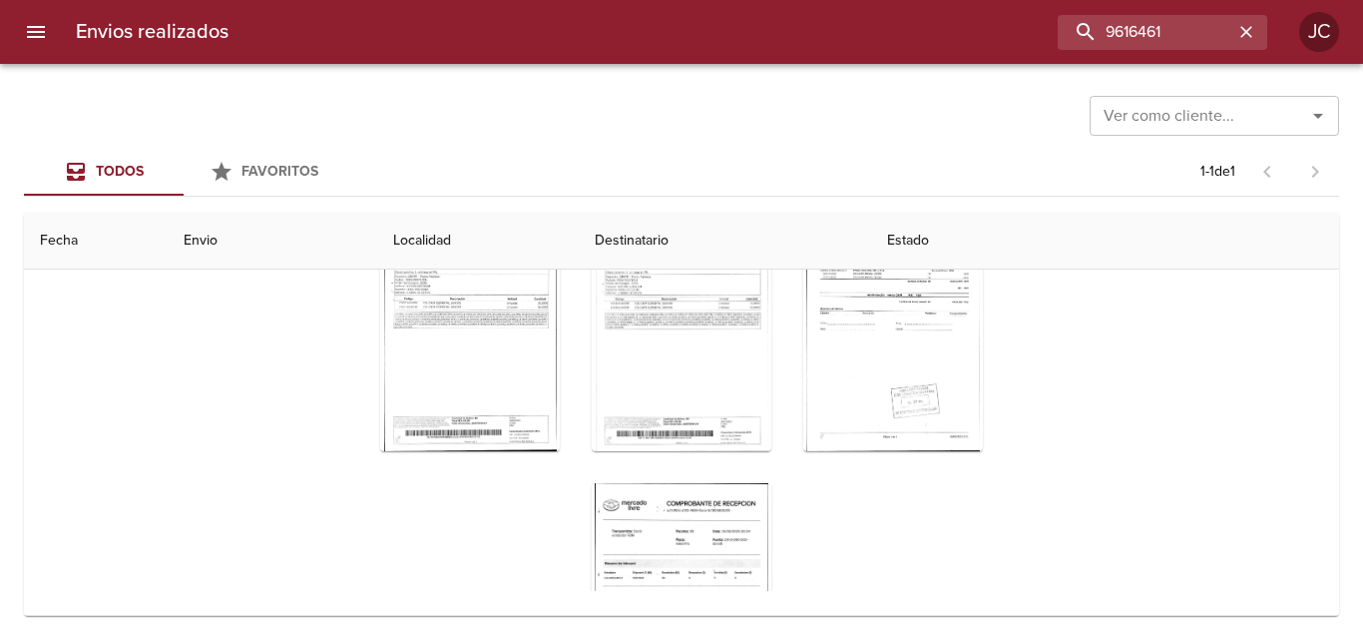
scroll to position [217, 0]
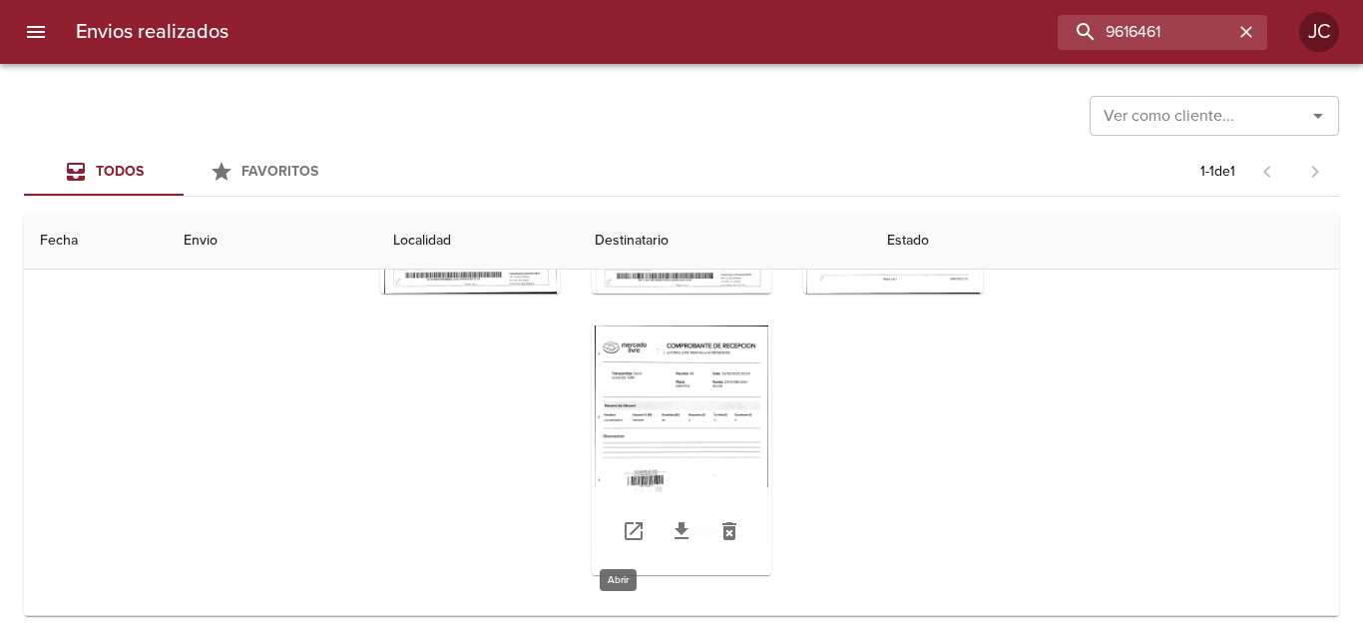
click at [625, 523] on icon "Tabla de envíos del cliente" at bounding box center [634, 531] width 18 height 18
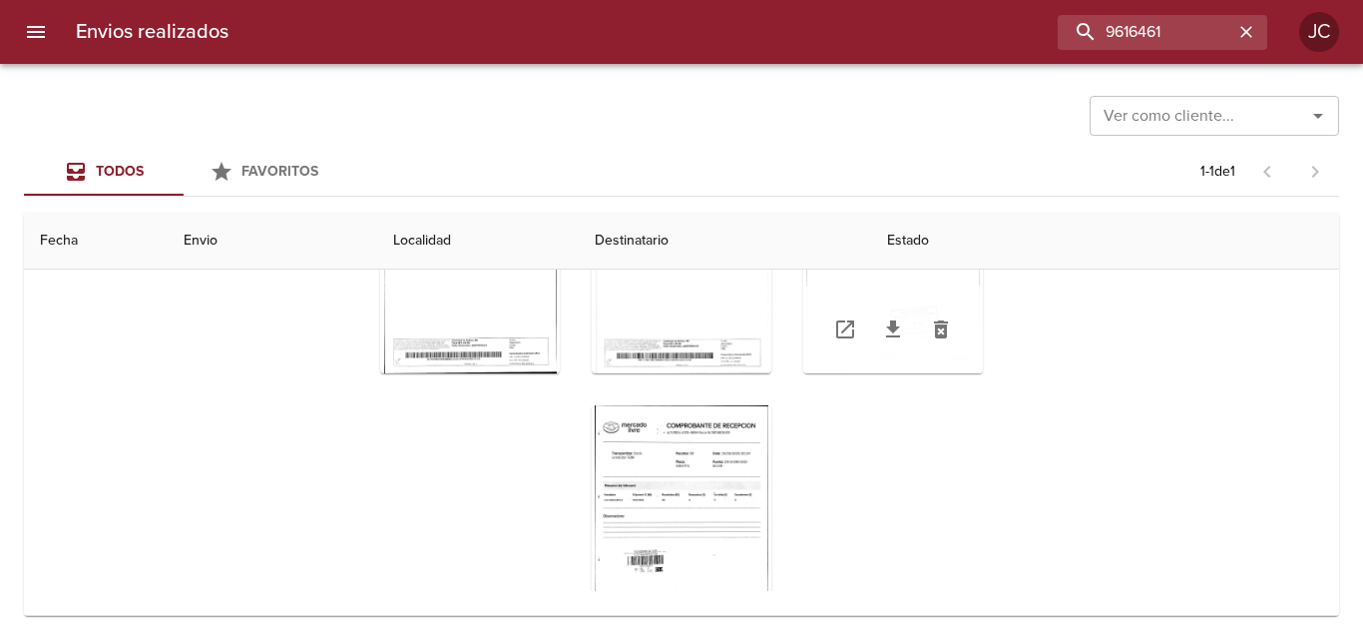
scroll to position [0, 0]
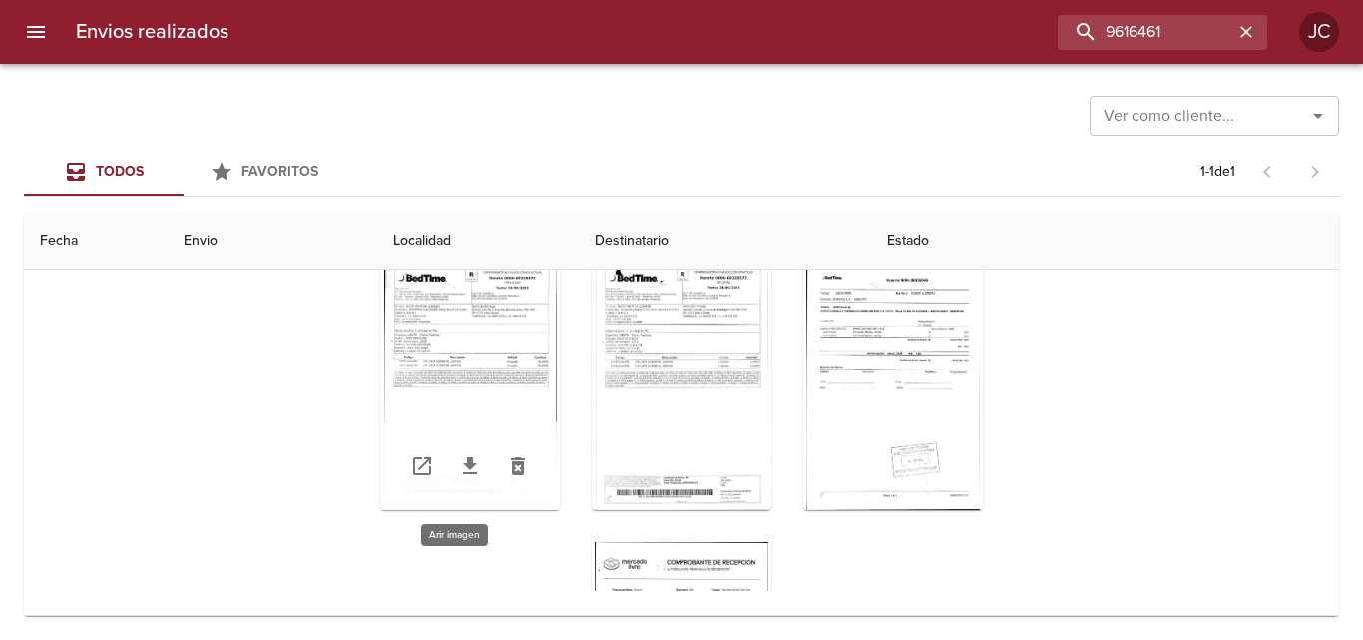
click at [475, 380] on div "Tabla de envíos del cliente" at bounding box center [470, 385] width 180 height 250
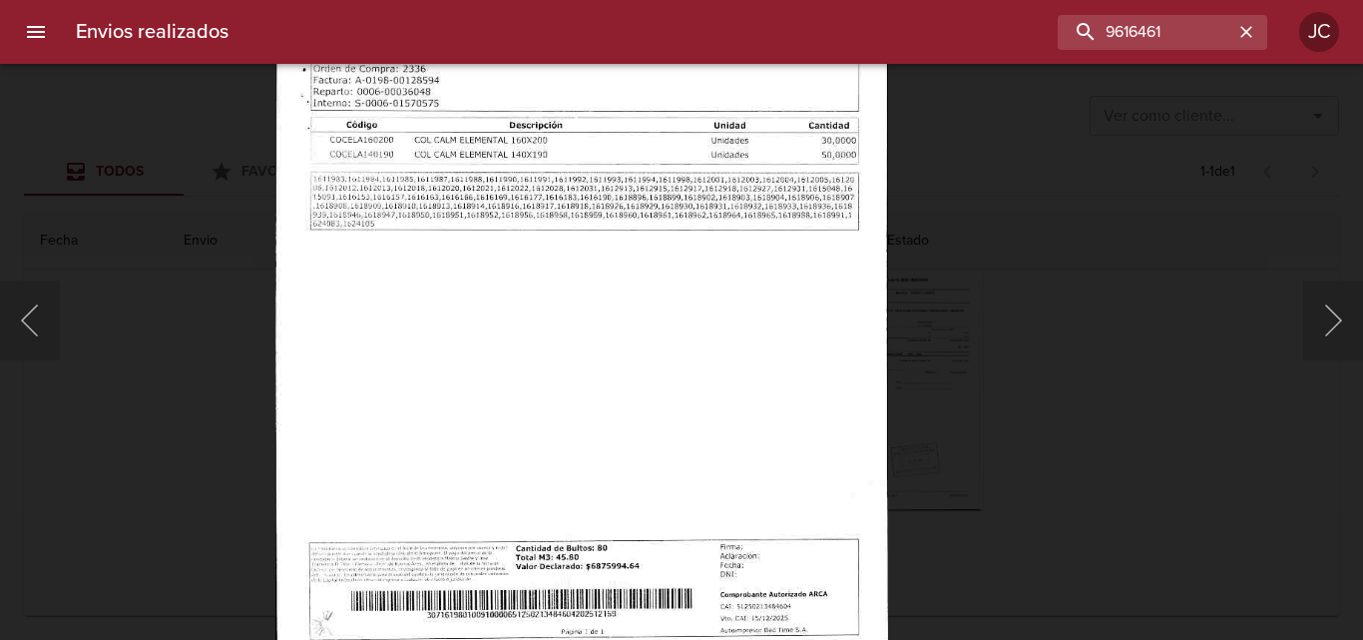
click at [1004, 417] on div "Lightbox" at bounding box center [681, 320] width 1363 height 640
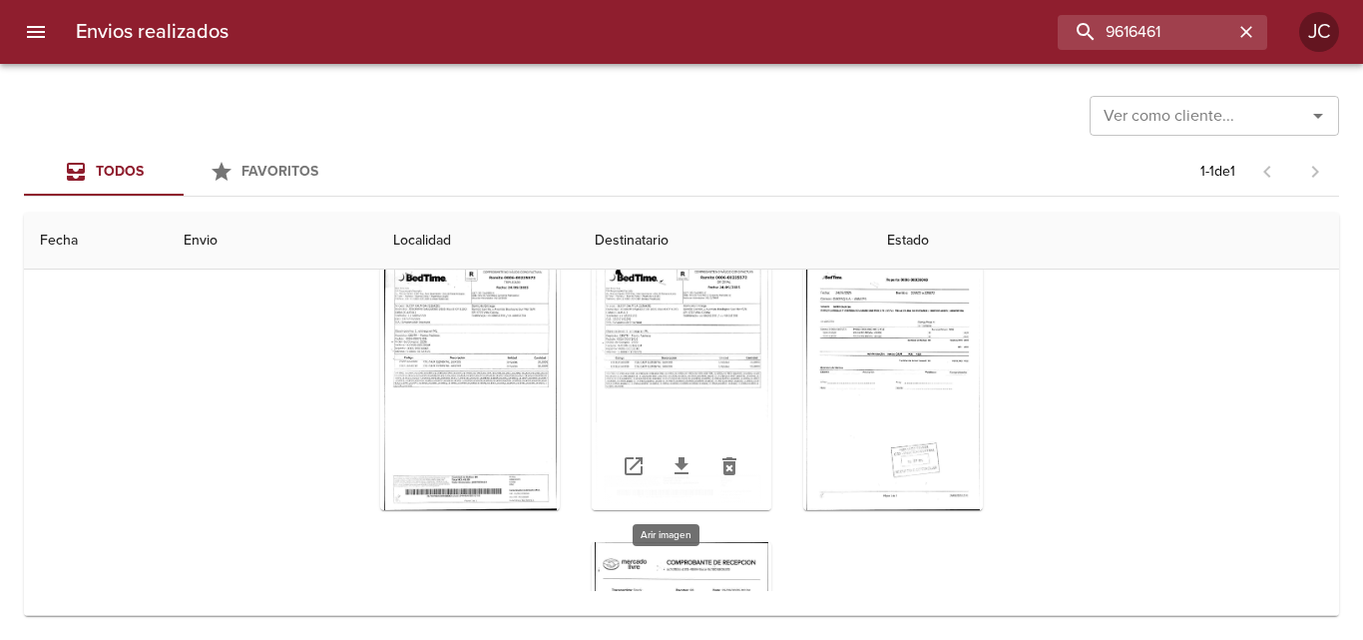
click at [700, 387] on div "Tabla de envíos del cliente" at bounding box center [682, 385] width 180 height 250
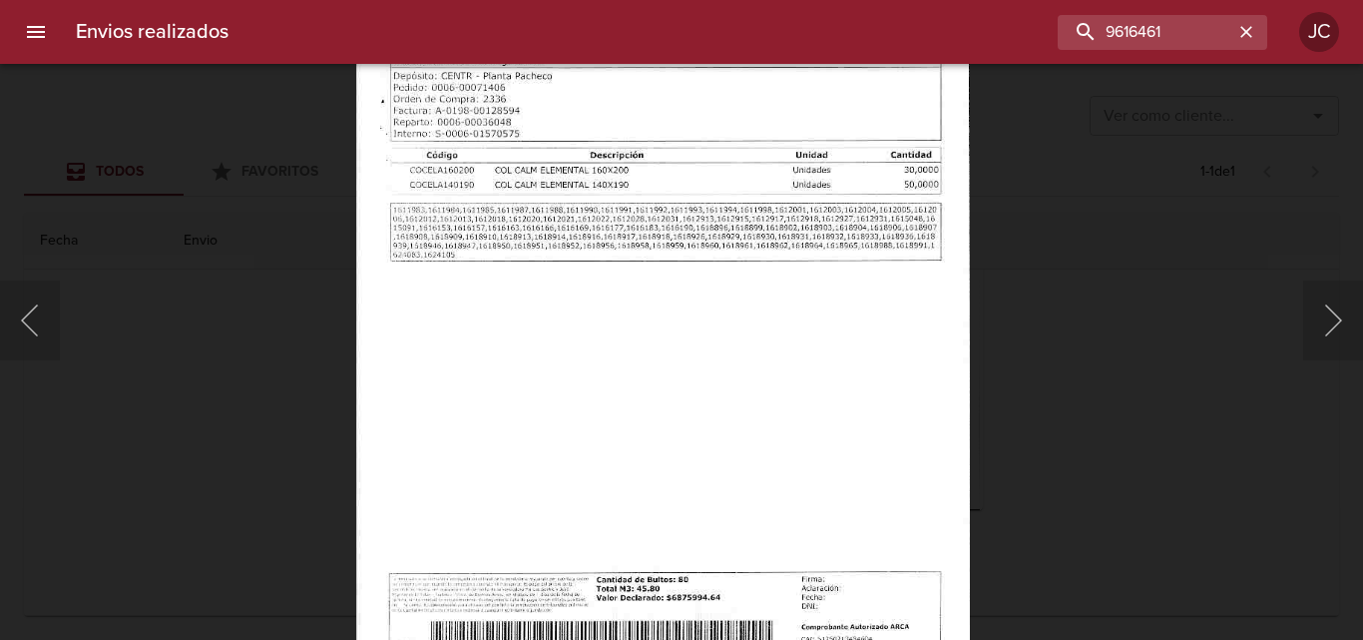
click at [1000, 358] on div "Lightbox" at bounding box center [681, 320] width 1363 height 640
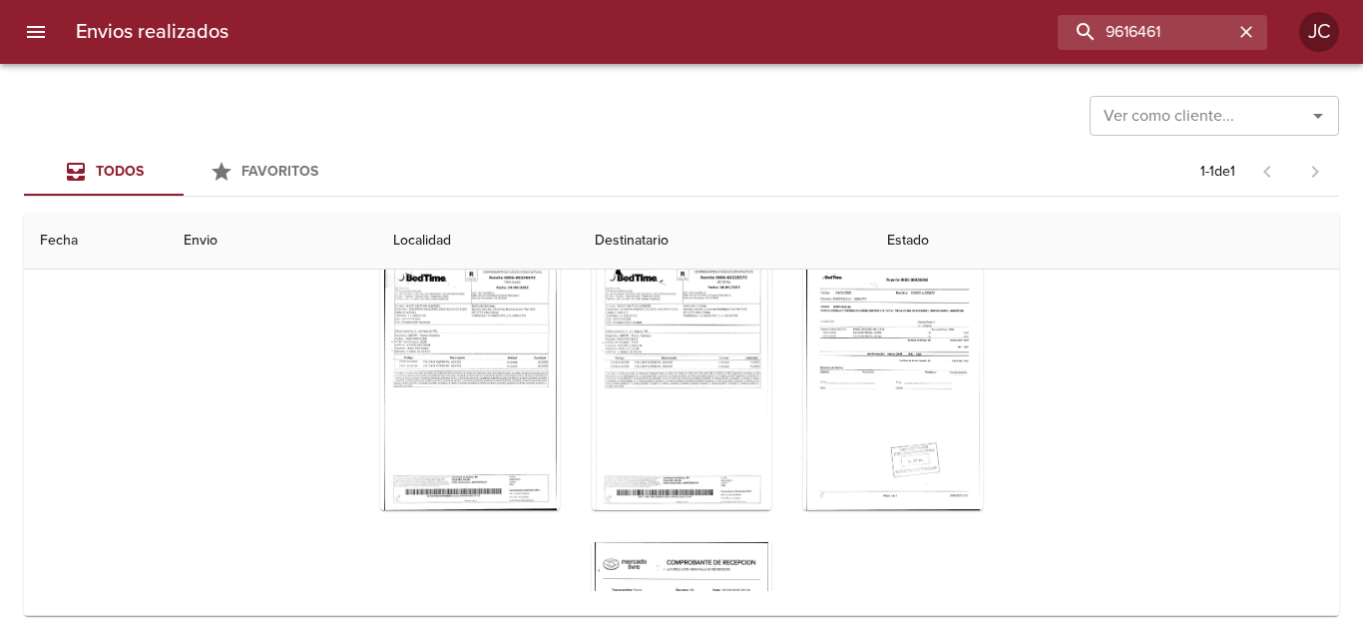
click at [924, 403] on div "Tabla de envíos del cliente" at bounding box center [893, 385] width 180 height 250
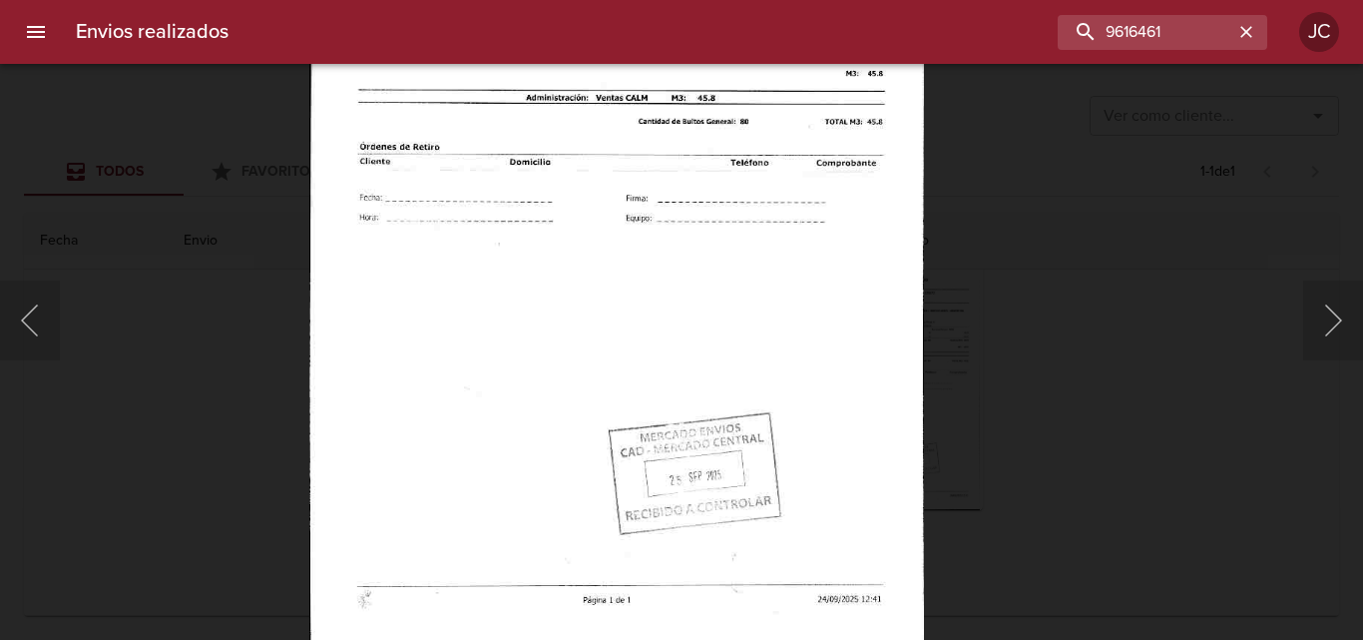
drag, startPoint x: 1020, startPoint y: 321, endPoint x: 719, endPoint y: 407, distance: 313.4
click at [1011, 322] on div "Lightbox" at bounding box center [681, 320] width 1363 height 640
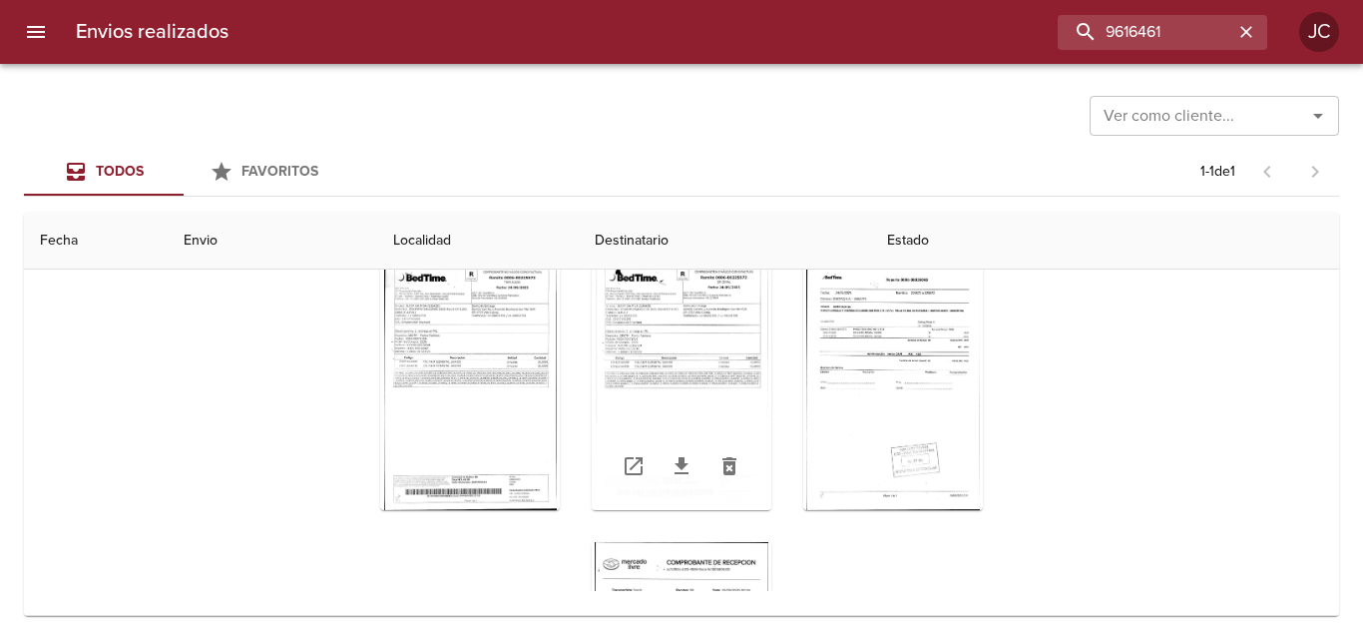
click at [628, 477] on icon "Tabla de envíos del cliente" at bounding box center [634, 466] width 24 height 24
